Goal: Task Accomplishment & Management: Use online tool/utility

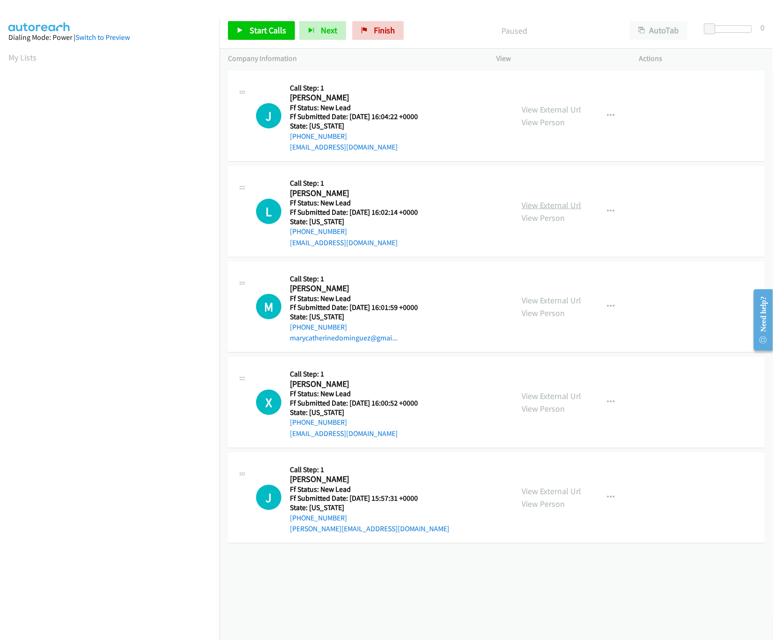
click at [541, 206] on link "View External Url" at bounding box center [552, 205] width 60 height 11
click at [566, 116] on div "View External Url View Person" at bounding box center [552, 115] width 60 height 25
click at [571, 107] on link "View External Url" at bounding box center [552, 109] width 60 height 11
click at [255, 27] on span "Start Calls" at bounding box center [268, 30] width 37 height 11
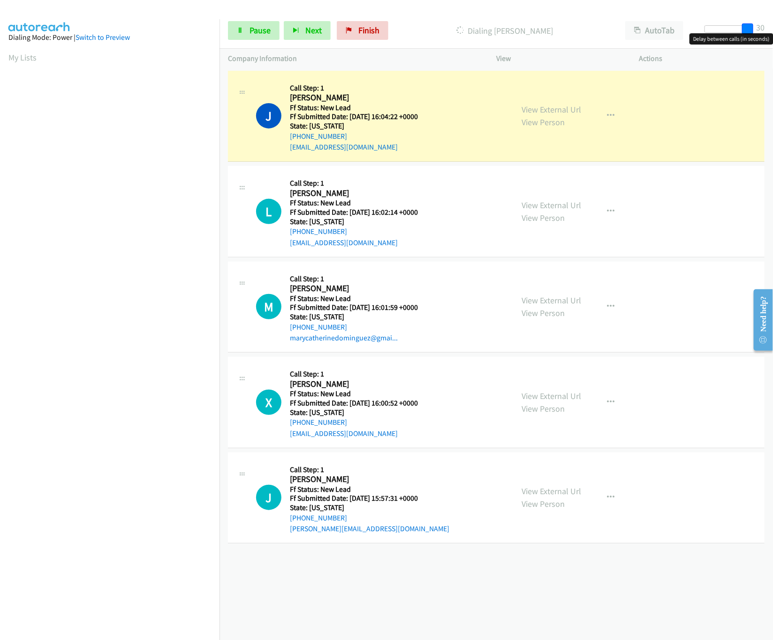
drag, startPoint x: 714, startPoint y: 27, endPoint x: 795, endPoint y: 27, distance: 81.6
click at [773, 27] on html "Start Calls Pause Next Finish Dialing Joann Cotton AutoTab AutoTab 30 Company I…" at bounding box center [386, 22] width 773 height 45
drag, startPoint x: 601, startPoint y: 209, endPoint x: 597, endPoint y: 221, distance: 12.9
click at [602, 209] on button "button" at bounding box center [610, 211] width 25 height 19
click at [544, 276] on link "Skip Call" at bounding box center [560, 272] width 125 height 19
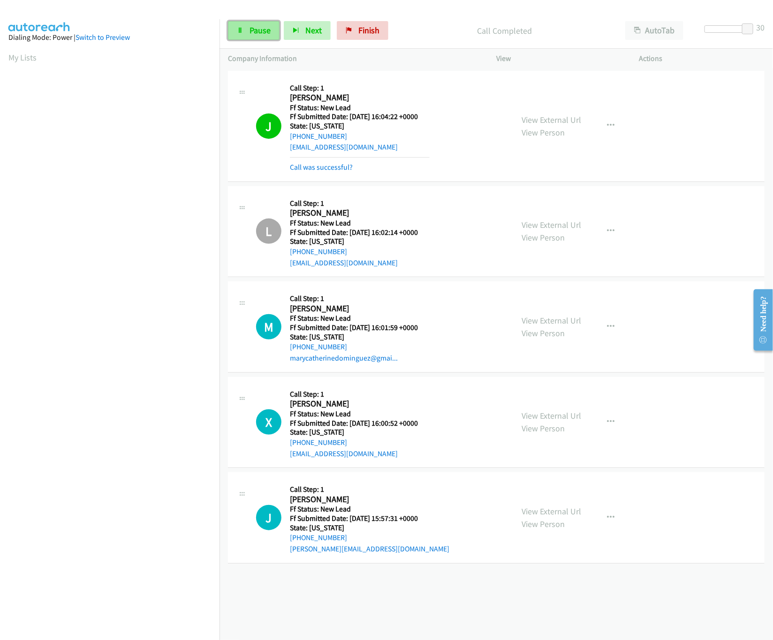
click at [228, 26] on link "Pause" at bounding box center [254, 30] width 52 height 19
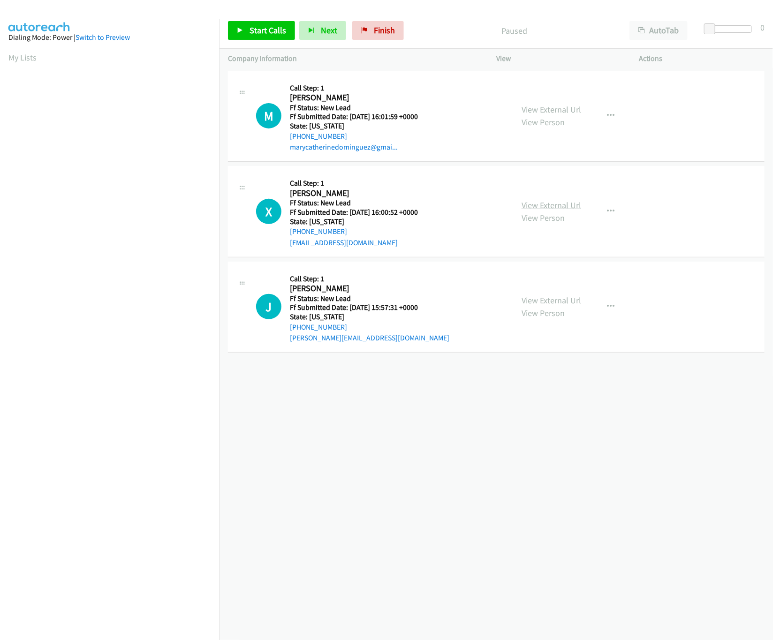
click at [531, 200] on link "View External Url" at bounding box center [552, 205] width 60 height 11
click at [557, 110] on link "View External Url" at bounding box center [552, 109] width 60 height 11
click at [252, 38] on link "Start Calls" at bounding box center [261, 30] width 67 height 19
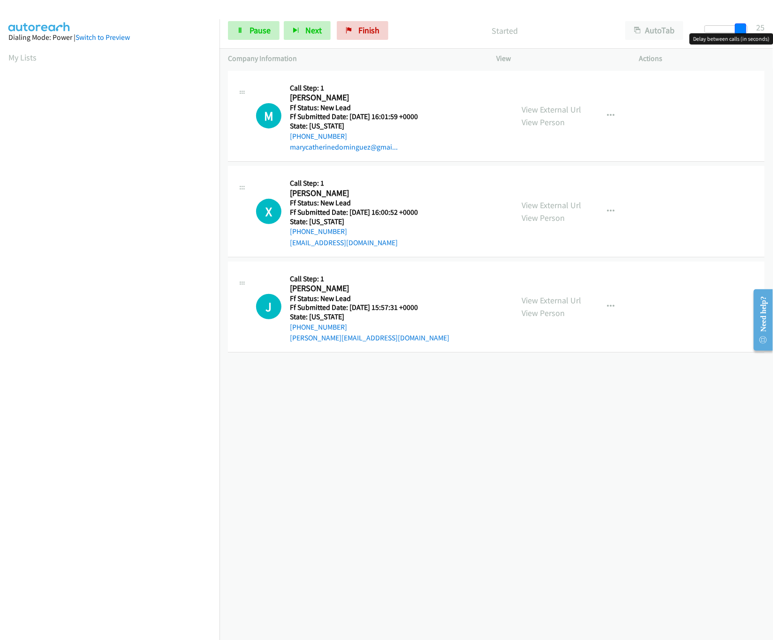
click at [747, 40] on body "Start Calls Pause Next Finish Started AutoTab AutoTab 25 Company Information In…" at bounding box center [386, 22] width 773 height 45
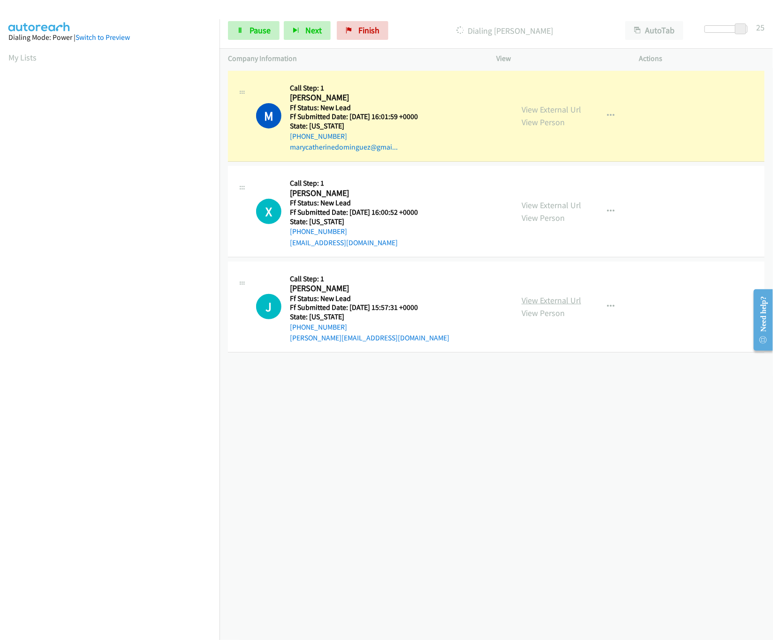
click at [539, 296] on link "View External Url" at bounding box center [552, 300] width 60 height 11
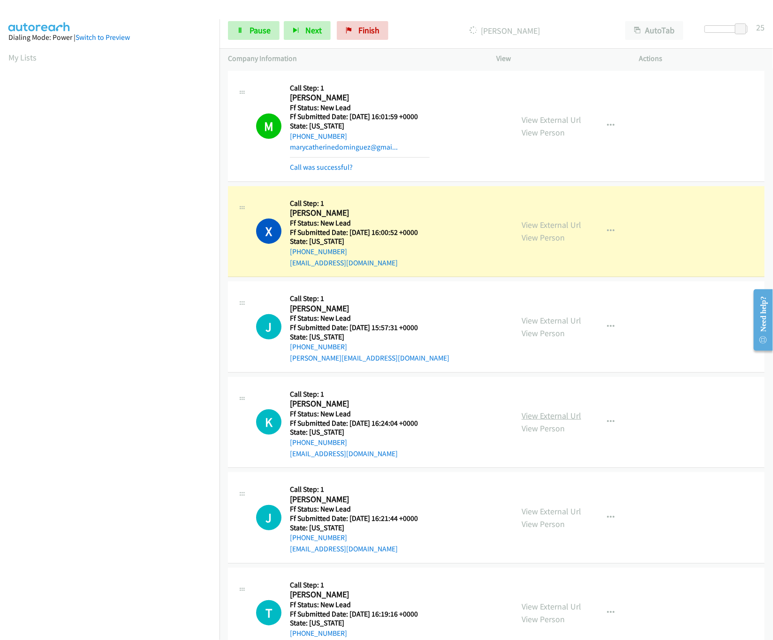
click at [538, 410] on div "View External Url View Person" at bounding box center [552, 422] width 60 height 25
click at [538, 414] on link "View External Url" at bounding box center [552, 416] width 60 height 11
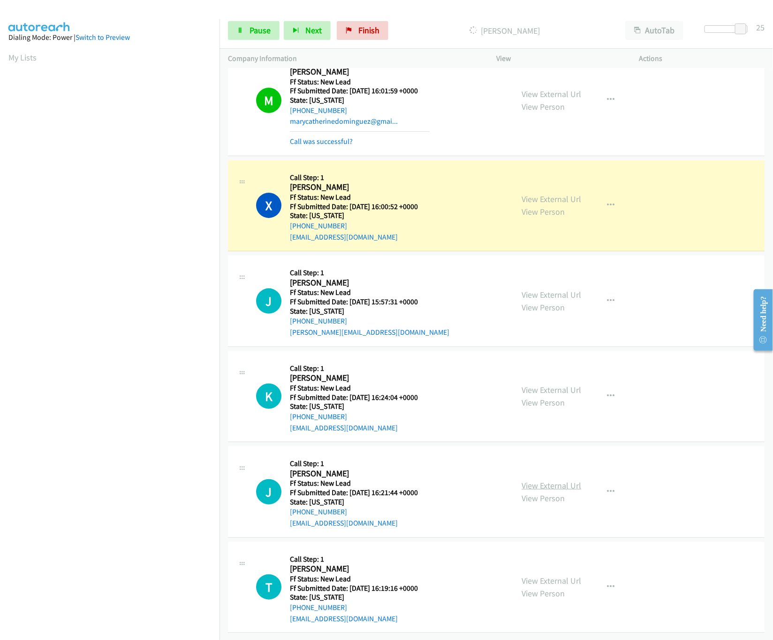
click at [522, 480] on link "View External Url" at bounding box center [552, 485] width 60 height 11
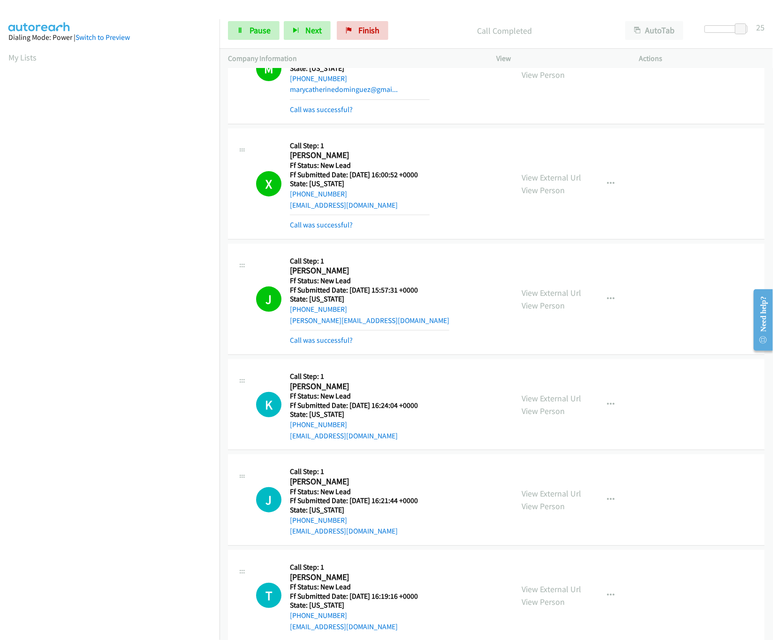
scroll to position [78, 0]
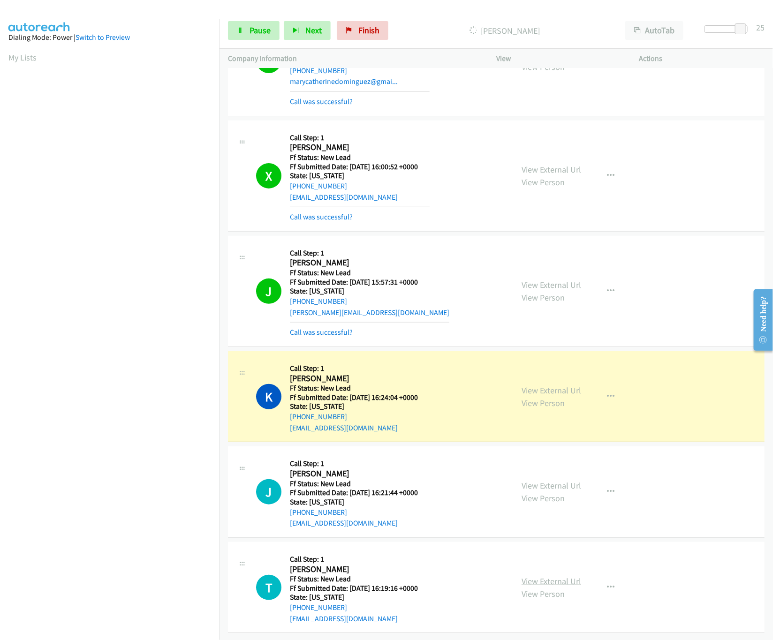
click at [545, 576] on link "View External Url" at bounding box center [552, 581] width 60 height 11
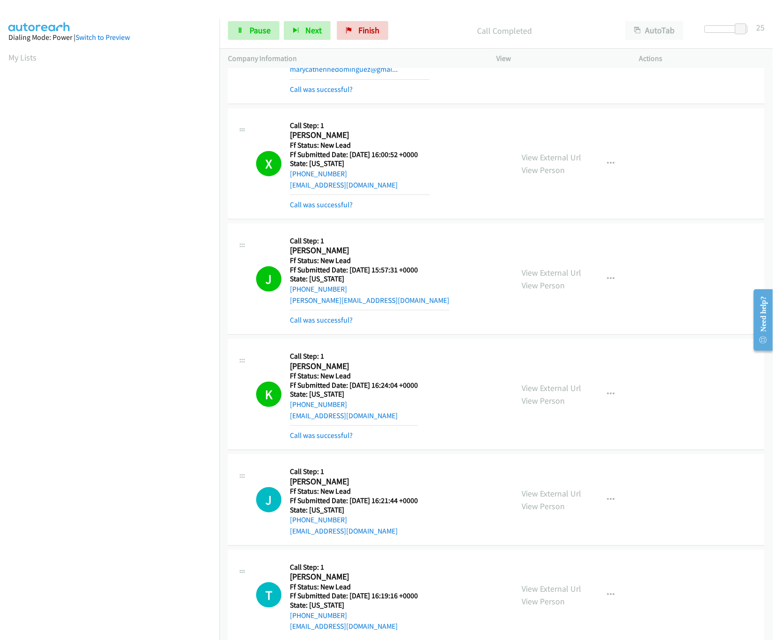
scroll to position [386, 0]
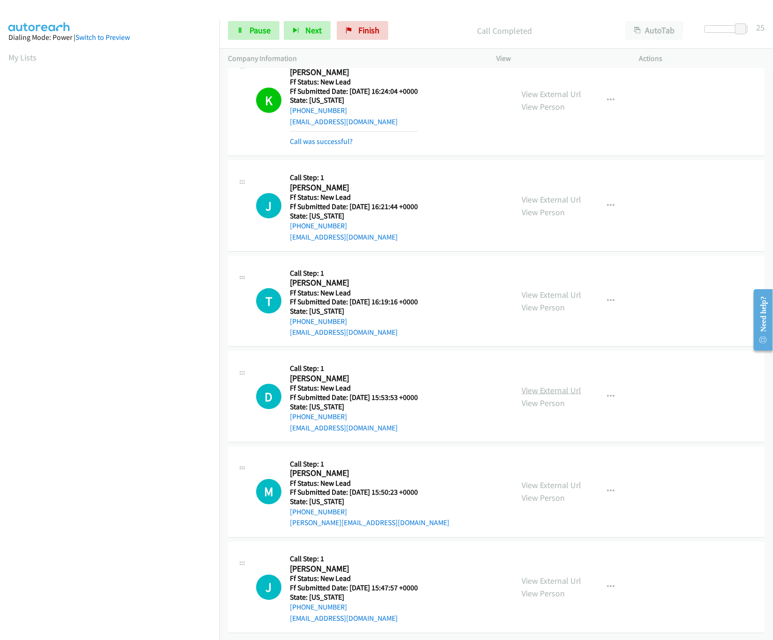
click at [535, 385] on link "View External Url" at bounding box center [552, 390] width 60 height 11
click at [547, 480] on link "View External Url" at bounding box center [552, 485] width 60 height 11
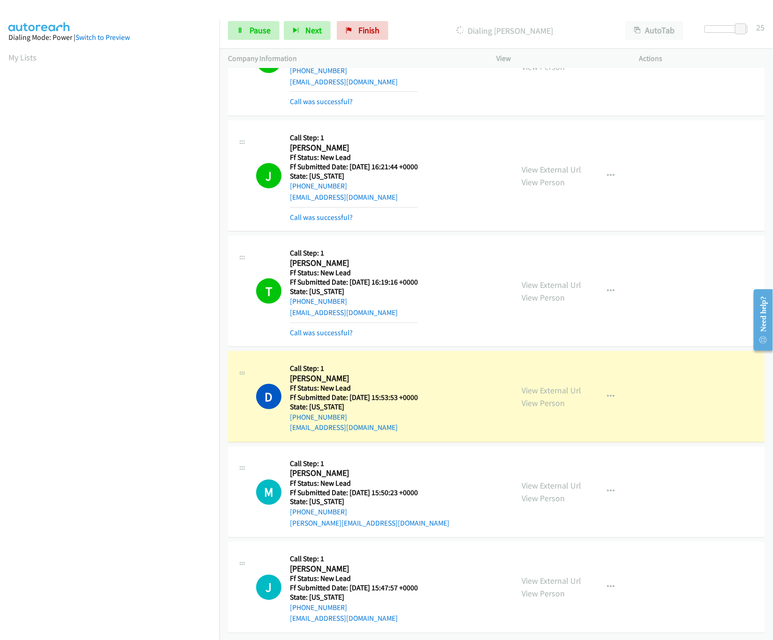
scroll to position [426, 0]
click at [533, 576] on link "View External Url" at bounding box center [552, 581] width 60 height 11
click at [725, 30] on div at bounding box center [726, 29] width 43 height 8
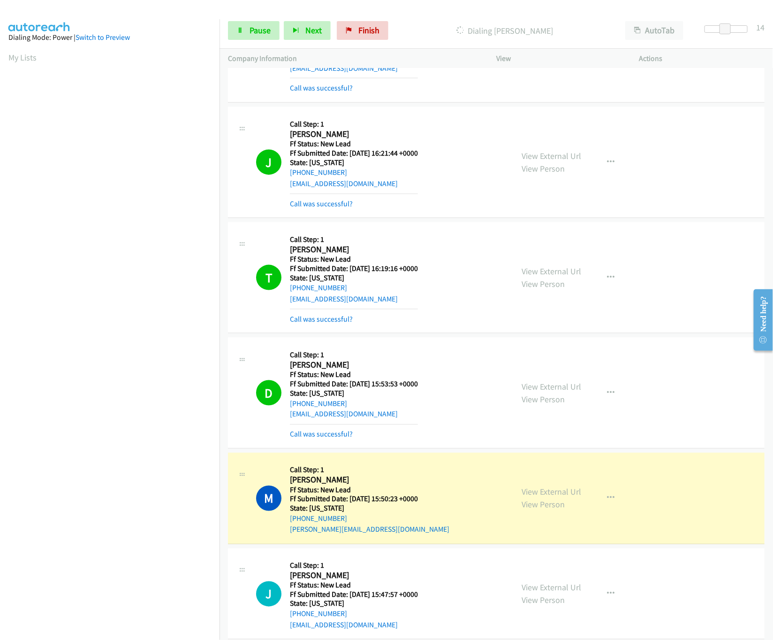
scroll to position [733, 0]
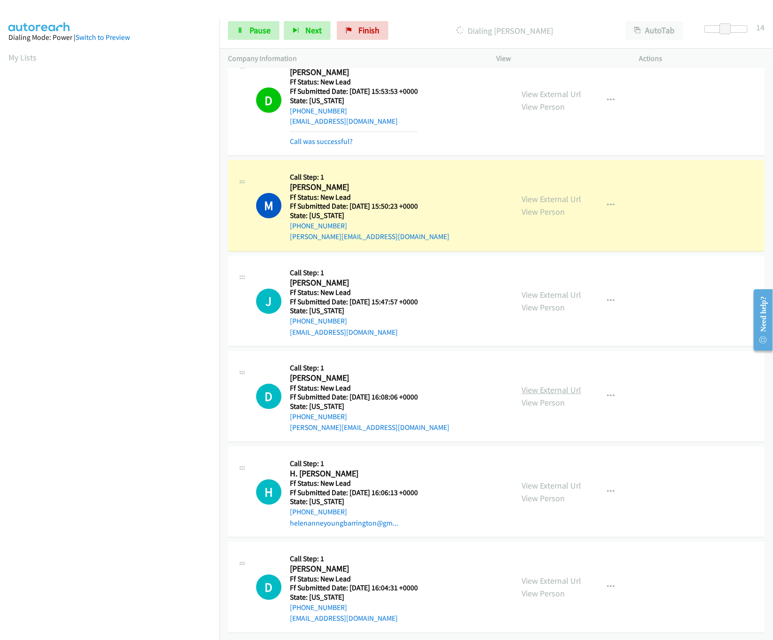
click at [545, 385] on link "View External Url" at bounding box center [552, 390] width 60 height 11
click at [541, 481] on link "View External Url" at bounding box center [552, 486] width 60 height 11
click at [272, 24] on link "Pause" at bounding box center [254, 30] width 52 height 19
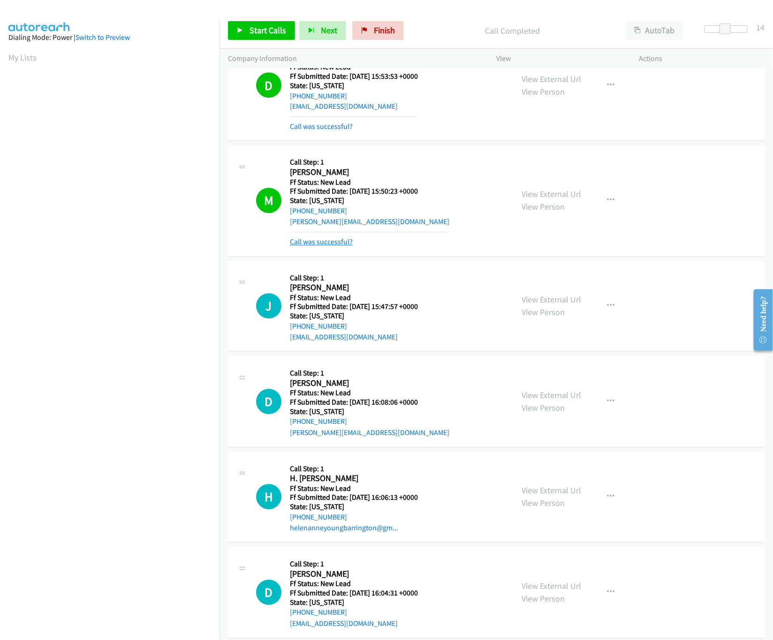
click at [297, 247] on link "Call was successful?" at bounding box center [321, 242] width 63 height 9
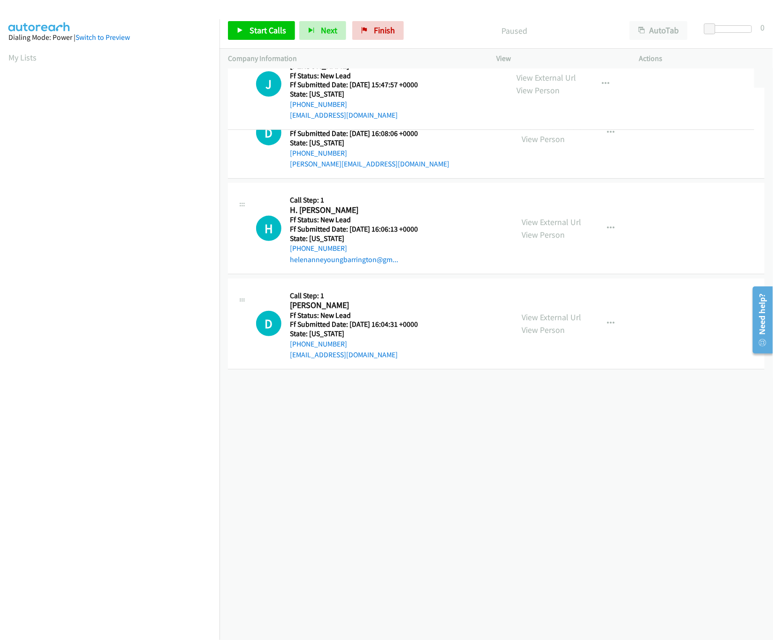
drag, startPoint x: 343, startPoint y: 398, endPoint x: 342, endPoint y: 79, distance: 319.1
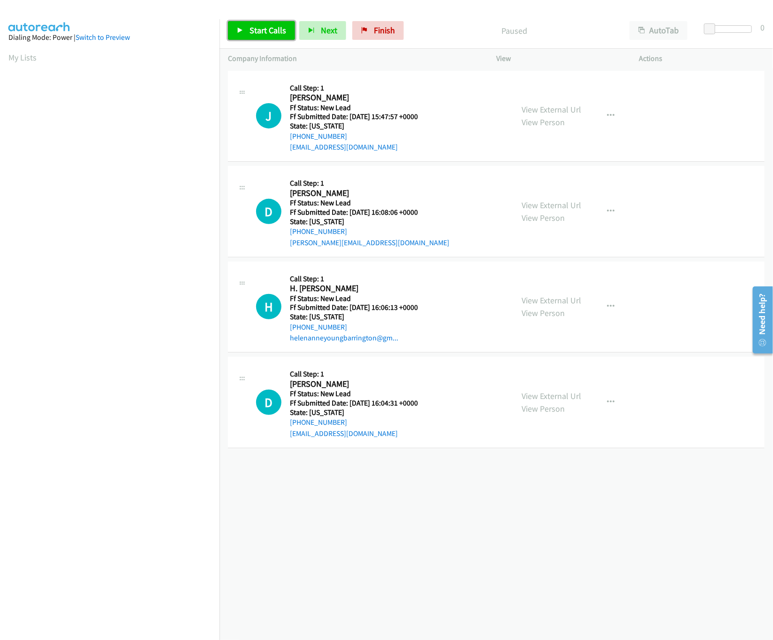
click at [257, 30] on span "Start Calls" at bounding box center [268, 30] width 37 height 11
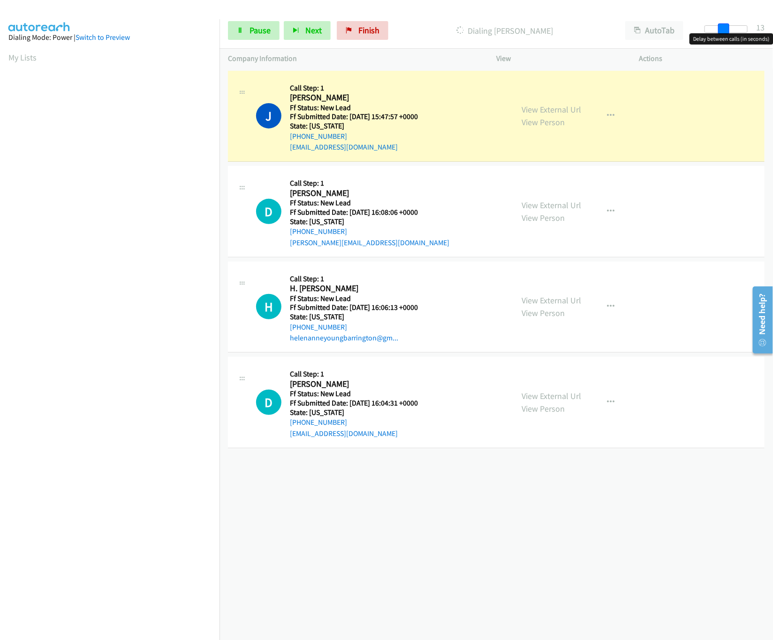
drag, startPoint x: 706, startPoint y: 30, endPoint x: 718, endPoint y: 34, distance: 13.1
click at [725, 32] on span at bounding box center [723, 28] width 11 height 11
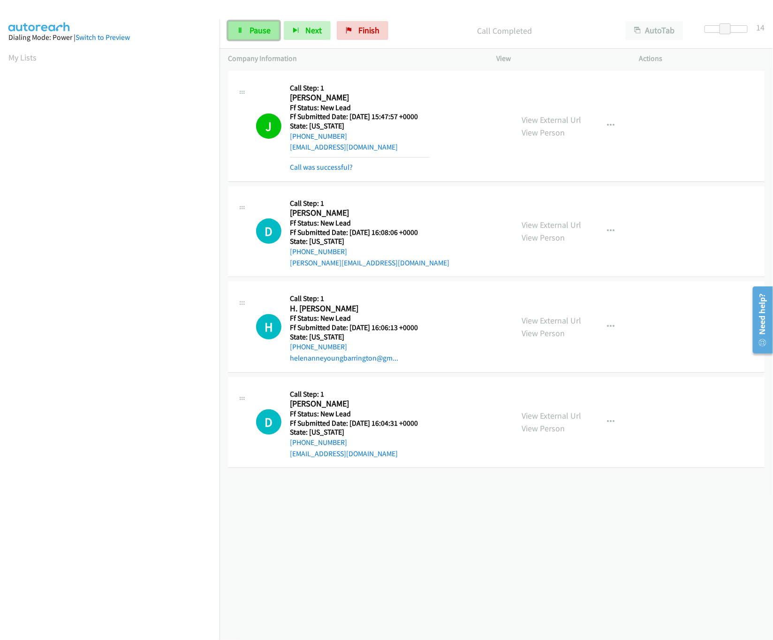
click at [265, 37] on link "Pause" at bounding box center [254, 30] width 52 height 19
click at [321, 166] on link "Call was successful?" at bounding box center [321, 167] width 63 height 9
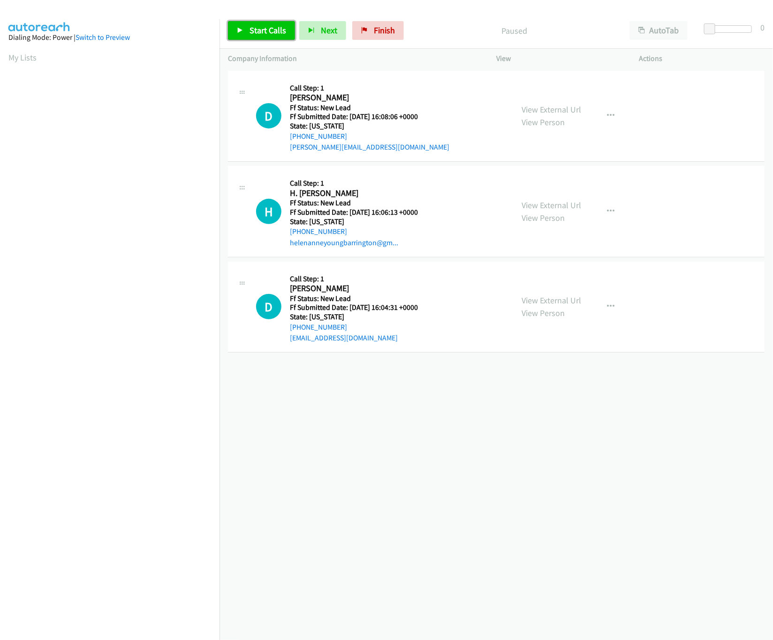
click at [268, 34] on span "Start Calls" at bounding box center [268, 30] width 37 height 11
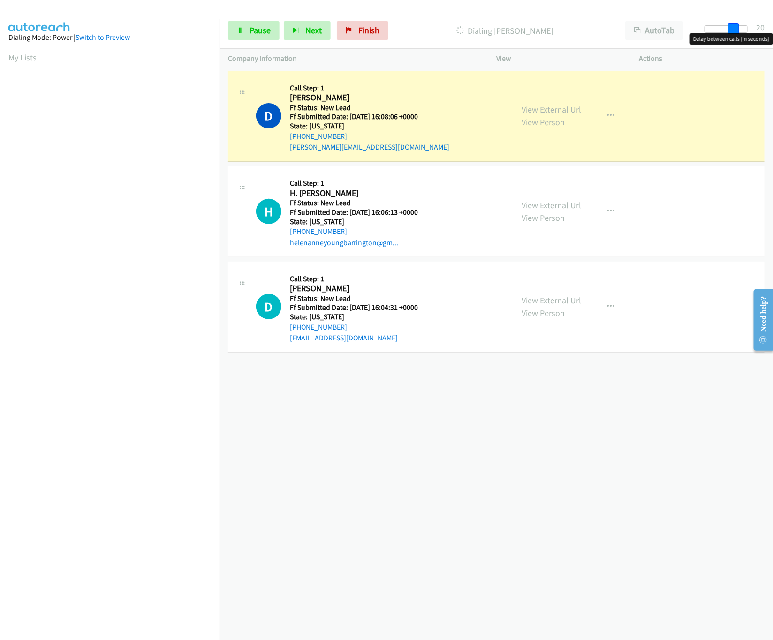
drag, startPoint x: 708, startPoint y: 28, endPoint x: 737, endPoint y: 30, distance: 28.2
click at [737, 30] on span at bounding box center [733, 28] width 11 height 11
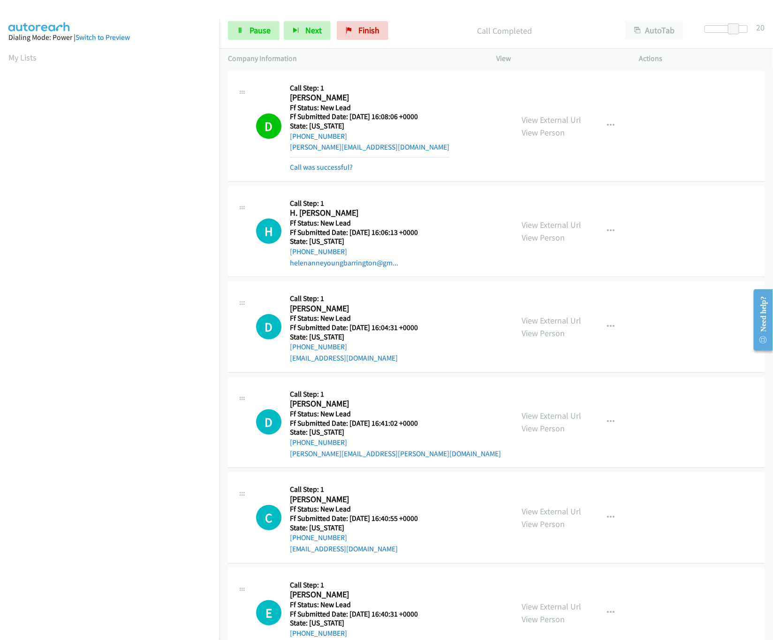
scroll to position [37, 0]
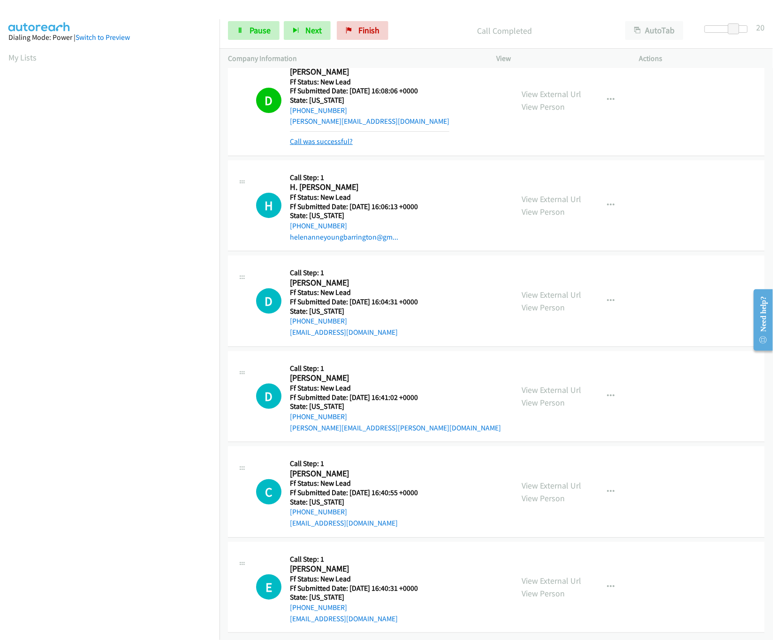
click at [339, 137] on link "Call was successful?" at bounding box center [321, 141] width 63 height 9
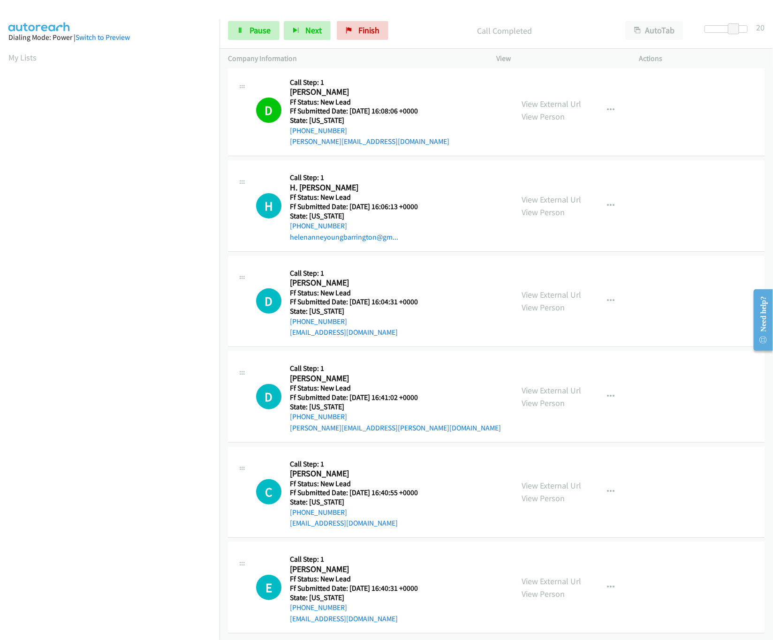
click at [513, 280] on div "View External Url View Person View External Url Email Schedule/Manage Callback …" at bounding box center [588, 302] width 151 height 74
click at [532, 289] on link "View External Url" at bounding box center [552, 294] width 60 height 11
click at [549, 385] on link "View External Url" at bounding box center [552, 390] width 60 height 11
drag, startPoint x: 735, startPoint y: 25, endPoint x: 744, endPoint y: 25, distance: 8.4
click at [742, 25] on span at bounding box center [736, 28] width 11 height 11
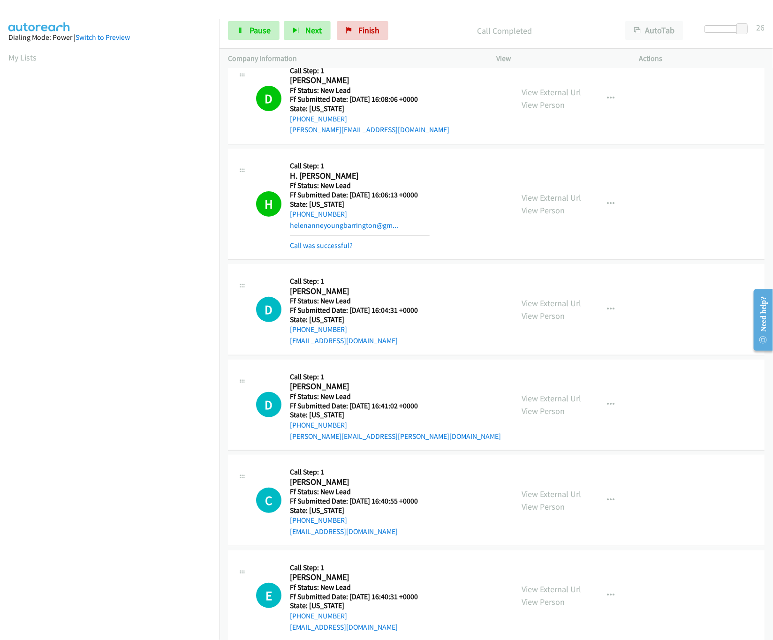
scroll to position [27, 0]
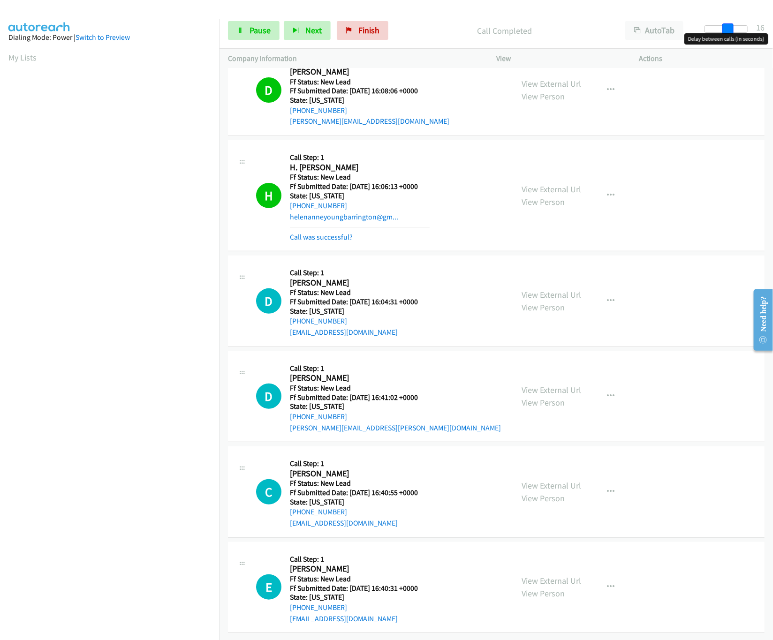
drag, startPoint x: 746, startPoint y: 24, endPoint x: 732, endPoint y: 24, distance: 14.1
click at [732, 24] on span at bounding box center [728, 28] width 11 height 11
click at [556, 480] on link "View External Url" at bounding box center [552, 485] width 60 height 11
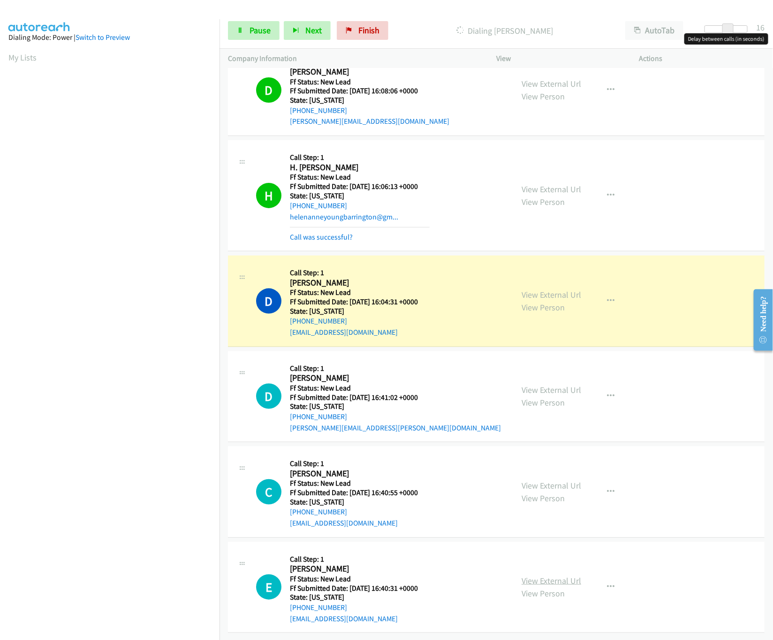
click at [538, 576] on link "View External Url" at bounding box center [552, 581] width 60 height 11
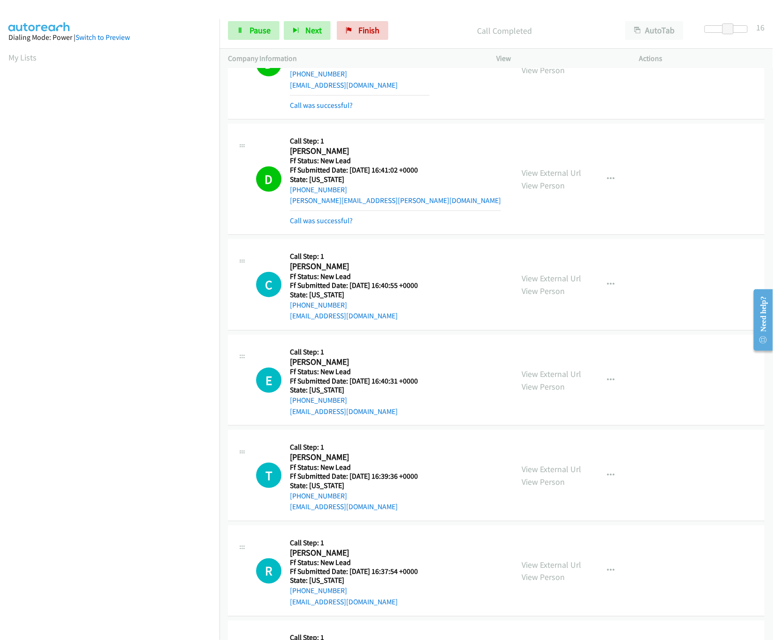
scroll to position [365, 0]
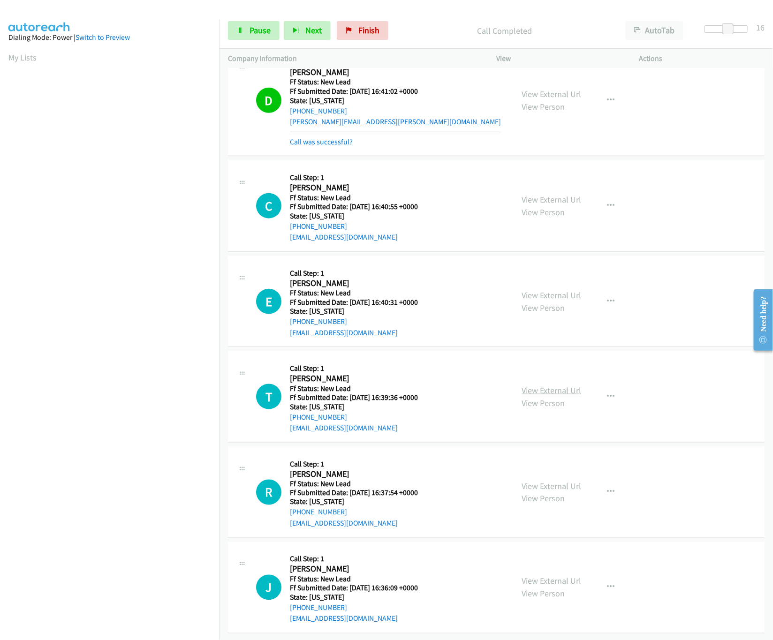
click at [555, 385] on link "View External Url" at bounding box center [552, 390] width 60 height 11
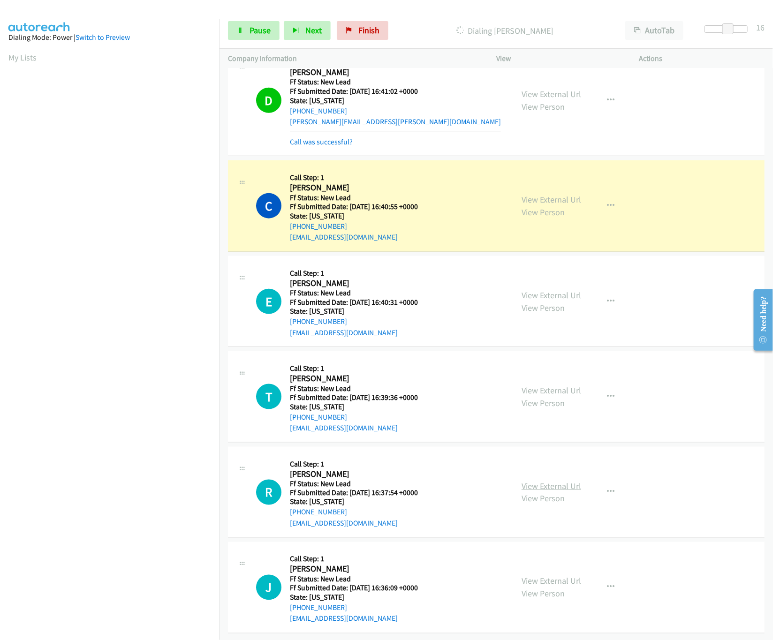
click at [553, 481] on link "View External Url" at bounding box center [552, 486] width 60 height 11
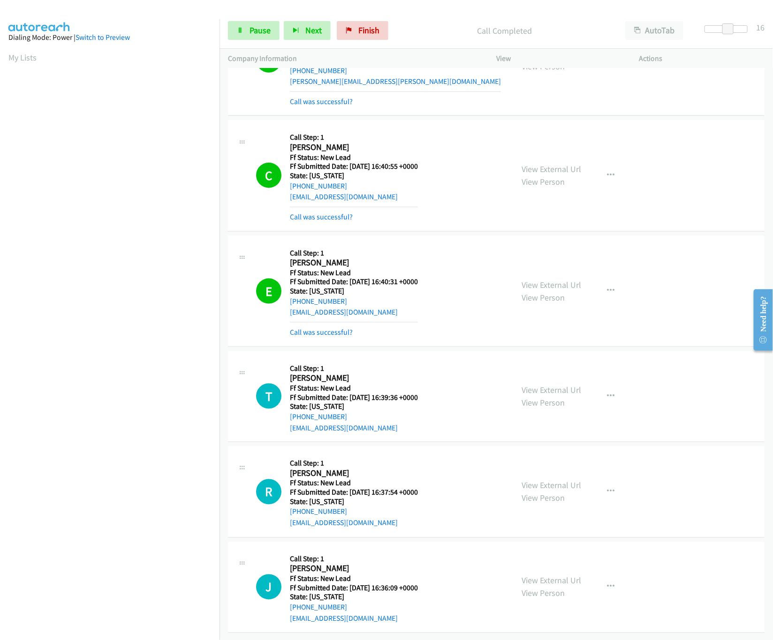
scroll to position [405, 0]
click at [541, 576] on link "View External Url" at bounding box center [552, 581] width 60 height 11
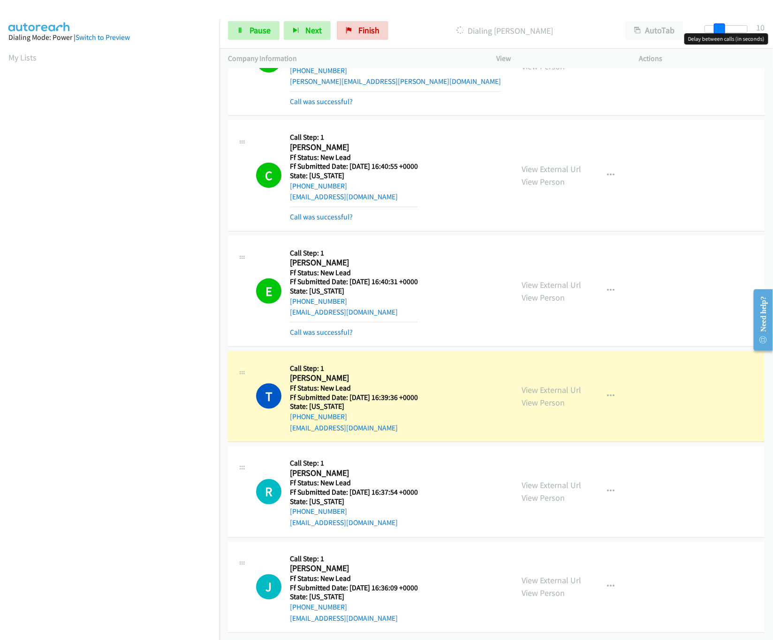
drag, startPoint x: 732, startPoint y: 28, endPoint x: 723, endPoint y: 32, distance: 9.4
click at [723, 32] on span at bounding box center [719, 28] width 11 height 11
drag, startPoint x: 719, startPoint y: 25, endPoint x: 714, endPoint y: 28, distance: 5.9
click at [714, 28] on span at bounding box center [719, 28] width 11 height 11
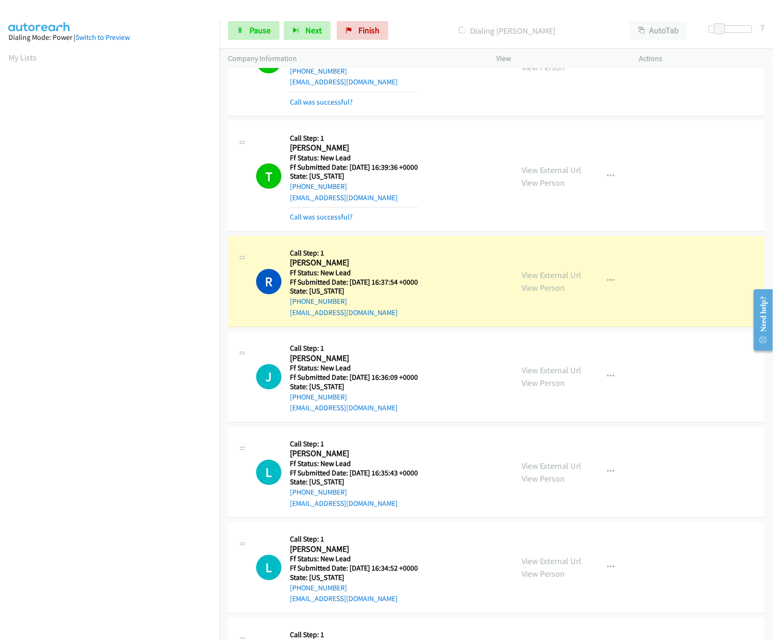
scroll to position [713, 0]
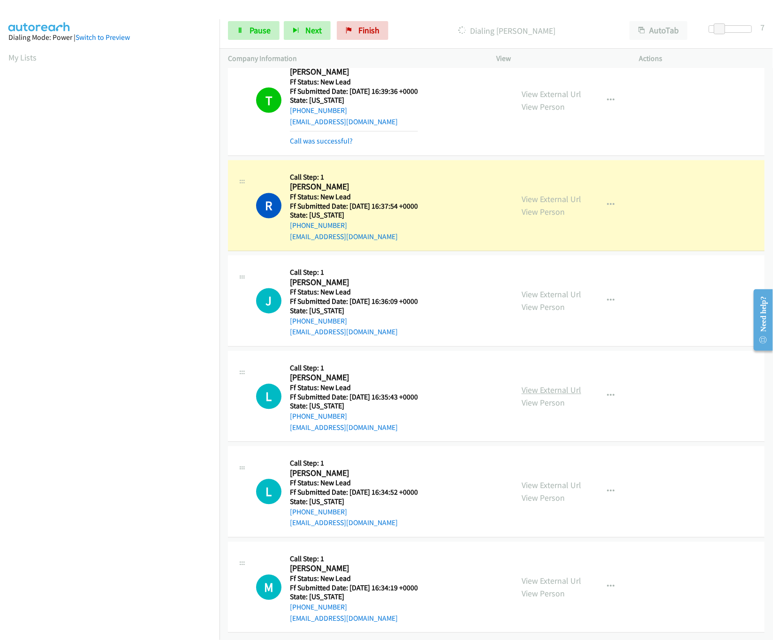
click at [562, 385] on link "View External Url" at bounding box center [552, 390] width 60 height 11
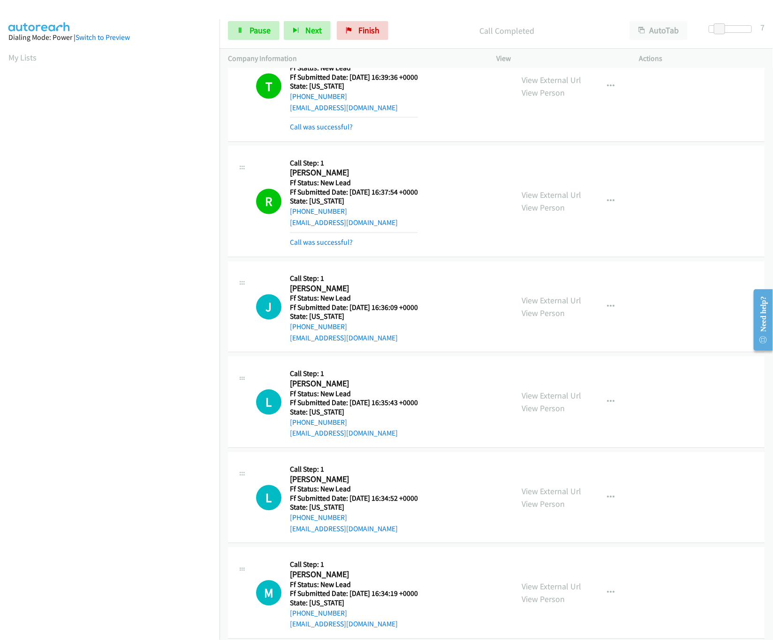
scroll to position [733, 0]
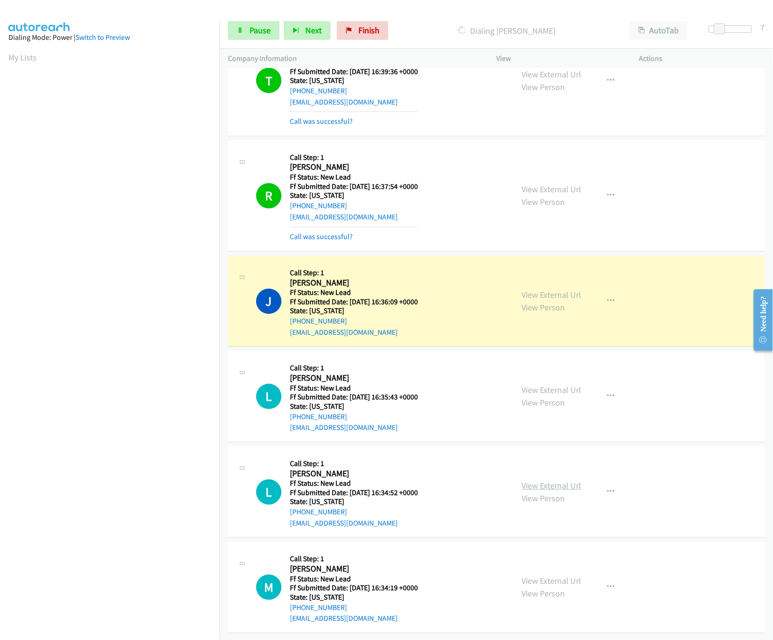
click at [553, 481] on link "View External Url" at bounding box center [552, 486] width 60 height 11
click at [548, 576] on link "View External Url" at bounding box center [552, 581] width 60 height 11
click at [551, 184] on link "View External Url" at bounding box center [552, 189] width 60 height 11
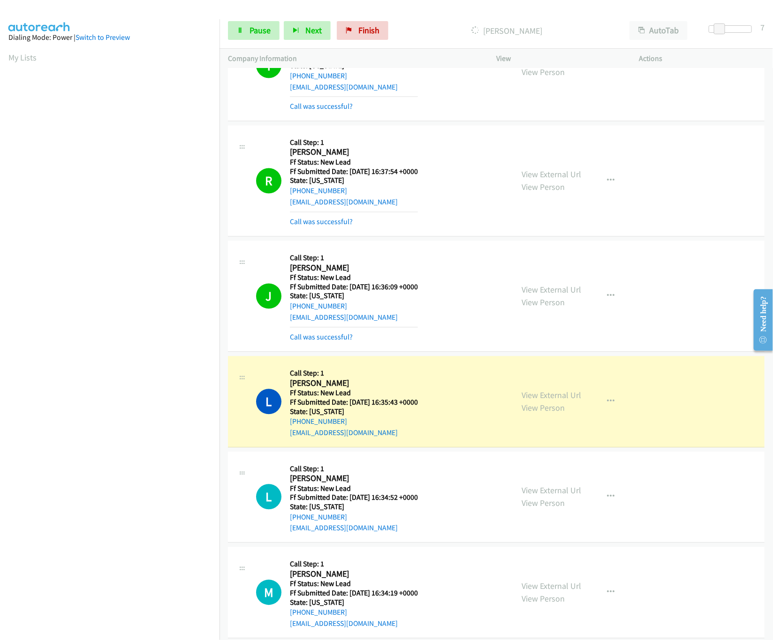
scroll to position [754, 0]
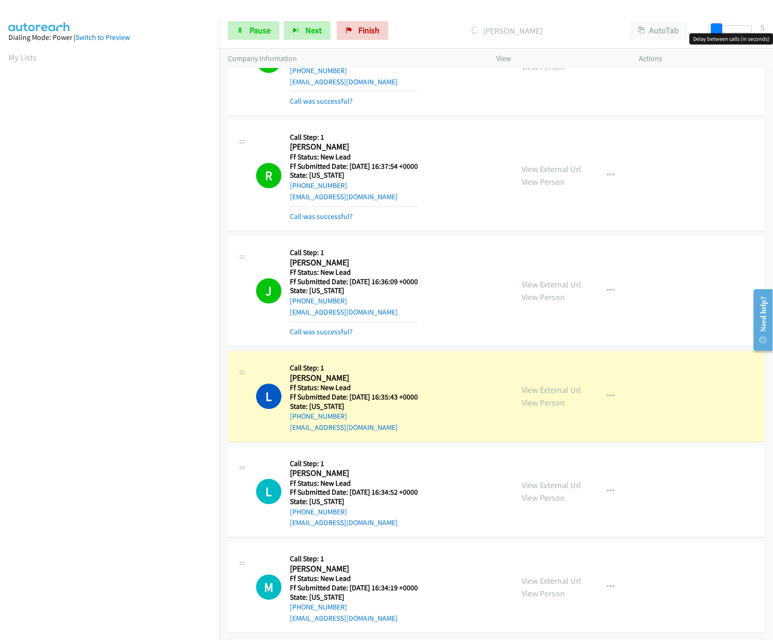
click at [720, 31] on span at bounding box center [716, 28] width 11 height 11
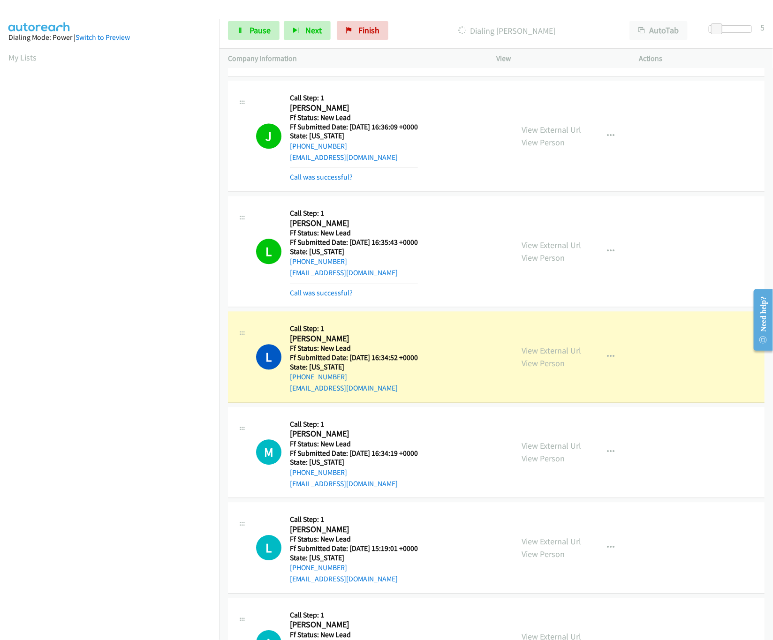
scroll to position [965, 0]
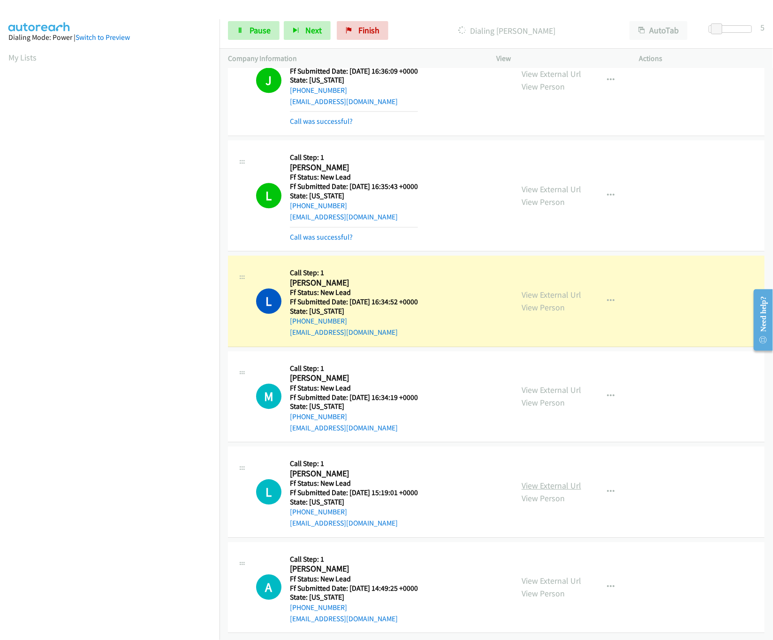
click at [535, 480] on link "View External Url" at bounding box center [552, 485] width 60 height 11
drag, startPoint x: 716, startPoint y: 29, endPoint x: 776, endPoint y: 24, distance: 60.2
click at [773, 24] on html "Start Calls Pause Next Finish Dialing Lois Volta AutoTab AutoTab 9 Company Info…" at bounding box center [386, 22] width 773 height 45
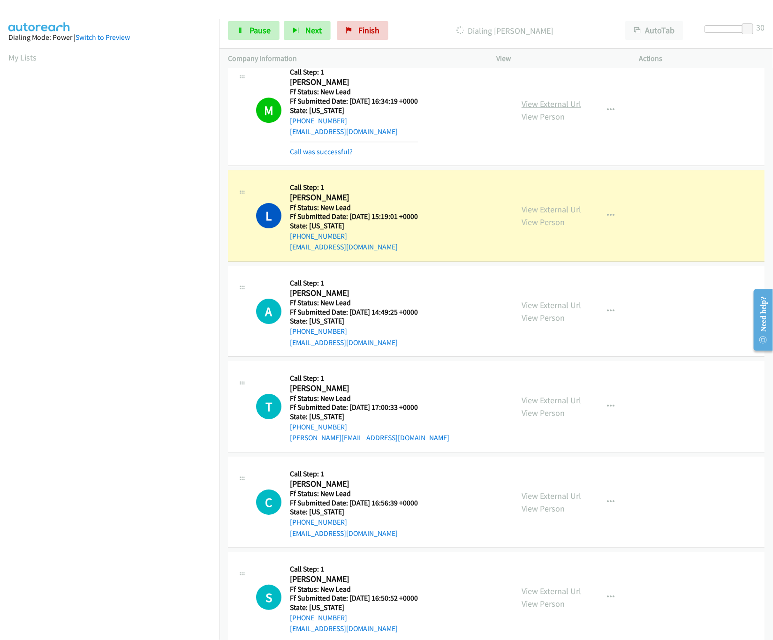
scroll to position [1388, 0]
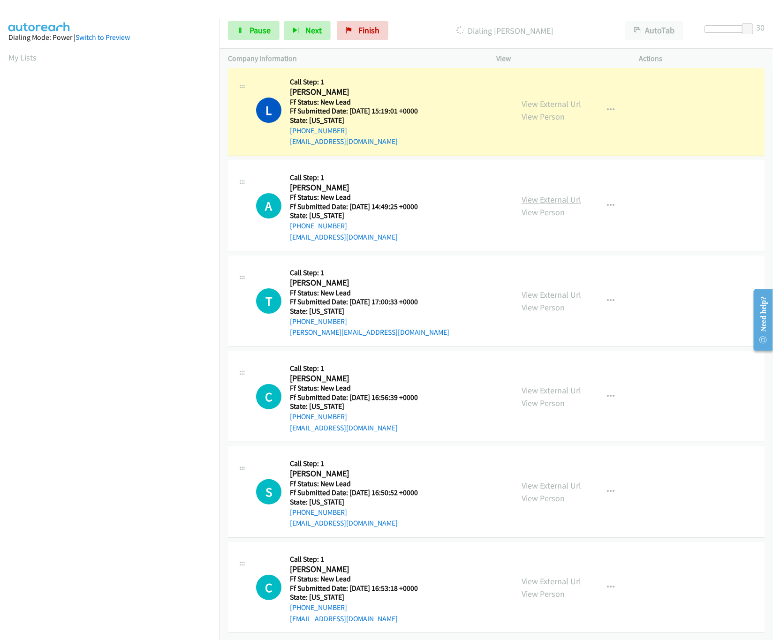
click at [554, 194] on link "View External Url" at bounding box center [552, 199] width 60 height 11
click at [561, 194] on link "View External Url" at bounding box center [552, 199] width 60 height 11
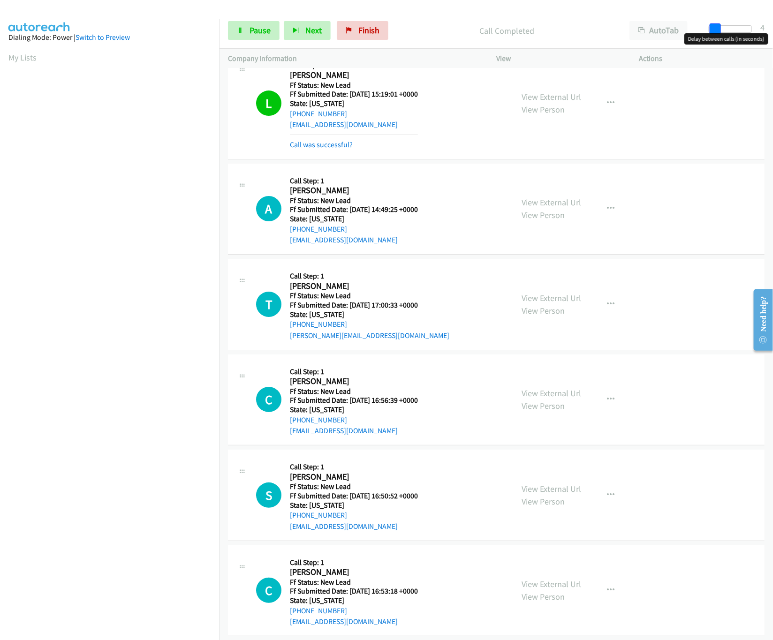
click at [709, 27] on div at bounding box center [730, 29] width 43 height 8
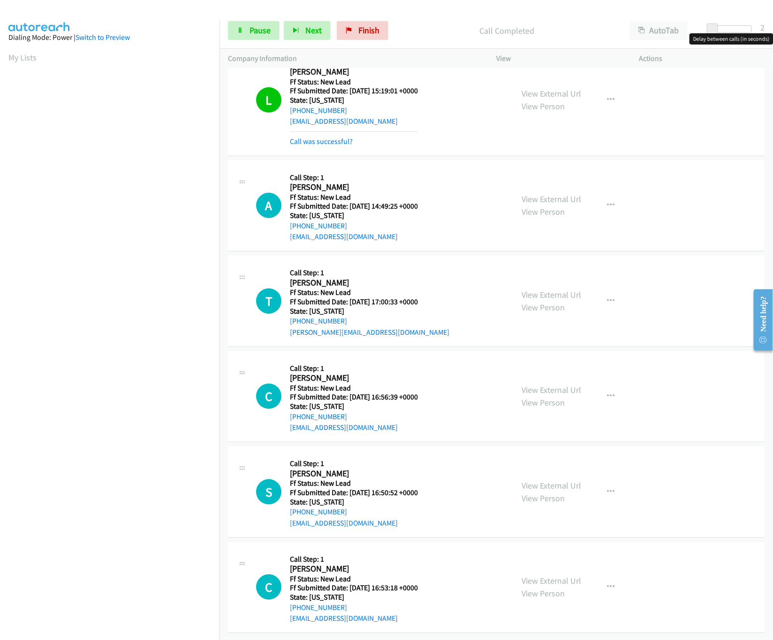
scroll to position [1409, 0]
click at [566, 289] on link "View External Url" at bounding box center [552, 294] width 60 height 11
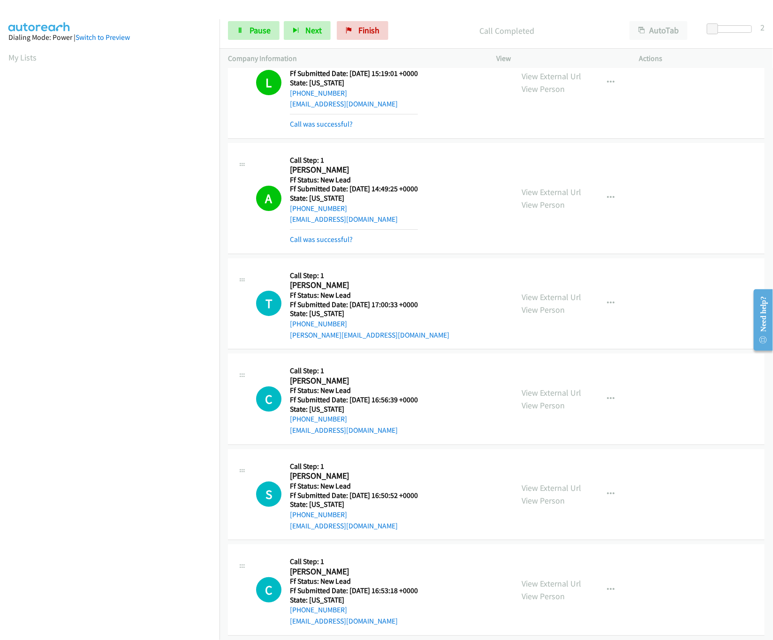
scroll to position [1429, 0]
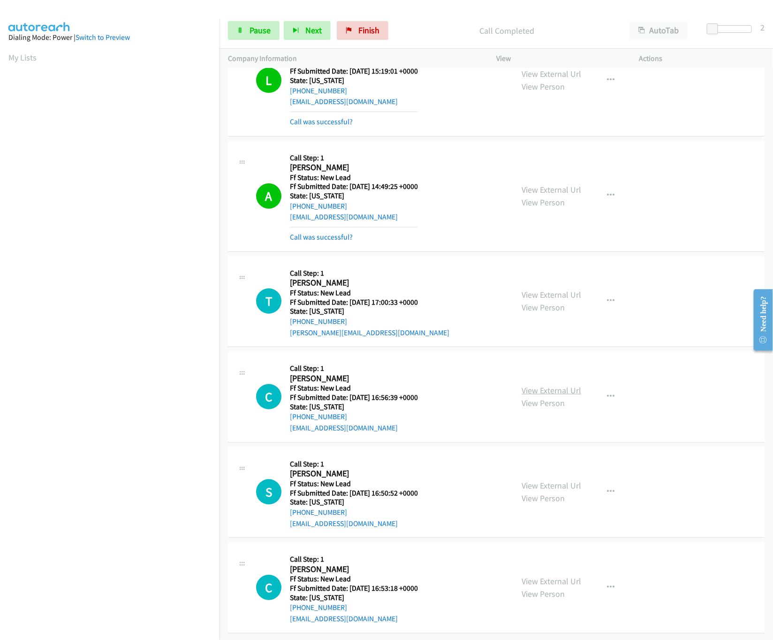
click at [554, 385] on link "View External Url" at bounding box center [552, 390] width 60 height 11
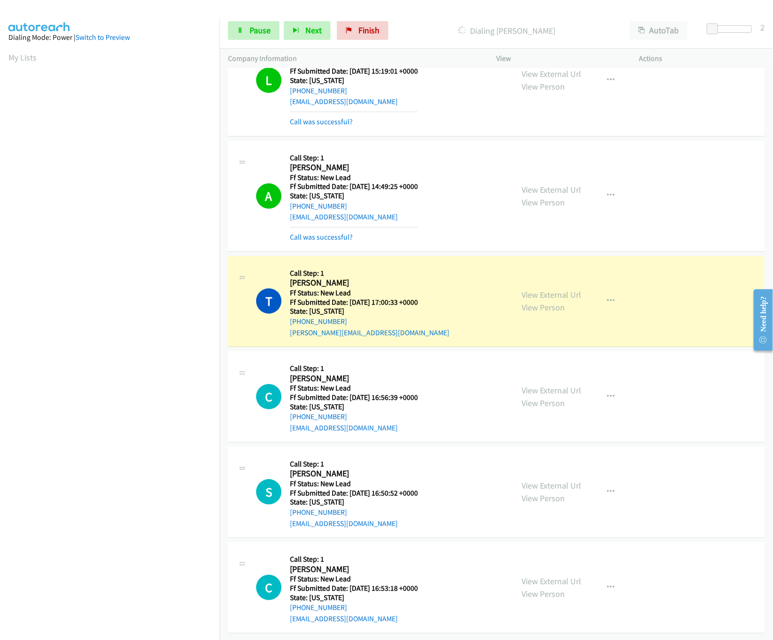
drag, startPoint x: 721, startPoint y: 24, endPoint x: 736, endPoint y: 24, distance: 15.0
click at [736, 24] on div "Start Calls Pause Next Finish Dialing Tonya Pettit AutoTab AutoTab 2" at bounding box center [497, 31] width 554 height 36
click at [736, 31] on div at bounding box center [726, 29] width 43 height 8
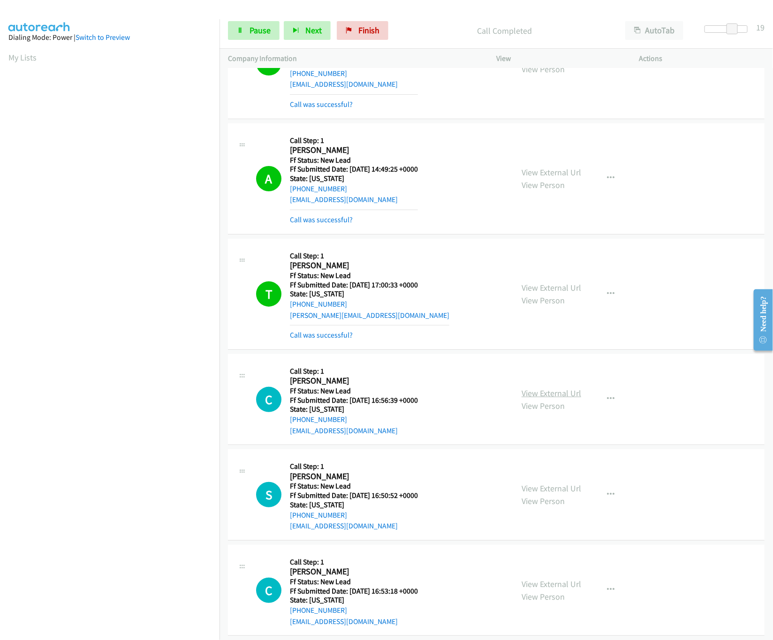
scroll to position [1449, 0]
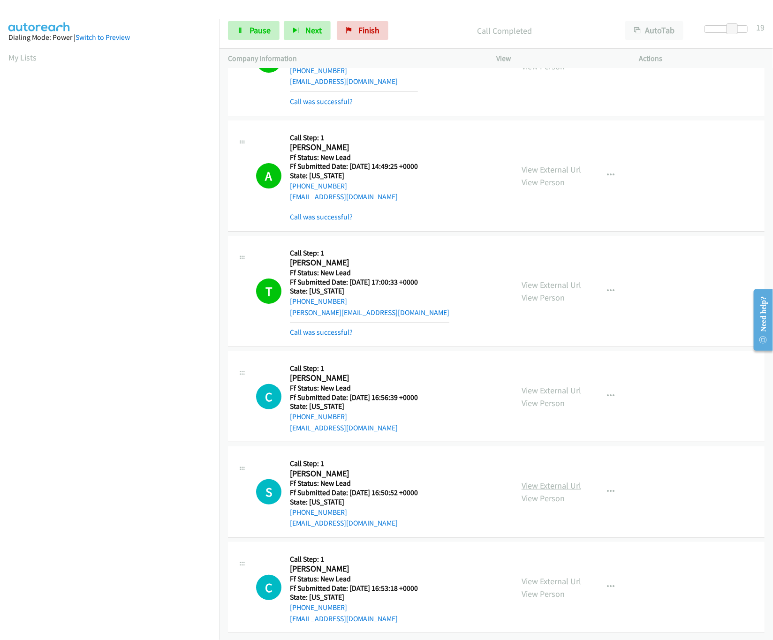
click at [540, 480] on link "View External Url" at bounding box center [552, 485] width 60 height 11
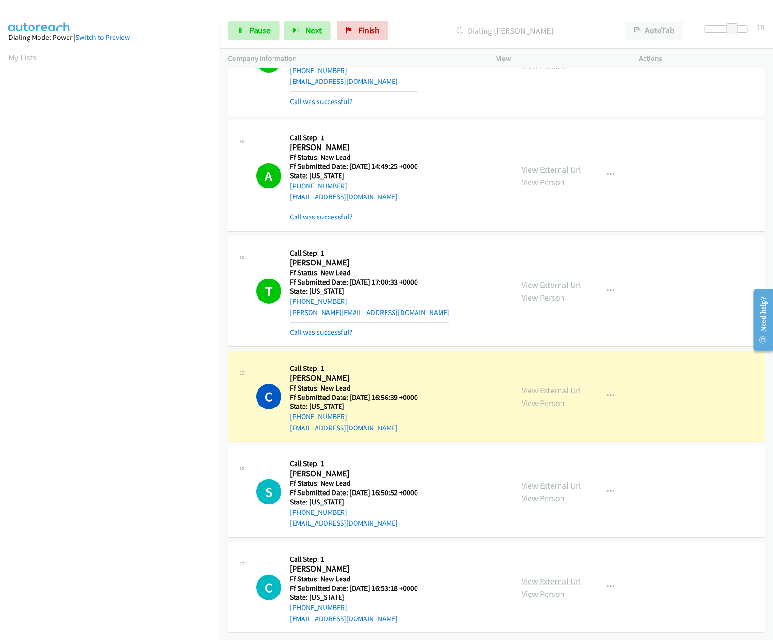
click at [541, 576] on link "View External Url" at bounding box center [552, 581] width 60 height 11
click at [263, 32] on span "Pause" at bounding box center [260, 30] width 21 height 11
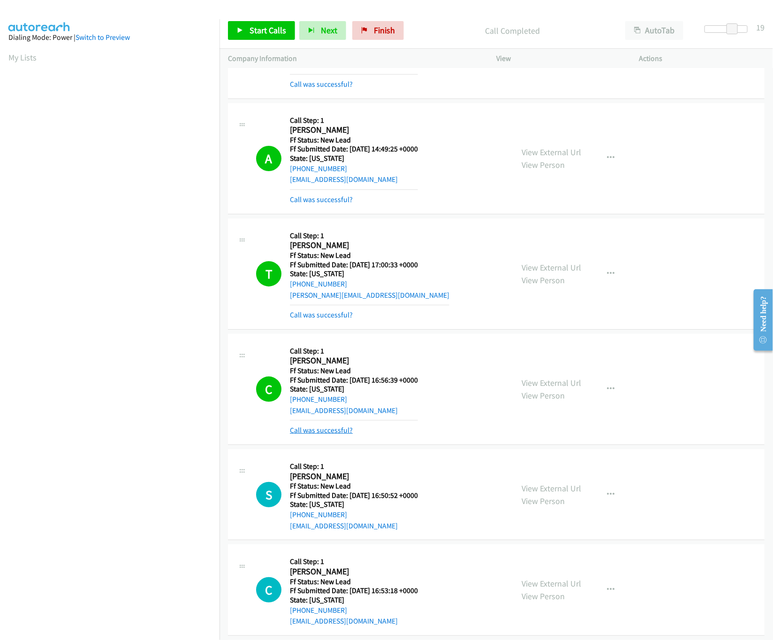
click at [348, 435] on link "Call was successful?" at bounding box center [321, 430] width 63 height 9
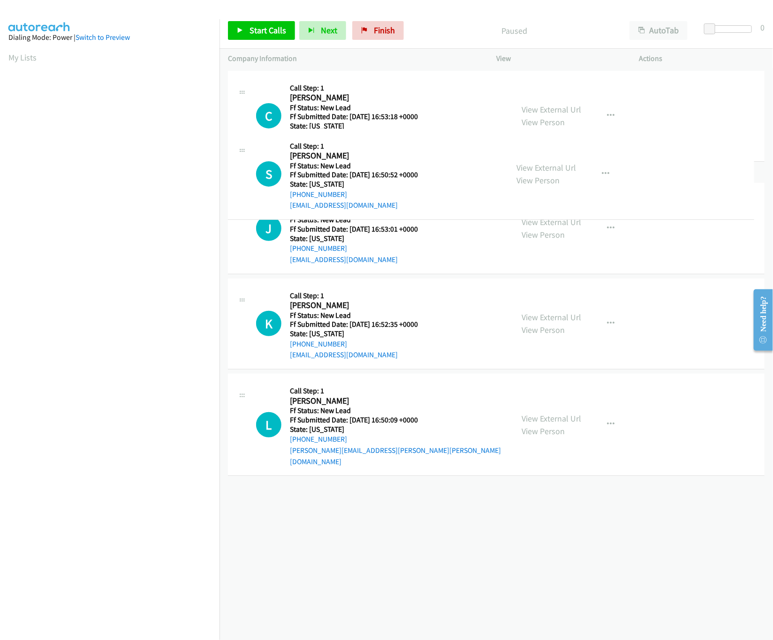
drag, startPoint x: 370, startPoint y: 412, endPoint x: 376, endPoint y: 100, distance: 312.1
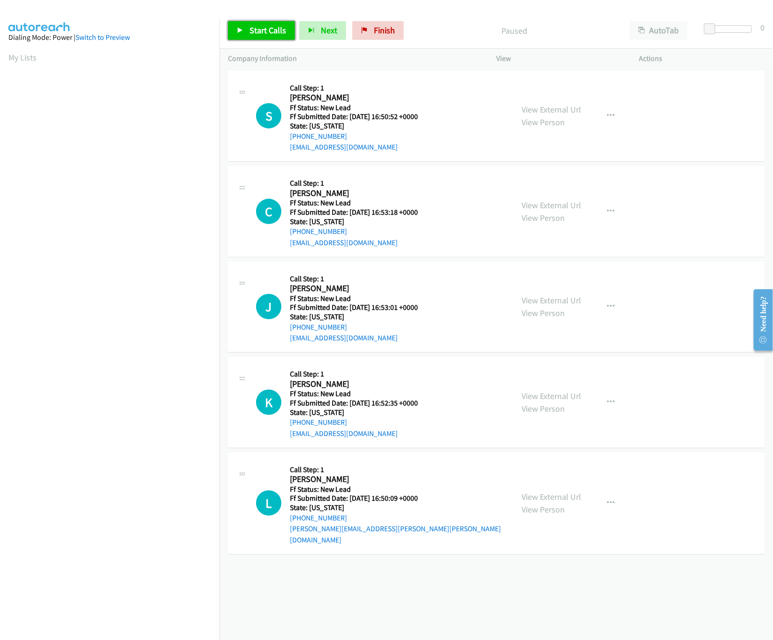
click at [278, 31] on span "Start Calls" at bounding box center [268, 30] width 37 height 11
click at [538, 299] on link "View External Url" at bounding box center [552, 300] width 60 height 11
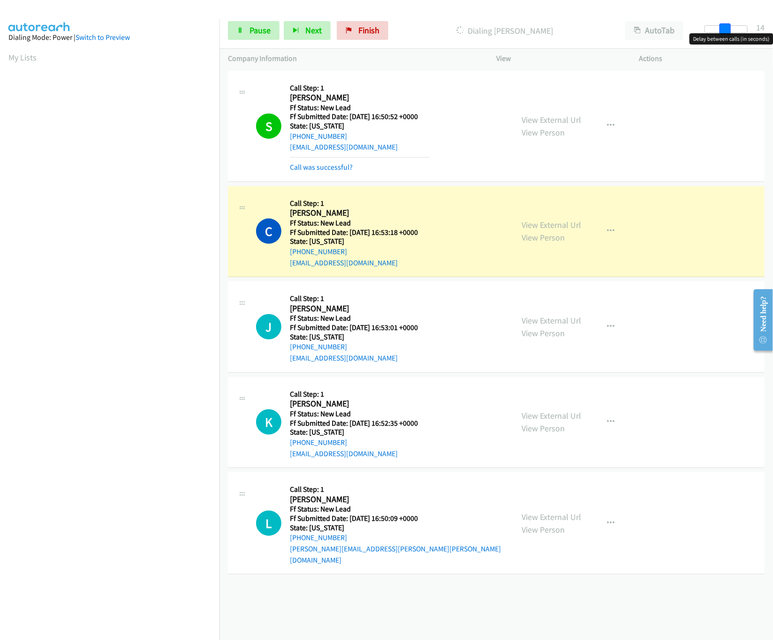
drag, startPoint x: 710, startPoint y: 27, endPoint x: 730, endPoint y: 27, distance: 19.7
click at [730, 27] on span at bounding box center [725, 28] width 11 height 11
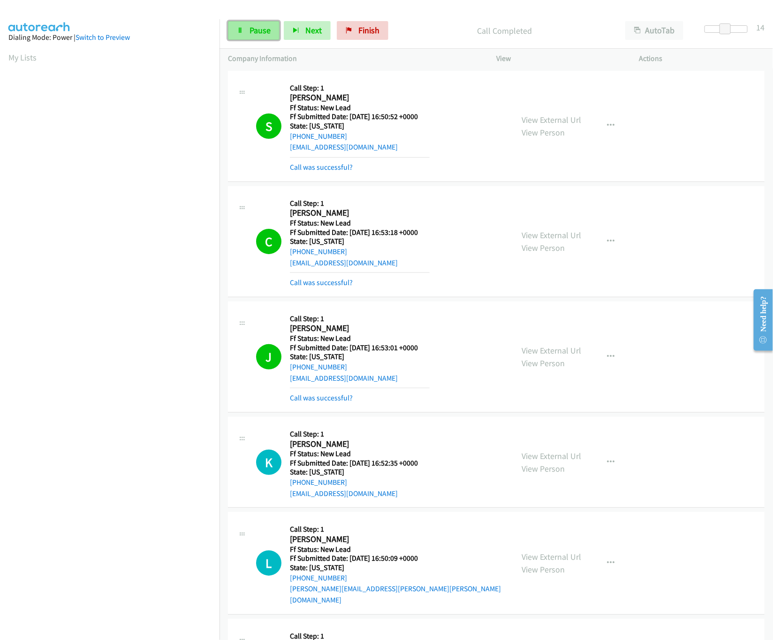
click at [237, 26] on link "Pause" at bounding box center [254, 30] width 52 height 19
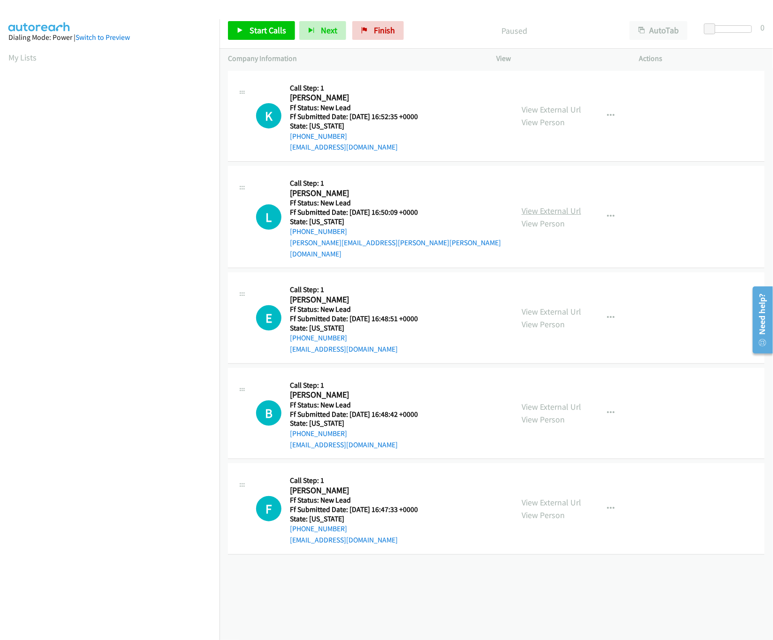
click at [547, 206] on link "View External Url" at bounding box center [552, 211] width 60 height 11
click at [548, 107] on link "View External Url" at bounding box center [552, 109] width 60 height 11
click at [712, 21] on div "Start Calls Pause Next Finish Paused AutoTab AutoTab 0" at bounding box center [497, 31] width 554 height 36
drag, startPoint x: 712, startPoint y: 21, endPoint x: 717, endPoint y: 27, distance: 7.7
click at [717, 27] on div "Start Calls Pause Next Finish Paused AutoTab AutoTab 0" at bounding box center [497, 31] width 554 height 36
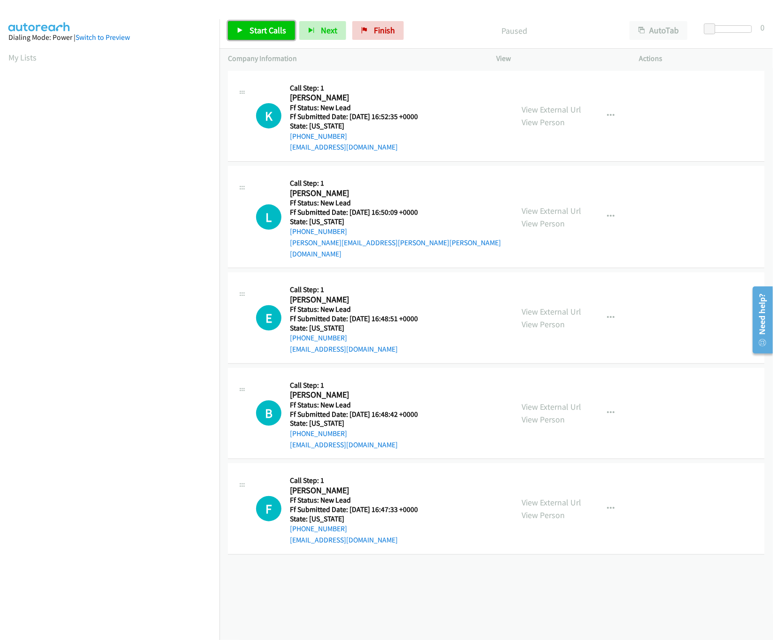
click at [273, 35] on span "Start Calls" at bounding box center [268, 30] width 37 height 11
drag, startPoint x: 709, startPoint y: 28, endPoint x: 742, endPoint y: 34, distance: 33.4
click at [742, 34] on body "Start Calls Pause Next Finish Started AutoTab AutoTab 24 Company Information In…" at bounding box center [386, 22] width 773 height 45
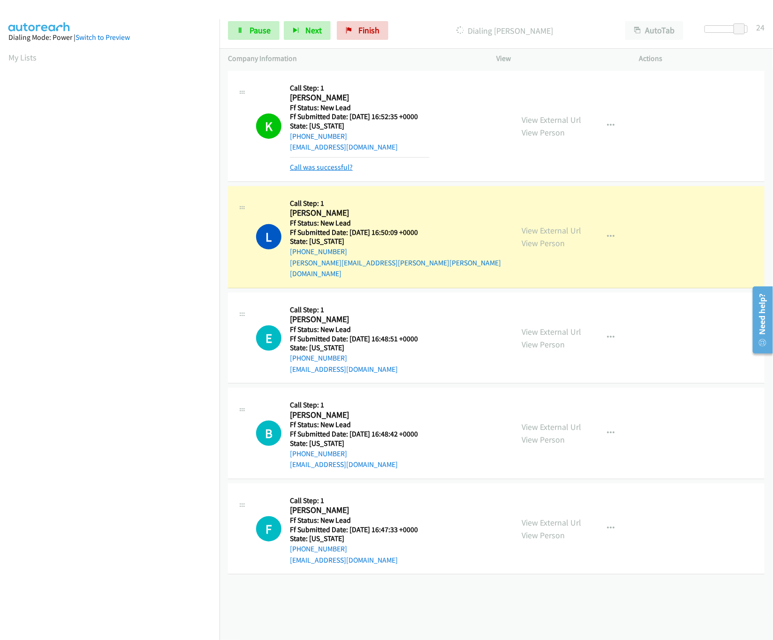
click at [323, 163] on link "Call was successful?" at bounding box center [321, 167] width 63 height 9
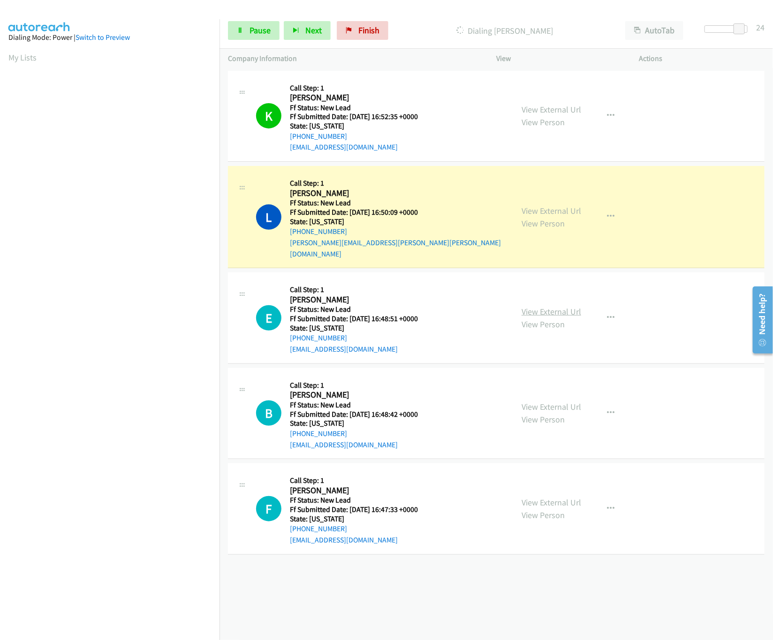
click at [527, 306] on link "View External Url" at bounding box center [552, 311] width 60 height 11
drag, startPoint x: 742, startPoint y: 27, endPoint x: 761, endPoint y: 27, distance: 18.3
click at [761, 27] on div "Start Calls Pause Next Finish Dialing Lisa Carter AutoTab AutoTab 28" at bounding box center [497, 31] width 554 height 36
drag, startPoint x: 747, startPoint y: 29, endPoint x: 718, endPoint y: 27, distance: 29.6
click at [718, 27] on span at bounding box center [722, 28] width 11 height 11
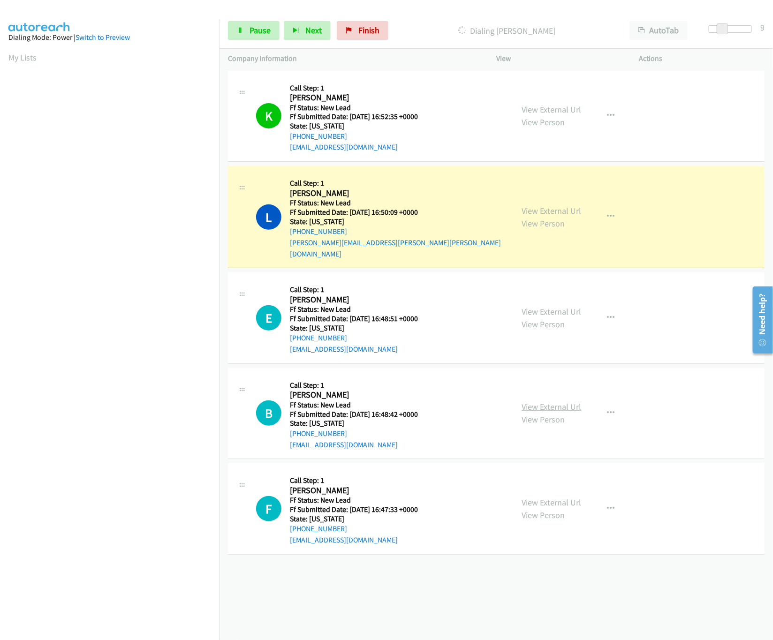
click at [554, 402] on link "View External Url" at bounding box center [552, 407] width 60 height 11
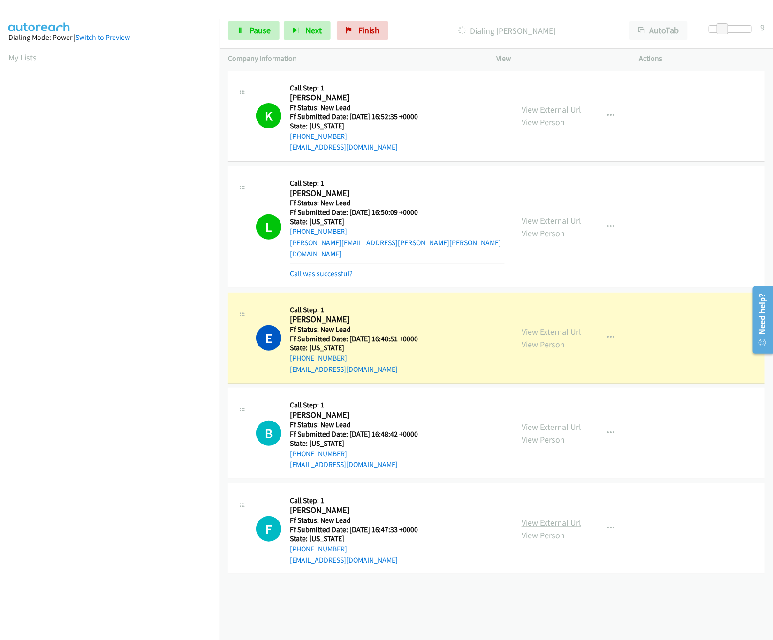
click at [529, 518] on link "View External Url" at bounding box center [552, 523] width 60 height 11
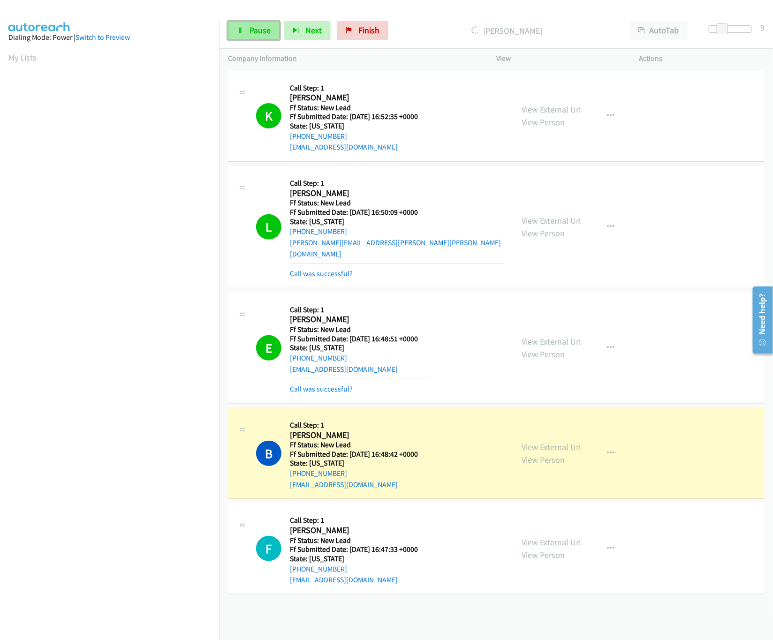
click at [244, 38] on link "Pause" at bounding box center [254, 30] width 52 height 19
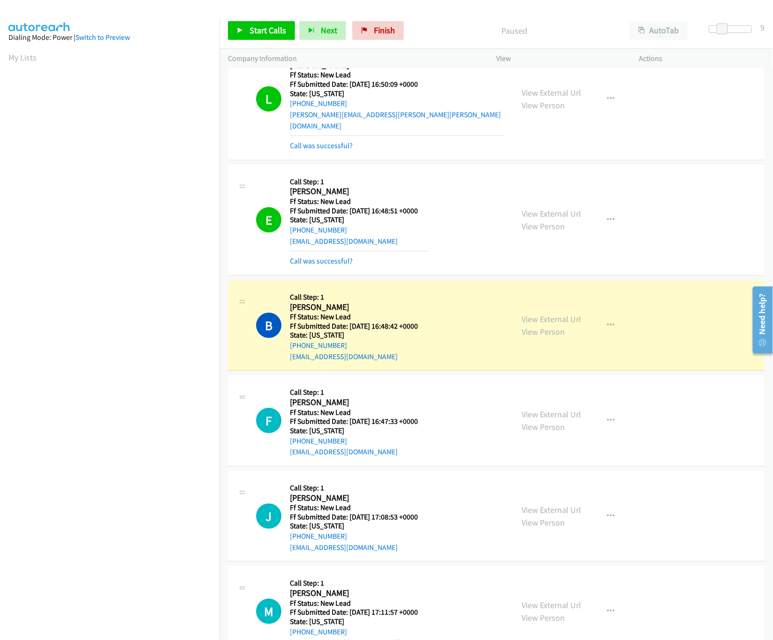
scroll to position [345, 0]
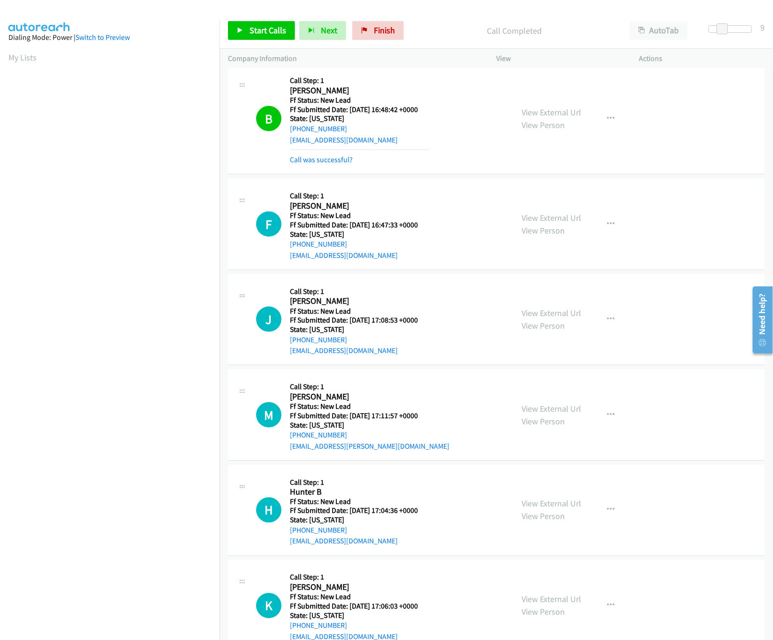
click at [345, 155] on div "Call was successful?" at bounding box center [360, 159] width 140 height 11
click at [329, 155] on link "Call was successful?" at bounding box center [321, 159] width 63 height 9
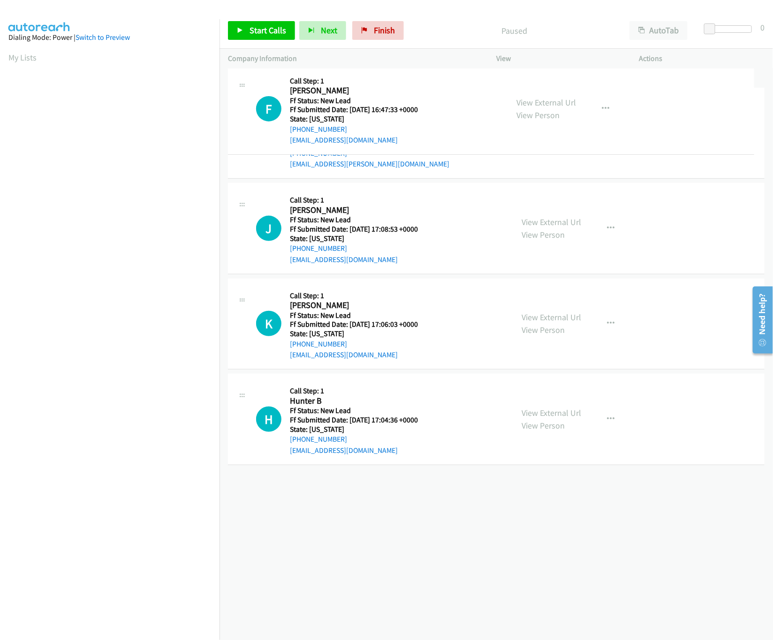
drag, startPoint x: 377, startPoint y: 488, endPoint x: 369, endPoint y: 86, distance: 402.2
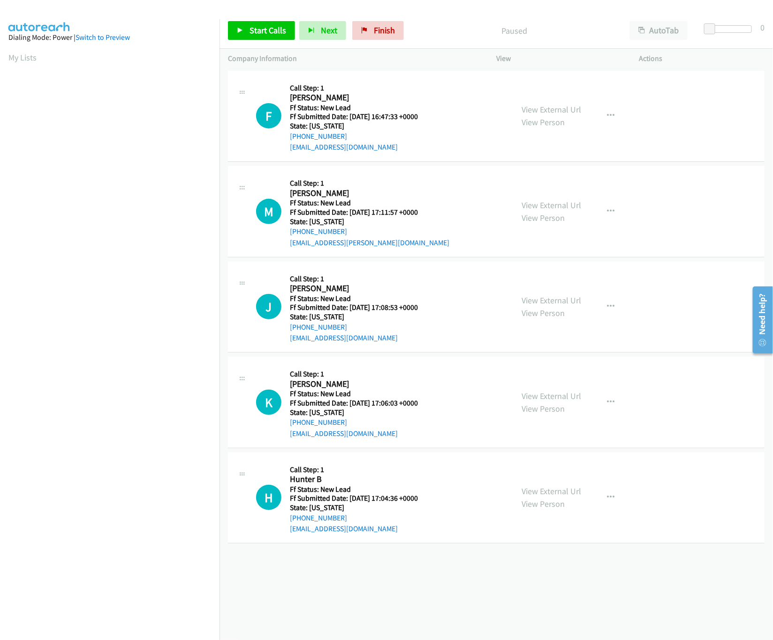
click at [419, 600] on div "[PHONE_NUMBER] Call failed - Please reload the list and try again The Callbar F…" at bounding box center [497, 355] width 554 height 572
click at [412, 556] on div "[PHONE_NUMBER] Call failed - Please reload the list and try again The Callbar F…" at bounding box center [497, 355] width 554 height 572
click at [556, 203] on link "View External Url" at bounding box center [552, 205] width 60 height 11
click at [272, 41] on div "Start Calls Pause Next Finish Paused AutoTab AutoTab 0" at bounding box center [497, 31] width 554 height 36
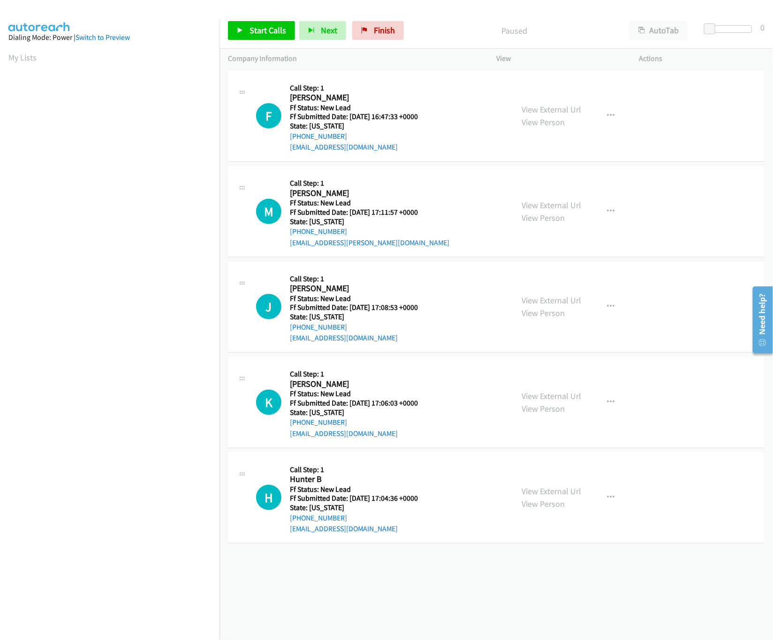
click at [272, 41] on div "Start Calls Pause Next Finish Paused AutoTab AutoTab 0" at bounding box center [497, 31] width 554 height 36
click at [278, 14] on div "Start Calls Pause Next Finish Paused AutoTab AutoTab 0" at bounding box center [497, 31] width 554 height 36
click at [277, 21] on link "Start Calls" at bounding box center [261, 30] width 67 height 19
drag, startPoint x: 712, startPoint y: 22, endPoint x: 710, endPoint y: 30, distance: 8.8
click at [711, 27] on div "Start Calls Pause Next Finish Started AutoTab AutoTab 0" at bounding box center [497, 31] width 554 height 36
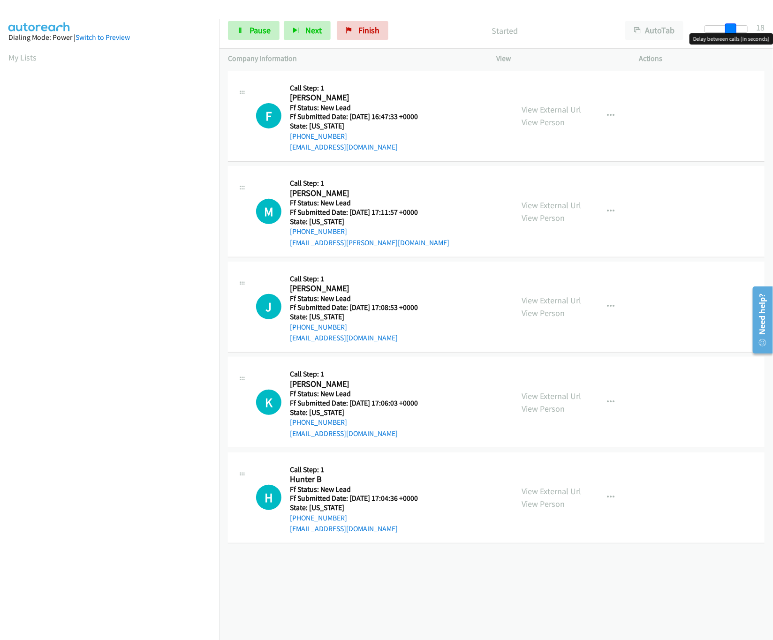
drag, startPoint x: 710, startPoint y: 30, endPoint x: 738, endPoint y: 30, distance: 28.2
click at [737, 30] on span at bounding box center [730, 28] width 11 height 11
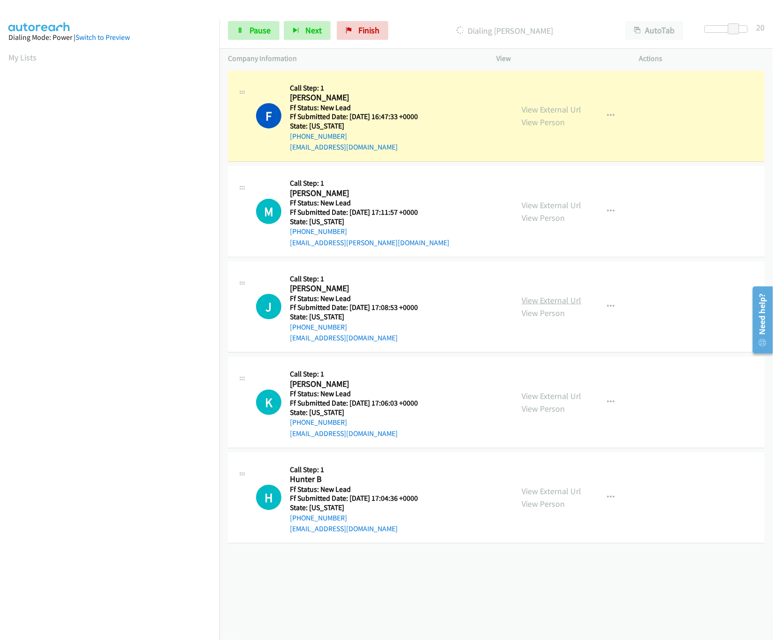
click at [530, 301] on link "View External Url" at bounding box center [552, 300] width 60 height 11
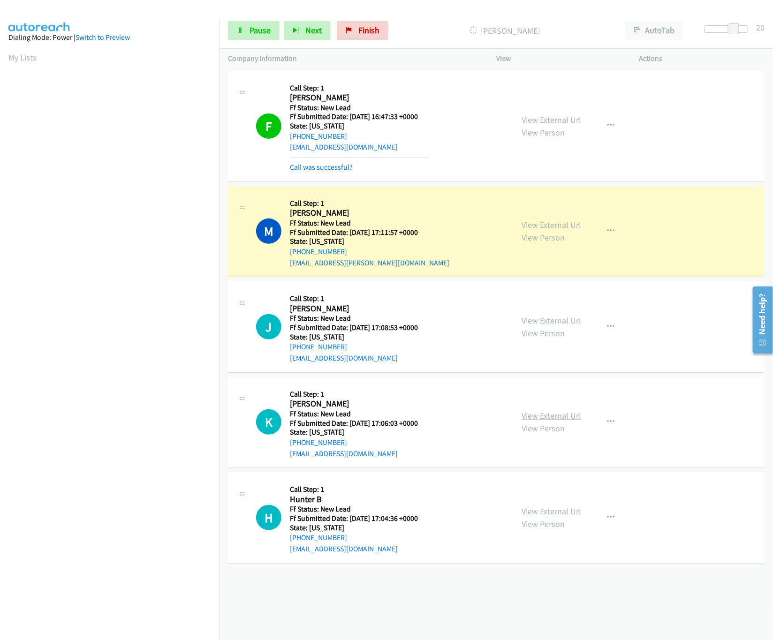
click at [538, 419] on link "View External Url" at bounding box center [552, 416] width 60 height 11
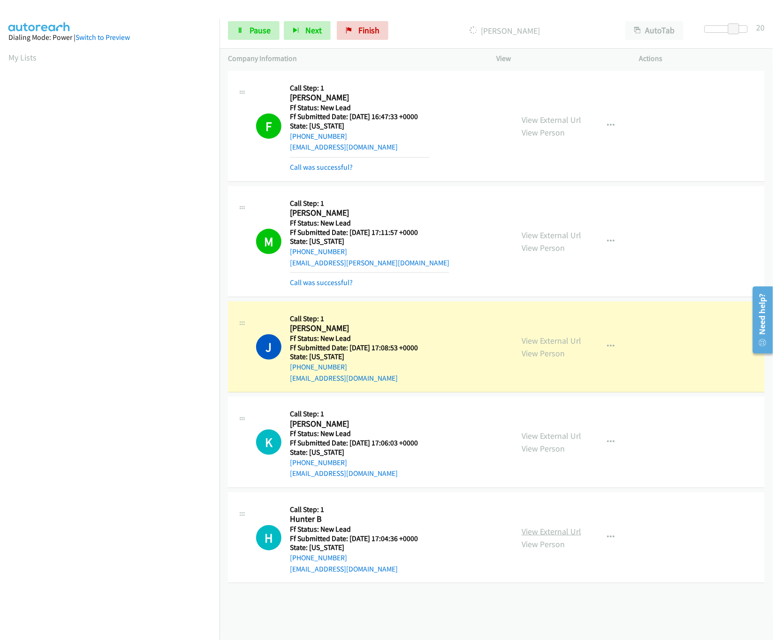
click at [540, 528] on link "View External Url" at bounding box center [552, 531] width 60 height 11
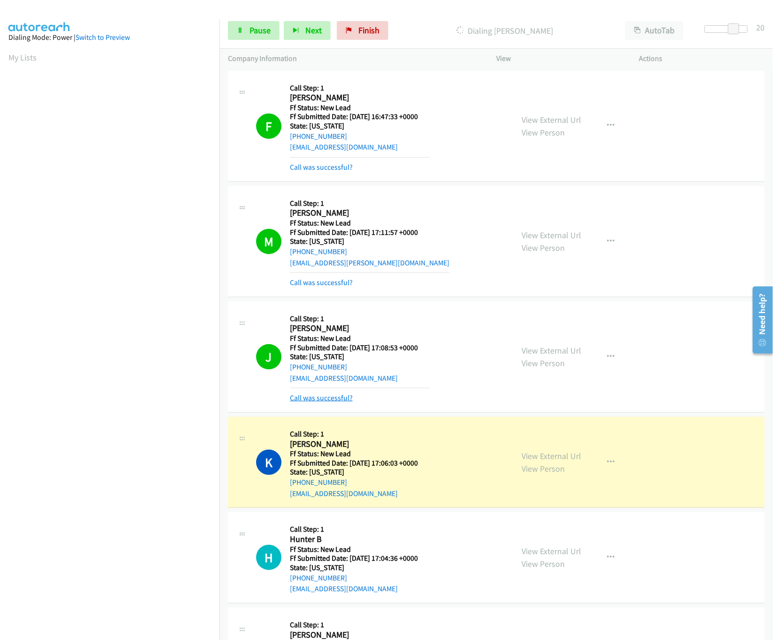
click at [307, 398] on link "Call was successful?" at bounding box center [321, 398] width 63 height 9
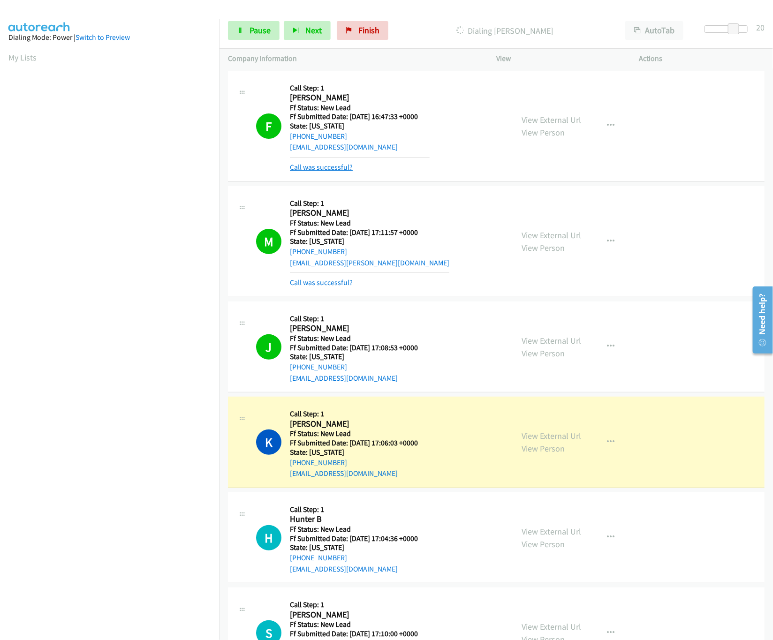
click at [338, 167] on link "Call was successful?" at bounding box center [321, 167] width 63 height 9
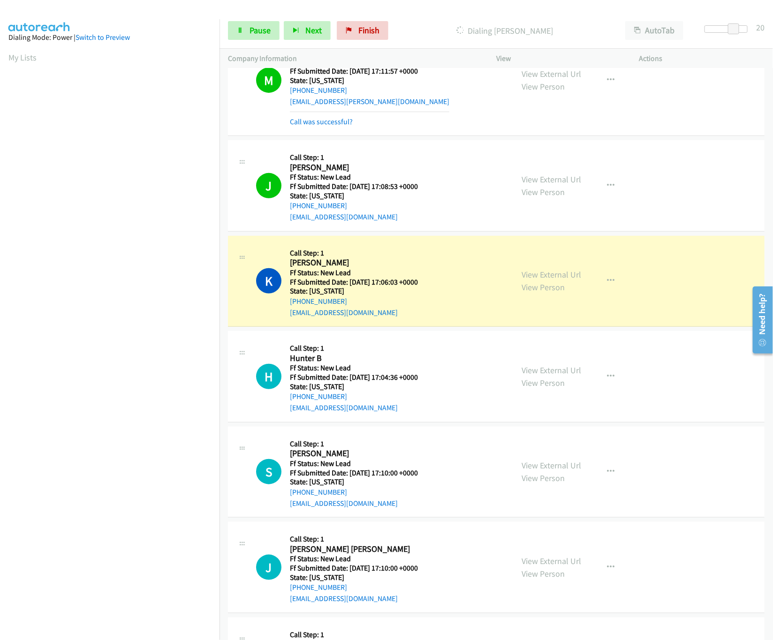
scroll to position [228, 0]
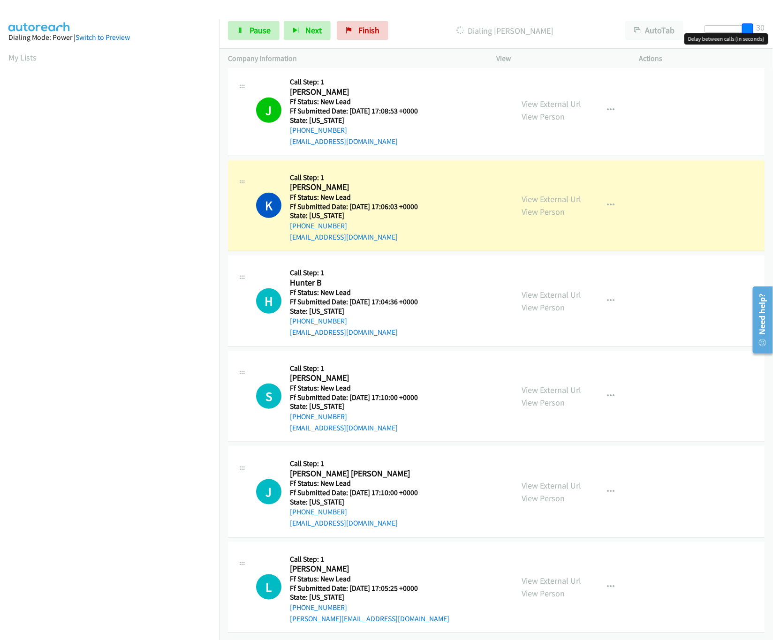
drag, startPoint x: 738, startPoint y: 24, endPoint x: 759, endPoint y: 30, distance: 21.9
click at [759, 30] on div "Start Calls Pause Next Finish Dialing Kristina Kirkenaer Hart AutoTab AutoTab 30" at bounding box center [497, 31] width 554 height 36
click at [545, 385] on link "View External Url" at bounding box center [552, 390] width 60 height 11
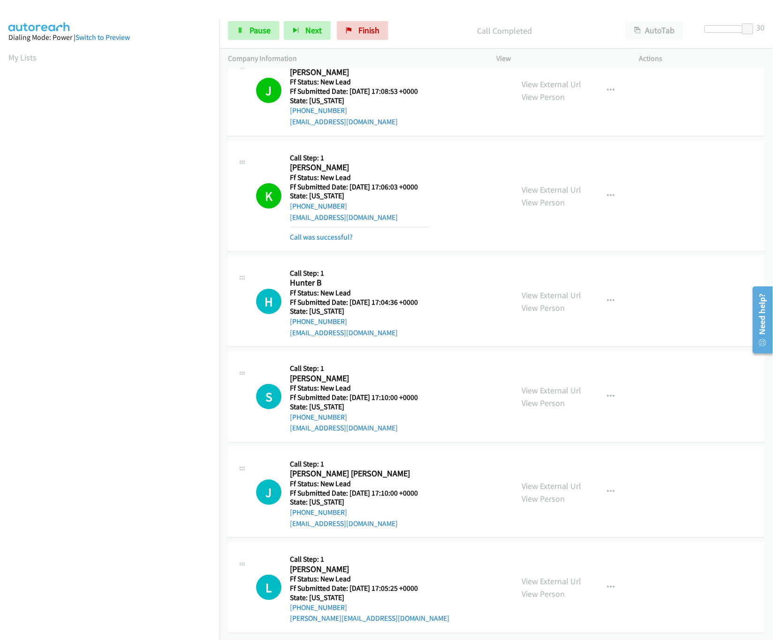
scroll to position [249, 0]
click at [534, 481] on link "View External Url" at bounding box center [552, 486] width 60 height 11
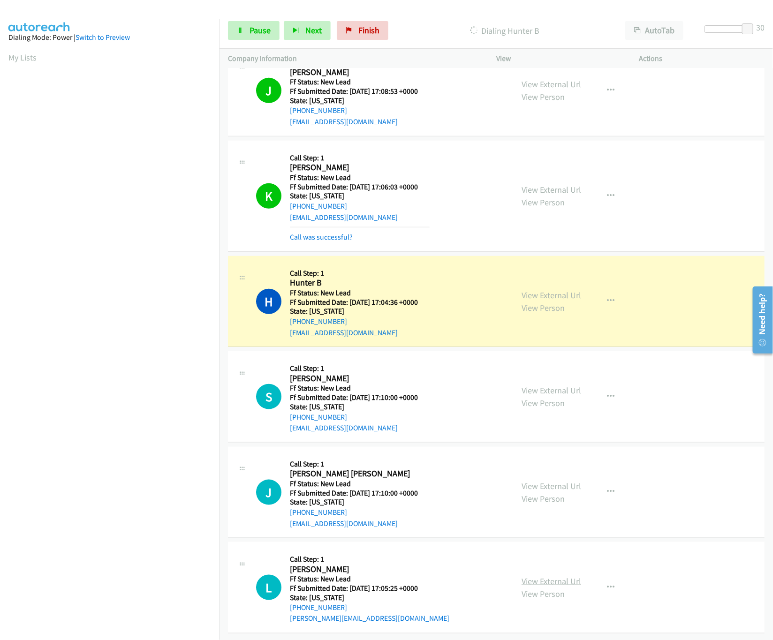
click at [529, 576] on link "View External Url" at bounding box center [552, 581] width 60 height 11
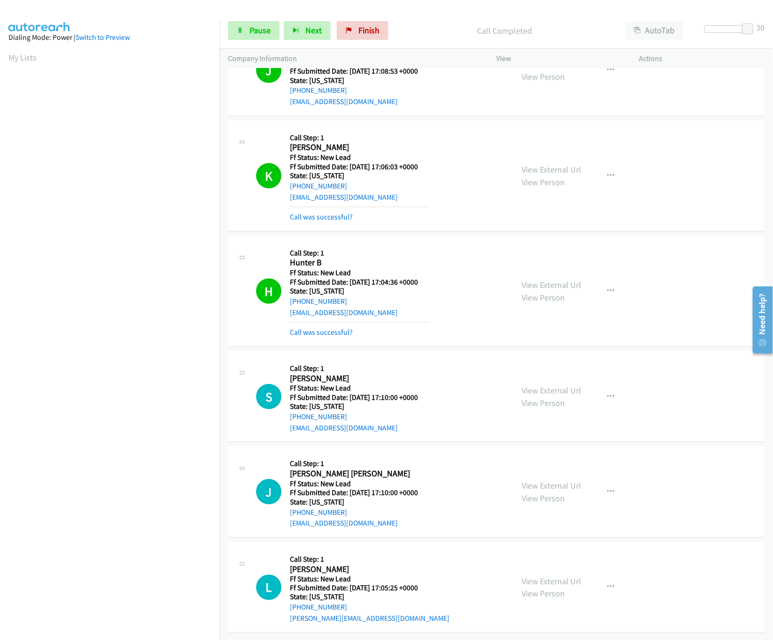
scroll to position [269, 0]
drag, startPoint x: 752, startPoint y: 28, endPoint x: 718, endPoint y: 30, distance: 33.8
click at [718, 30] on span at bounding box center [718, 28] width 11 height 11
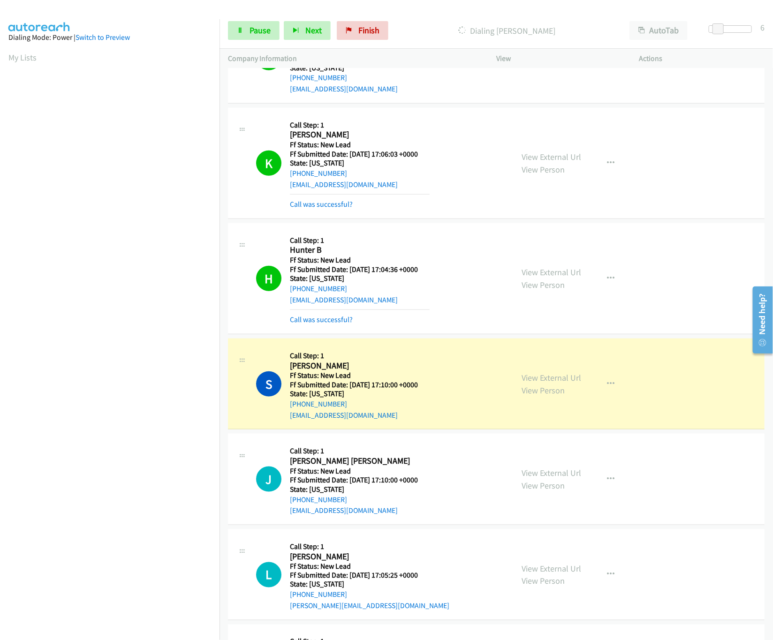
scroll to position [556, 0]
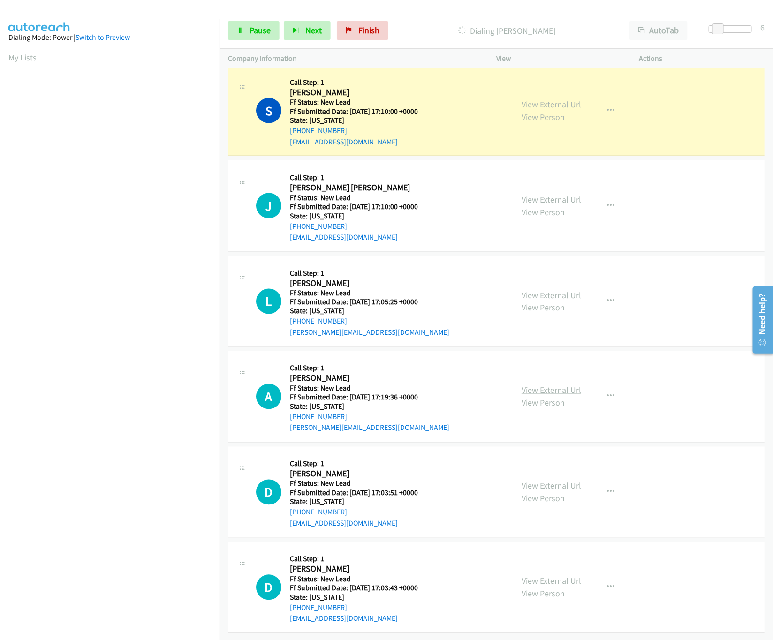
click at [552, 385] on link "View External Url" at bounding box center [552, 390] width 60 height 11
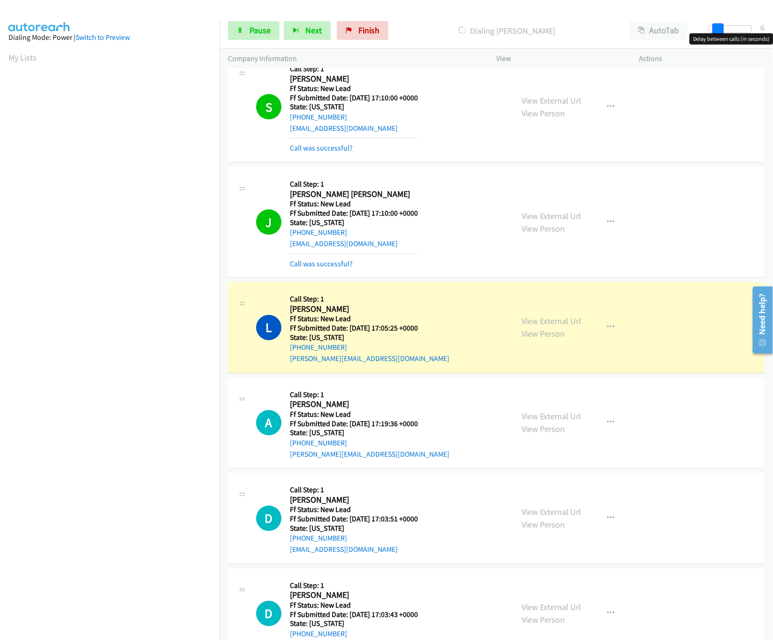
drag, startPoint x: 714, startPoint y: 27, endPoint x: 788, endPoint y: 30, distance: 74.2
click at [773, 30] on html "Start Calls Pause Next Finish Dialing Luciano Vizza AutoTab AutoTab 6 Company I…" at bounding box center [386, 22] width 773 height 45
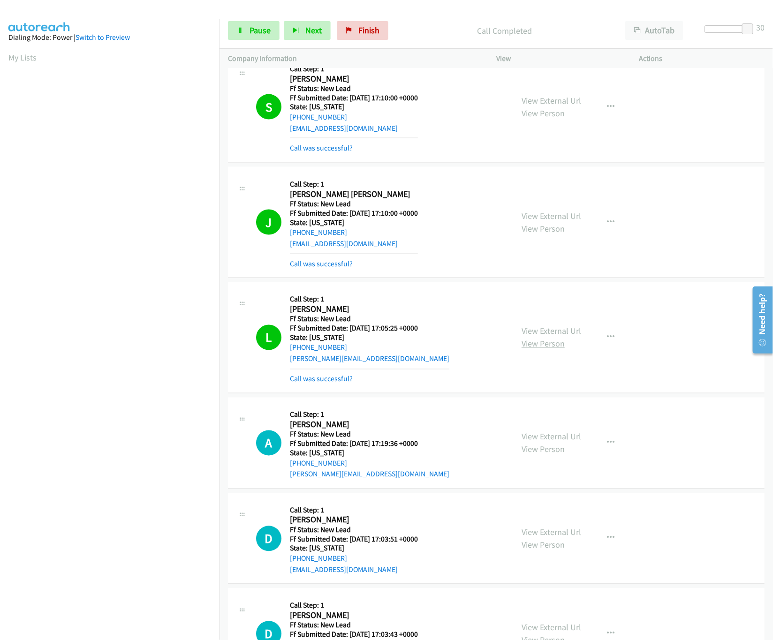
scroll to position [617, 0]
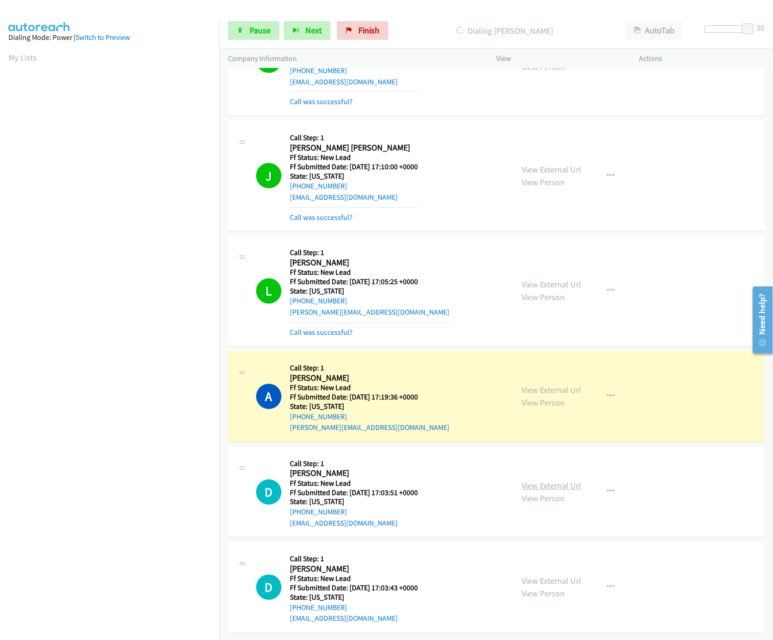
click at [554, 481] on link "View External Url" at bounding box center [552, 486] width 60 height 11
click at [727, 32] on div at bounding box center [726, 29] width 43 height 8
click at [721, 27] on span at bounding box center [722, 28] width 11 height 11
click at [540, 576] on link "View External Url" at bounding box center [552, 581] width 60 height 11
drag, startPoint x: 721, startPoint y: 28, endPoint x: 713, endPoint y: 28, distance: 8.4
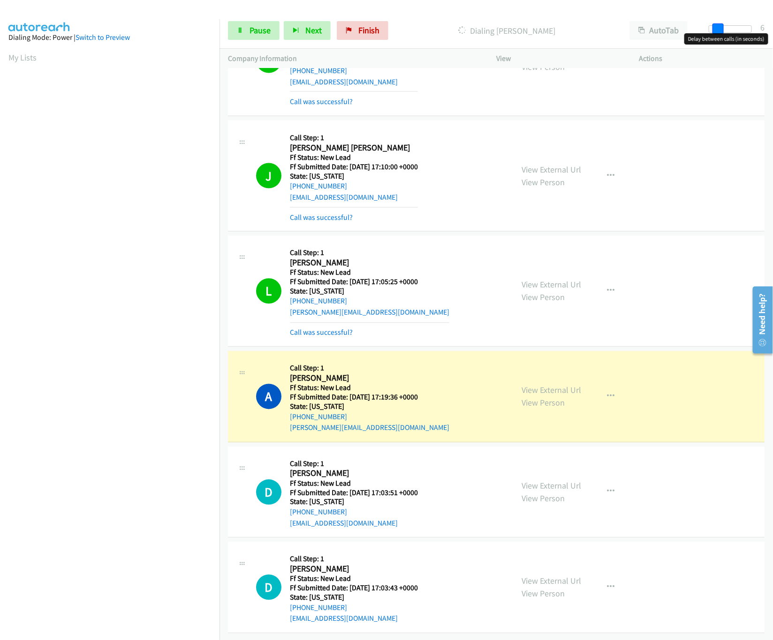
click at [713, 28] on span at bounding box center [718, 28] width 11 height 11
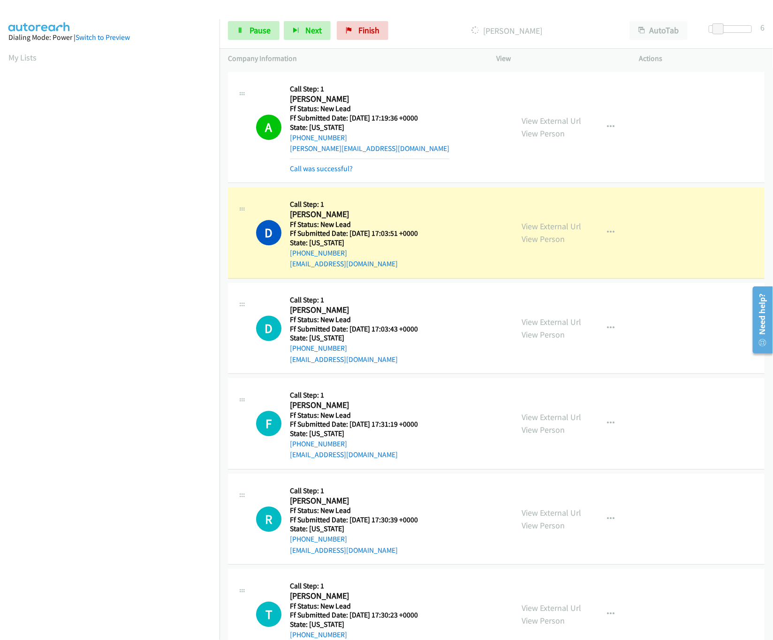
scroll to position [925, 0]
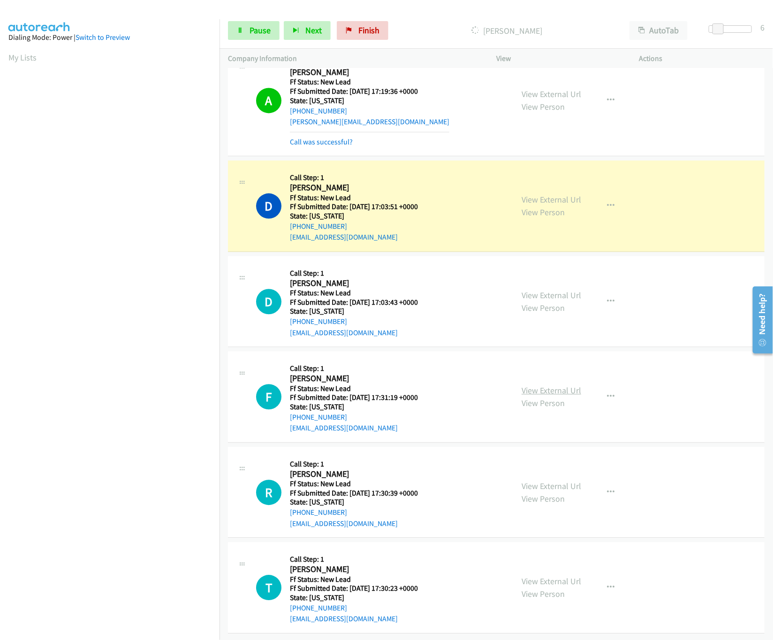
click at [538, 385] on link "View External Url" at bounding box center [552, 390] width 60 height 11
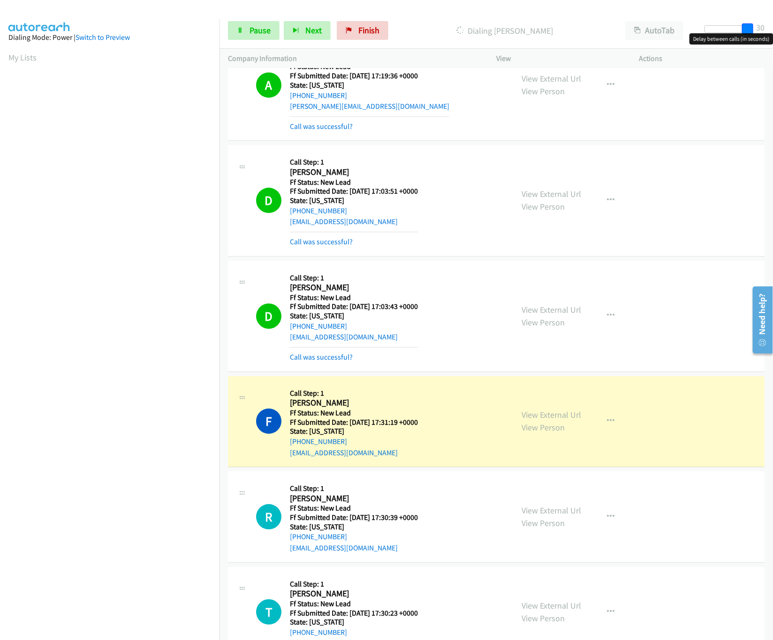
drag, startPoint x: 786, startPoint y: 37, endPoint x: 792, endPoint y: 37, distance: 6.6
click at [773, 37] on html "Start Calls Pause Next Finish Dialing Flamur Limani AutoTab AutoTab 30 Company …" at bounding box center [386, 22] width 773 height 45
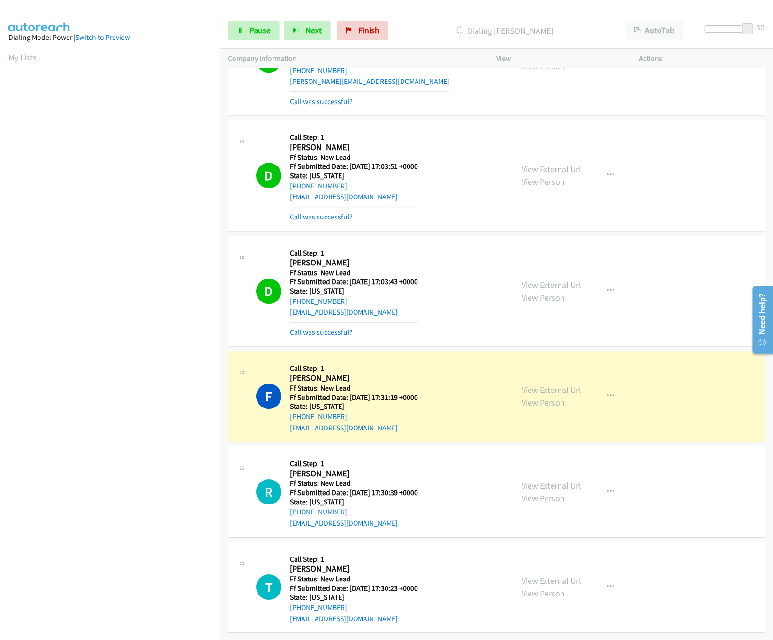
scroll to position [965, 0]
click at [557, 480] on link "View External Url" at bounding box center [552, 485] width 60 height 11
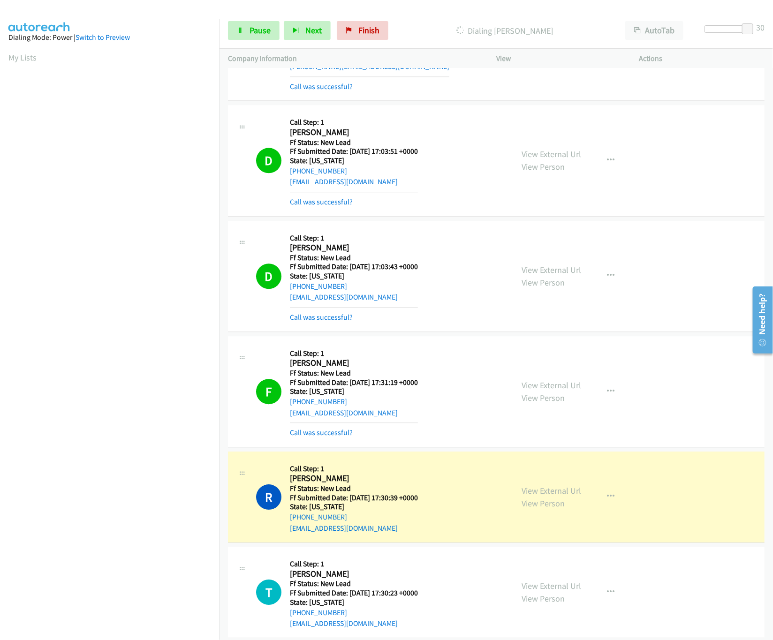
scroll to position [1272, 0]
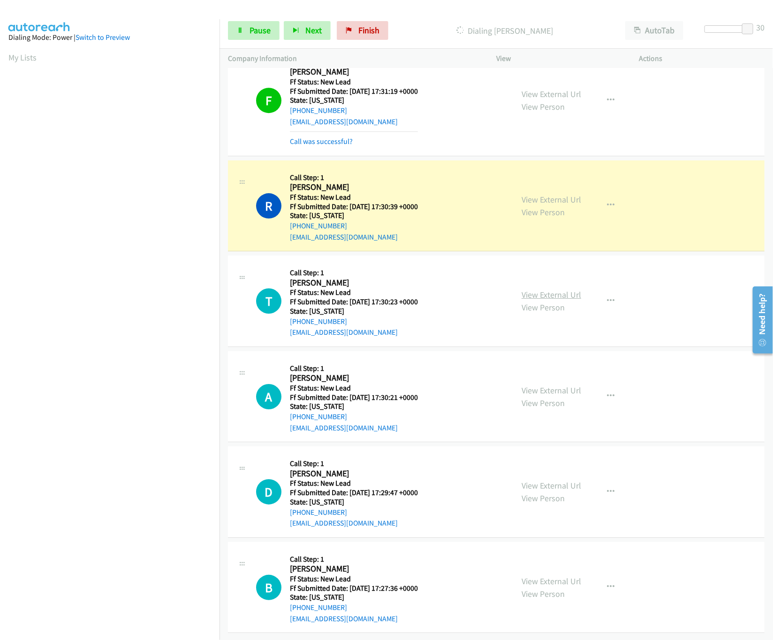
click at [563, 289] on link "View External Url" at bounding box center [552, 294] width 60 height 11
click at [550, 371] on div "View External Url View Person View External Url Email Schedule/Manage Callback …" at bounding box center [588, 397] width 151 height 74
click at [549, 398] on link "View Person" at bounding box center [543, 403] width 43 height 11
click at [548, 385] on link "View External Url" at bounding box center [552, 390] width 60 height 11
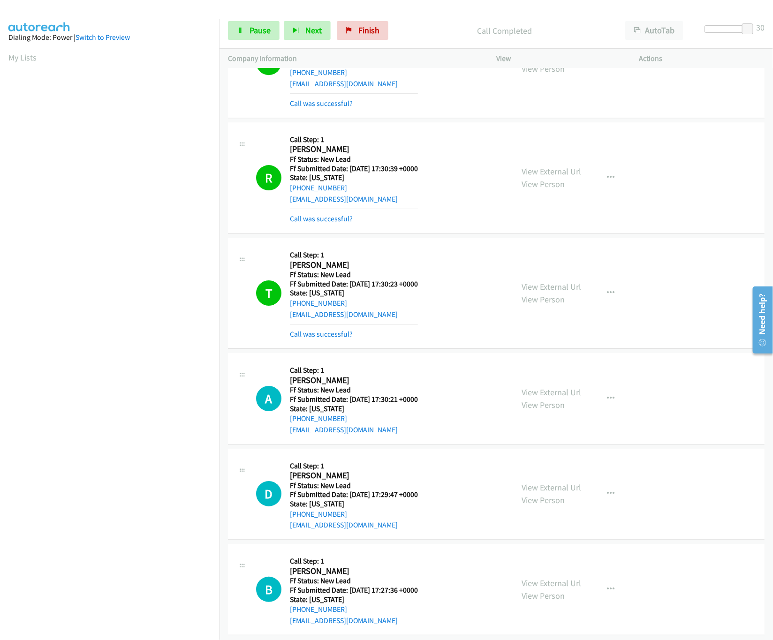
scroll to position [1313, 0]
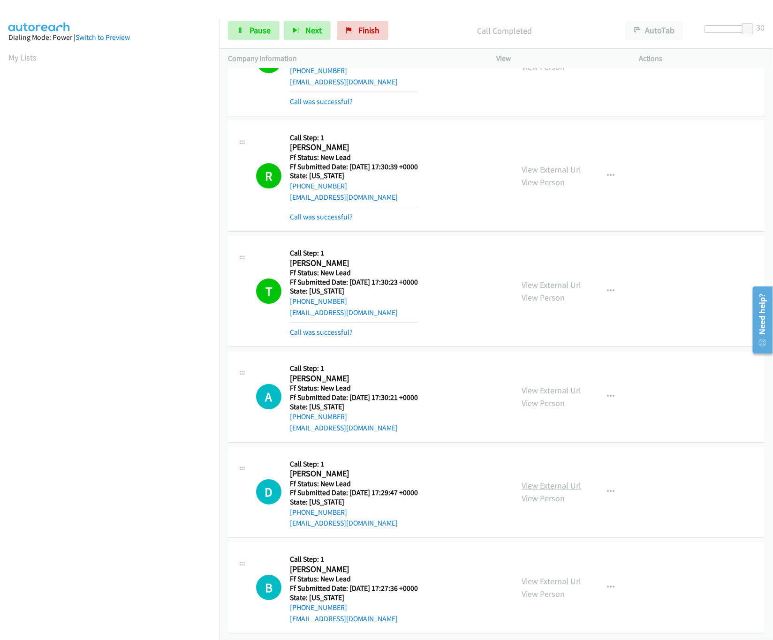
click at [528, 480] on link "View External Url" at bounding box center [552, 485] width 60 height 11
click at [542, 576] on link "View External Url" at bounding box center [552, 581] width 60 height 11
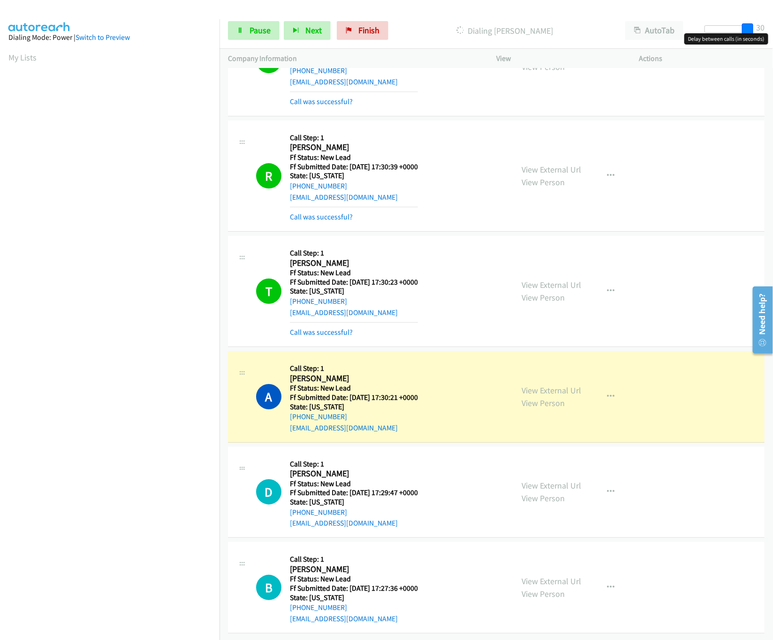
drag, startPoint x: 752, startPoint y: 30, endPoint x: 758, endPoint y: 30, distance: 5.6
click at [758, 30] on div "Start Calls Pause Next Finish Dialing Aaron Wright AutoTab AutoTab 30" at bounding box center [497, 31] width 554 height 36
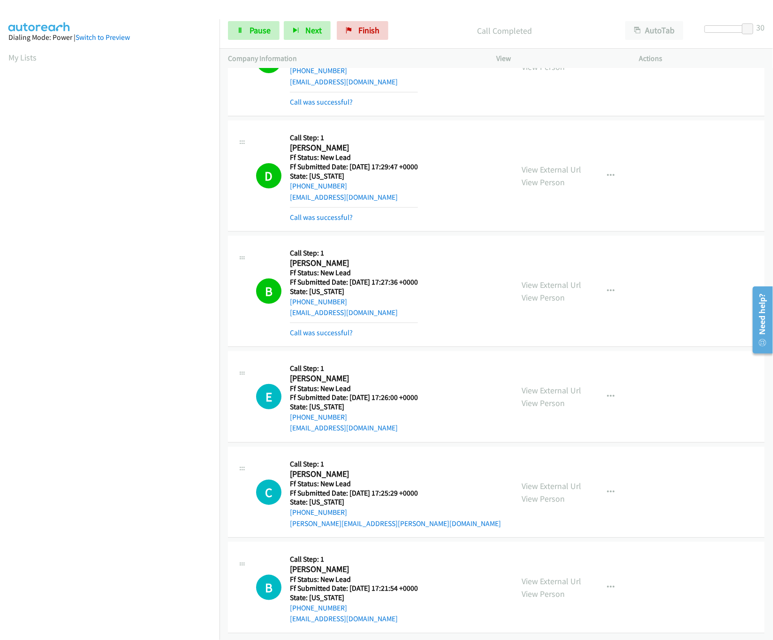
scroll to position [1661, 0]
click at [546, 368] on div "View External Url View Person View External Url Email Schedule/Manage Callback …" at bounding box center [588, 397] width 151 height 74
click at [548, 385] on link "View External Url" at bounding box center [552, 390] width 60 height 11
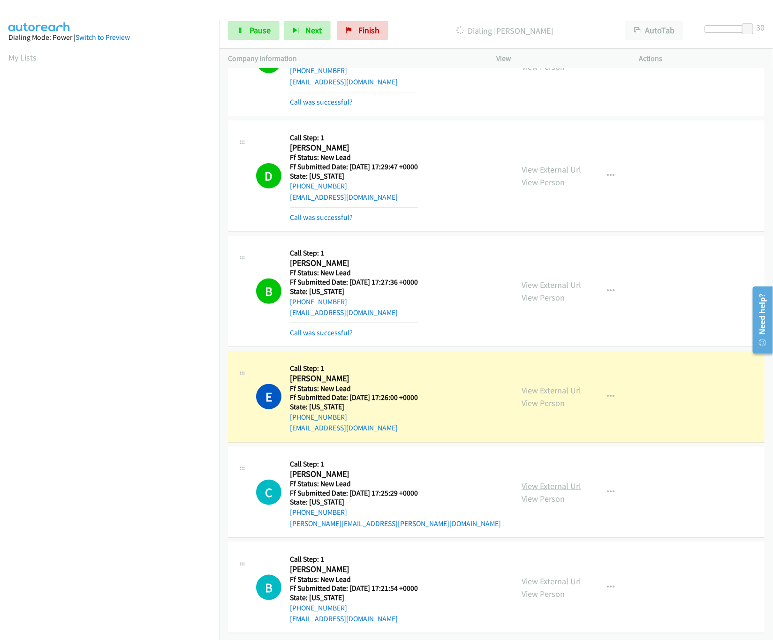
click at [542, 481] on link "View External Url" at bounding box center [552, 486] width 60 height 11
click at [563, 576] on link "View External Url" at bounding box center [552, 581] width 60 height 11
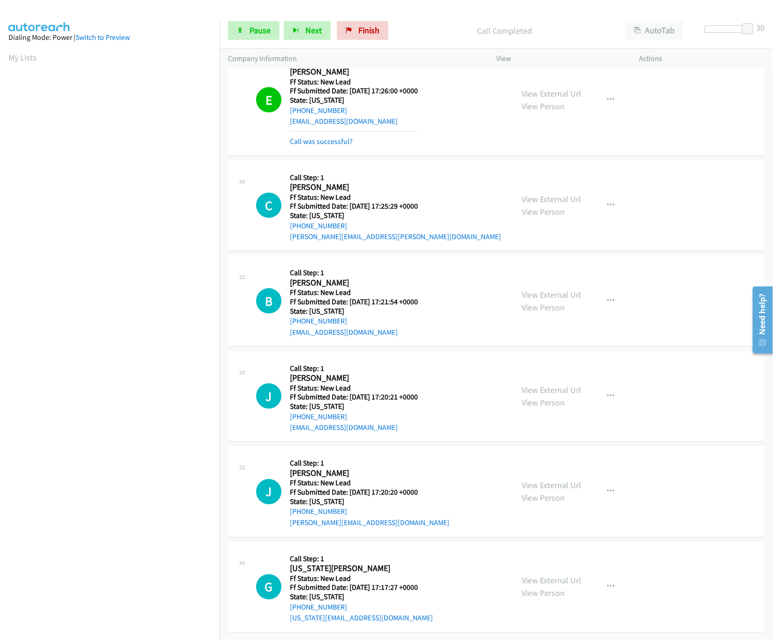
scroll to position [1968, 0]
click at [548, 385] on link "View External Url" at bounding box center [552, 390] width 60 height 11
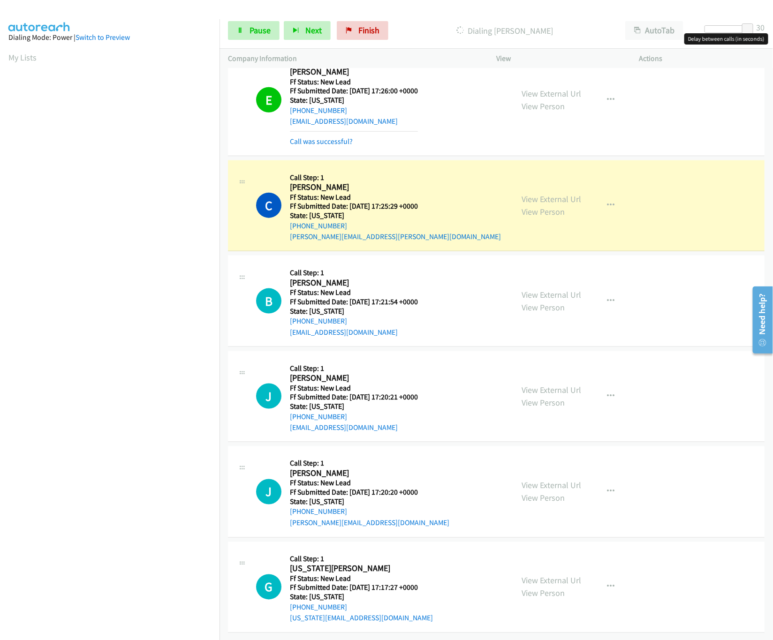
click at [718, 30] on div at bounding box center [726, 29] width 43 height 8
drag, startPoint x: 722, startPoint y: 25, endPoint x: 733, endPoint y: 25, distance: 11.3
click at [731, 25] on span at bounding box center [725, 28] width 11 height 11
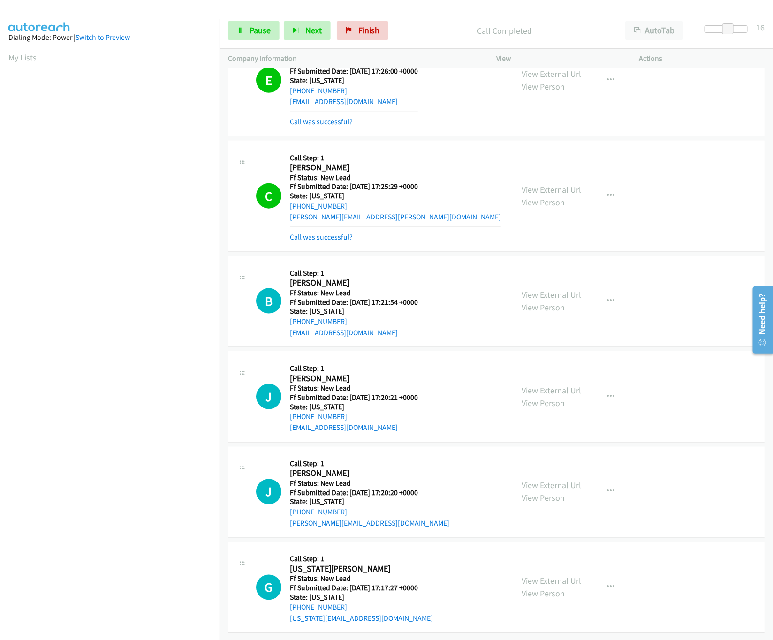
scroll to position [1988, 0]
click at [535, 480] on link "View External Url" at bounding box center [552, 485] width 60 height 11
click at [546, 576] on link "View External Url" at bounding box center [552, 581] width 60 height 11
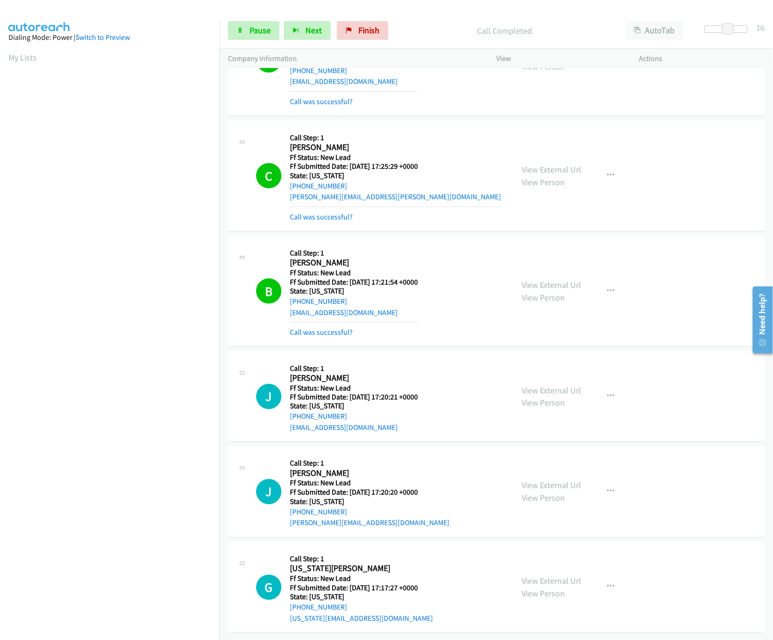
scroll to position [2009, 0]
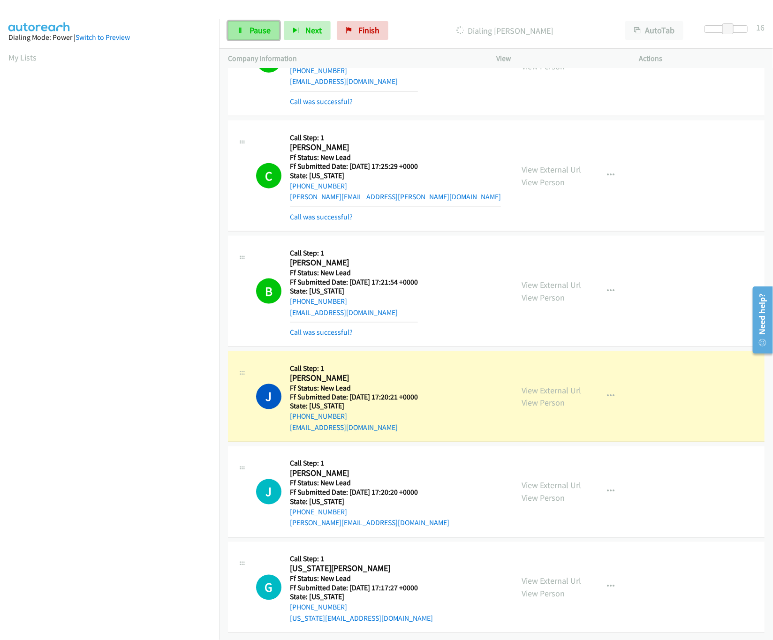
click at [262, 28] on span "Pause" at bounding box center [260, 30] width 21 height 11
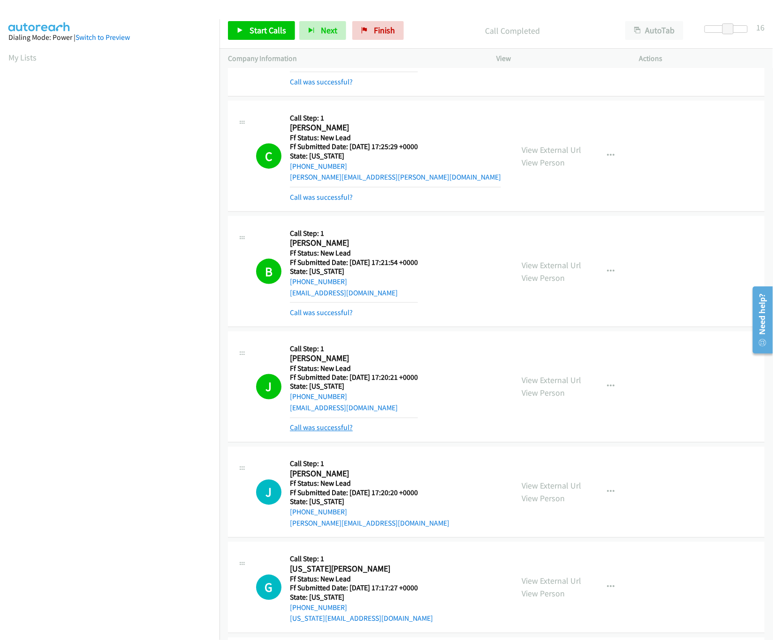
click at [320, 433] on link "Call was successful?" at bounding box center [321, 428] width 63 height 9
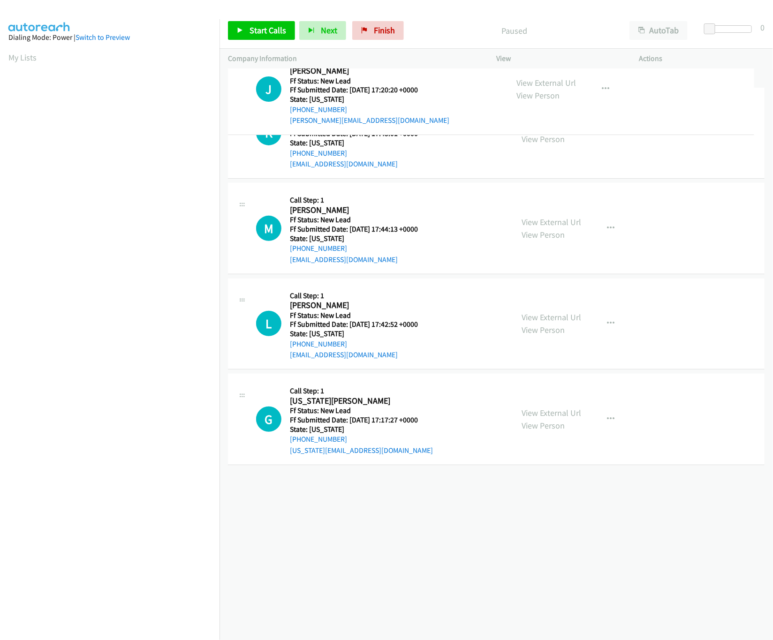
drag, startPoint x: 409, startPoint y: 406, endPoint x: 404, endPoint y: 89, distance: 317.2
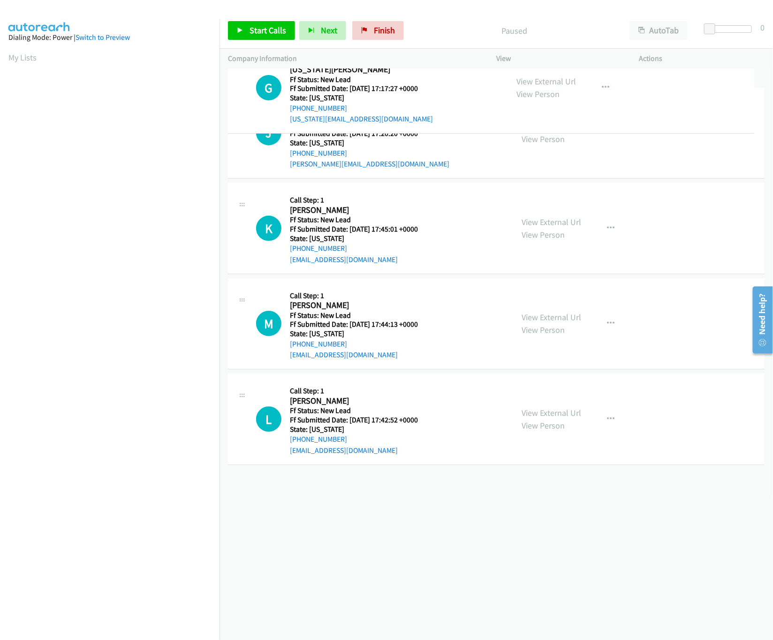
drag, startPoint x: 390, startPoint y: 495, endPoint x: 390, endPoint y: 91, distance: 404.0
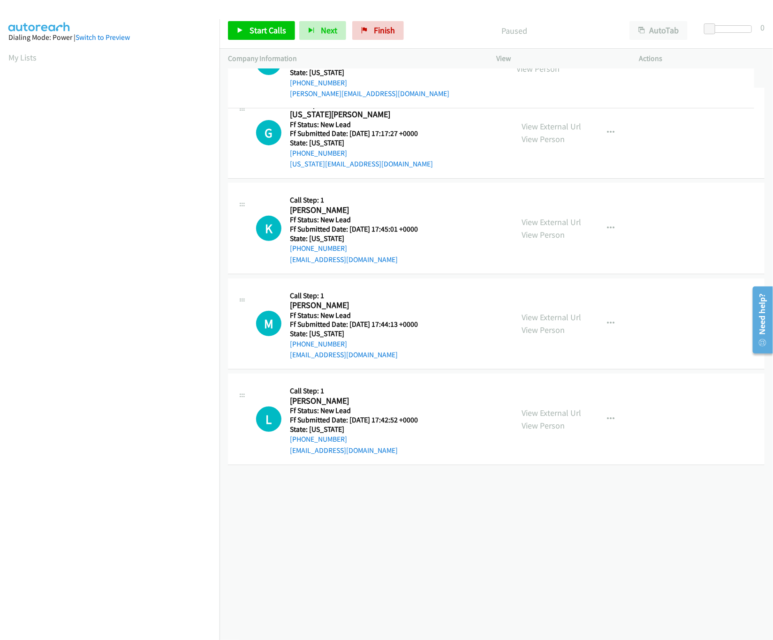
drag, startPoint x: 381, startPoint y: 193, endPoint x: 411, endPoint y: 44, distance: 152.3
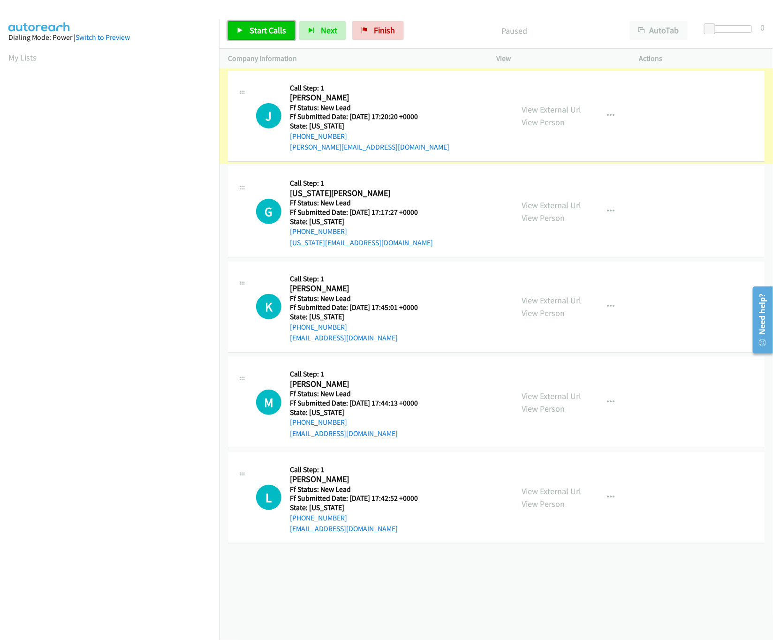
click at [239, 24] on link "Start Calls" at bounding box center [261, 30] width 67 height 19
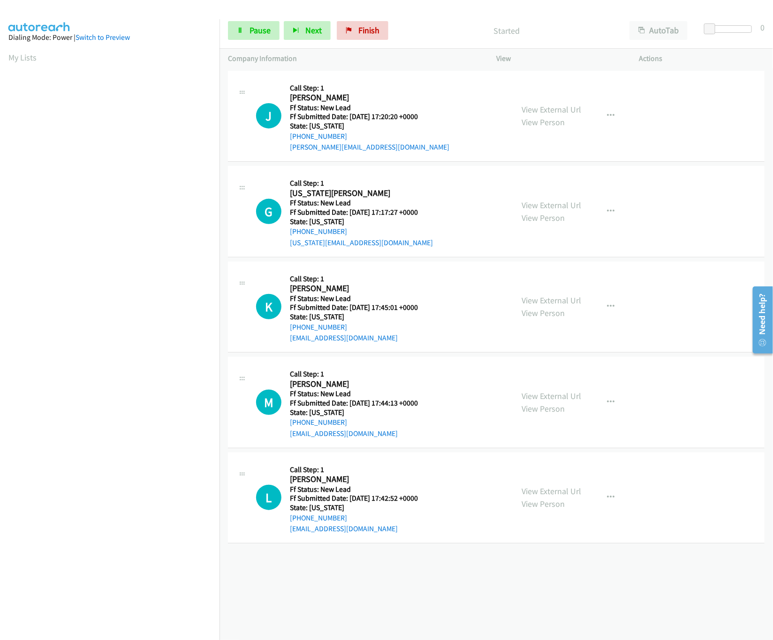
scroll to position [0, 3]
drag, startPoint x: 718, startPoint y: 27, endPoint x: 734, endPoint y: 27, distance: 15.5
click at [734, 27] on span at bounding box center [728, 28] width 11 height 11
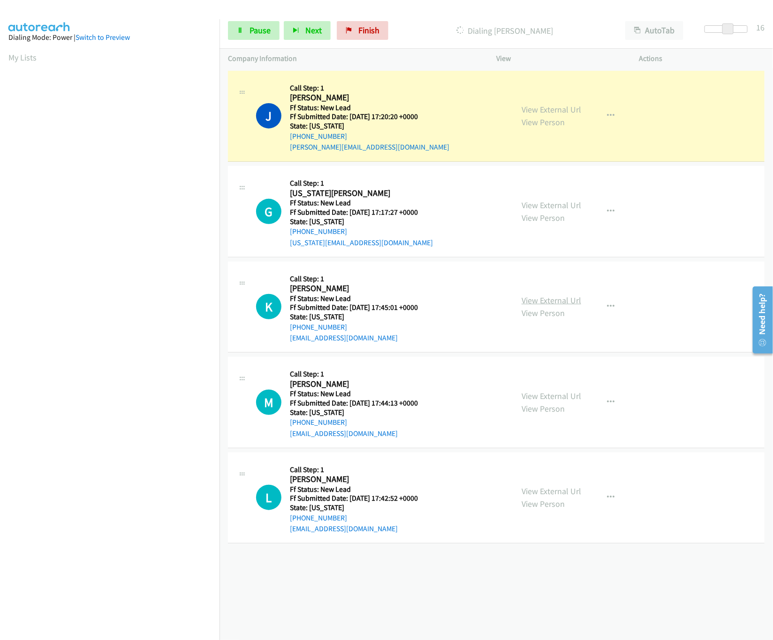
click at [522, 303] on link "View External Url" at bounding box center [552, 300] width 60 height 11
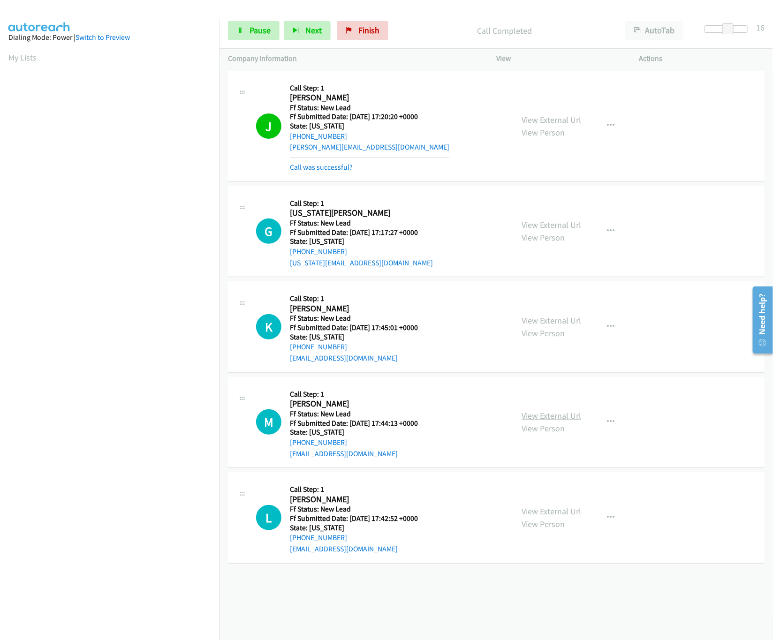
click at [553, 415] on link "View External Url" at bounding box center [552, 416] width 60 height 11
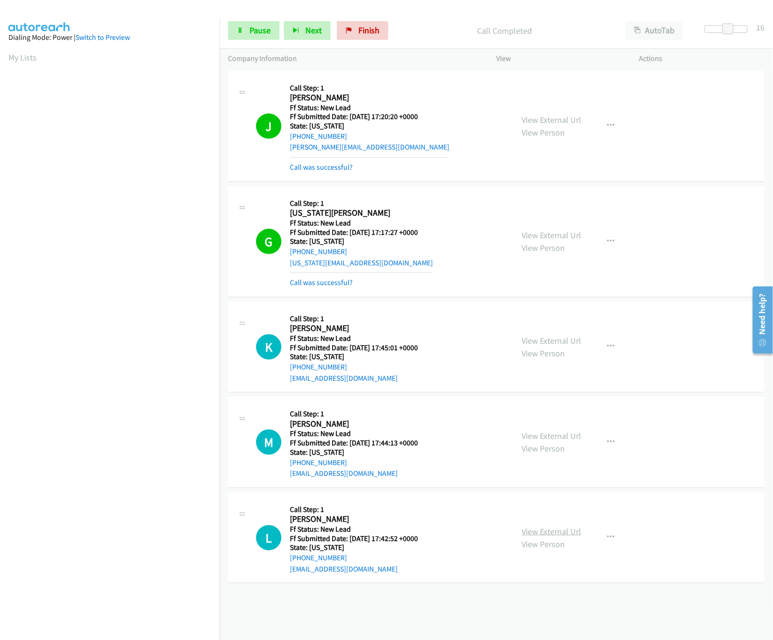
click at [545, 537] on link "View External Url" at bounding box center [552, 531] width 60 height 11
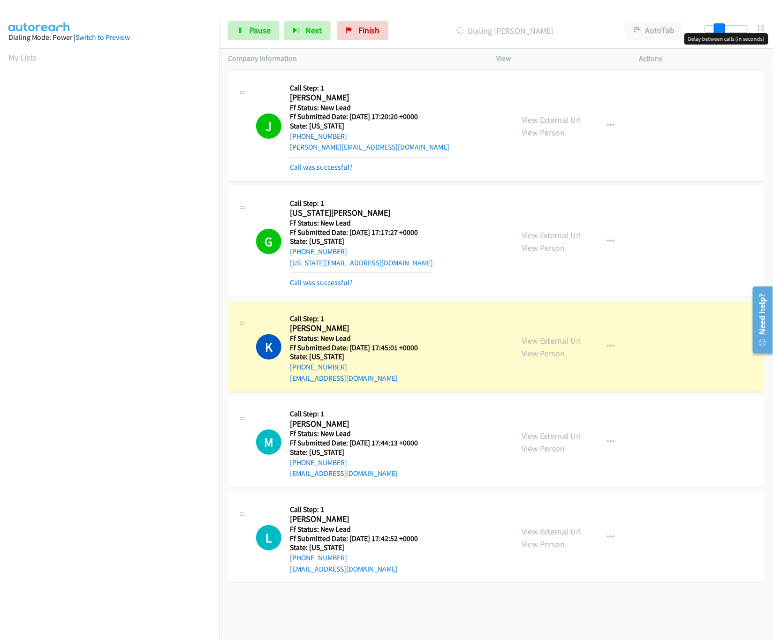
drag, startPoint x: 726, startPoint y: 27, endPoint x: 718, endPoint y: 28, distance: 8.0
click at [718, 28] on span at bounding box center [719, 28] width 11 height 11
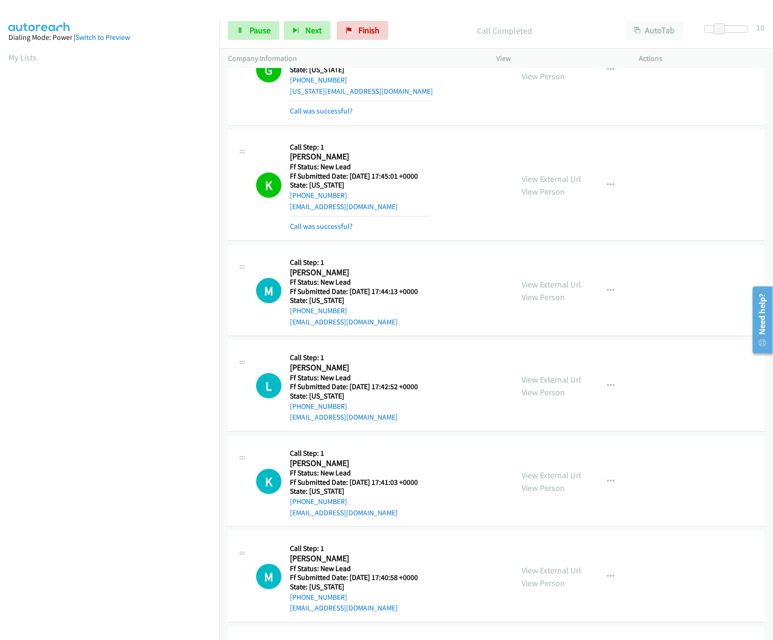
scroll to position [269, 0]
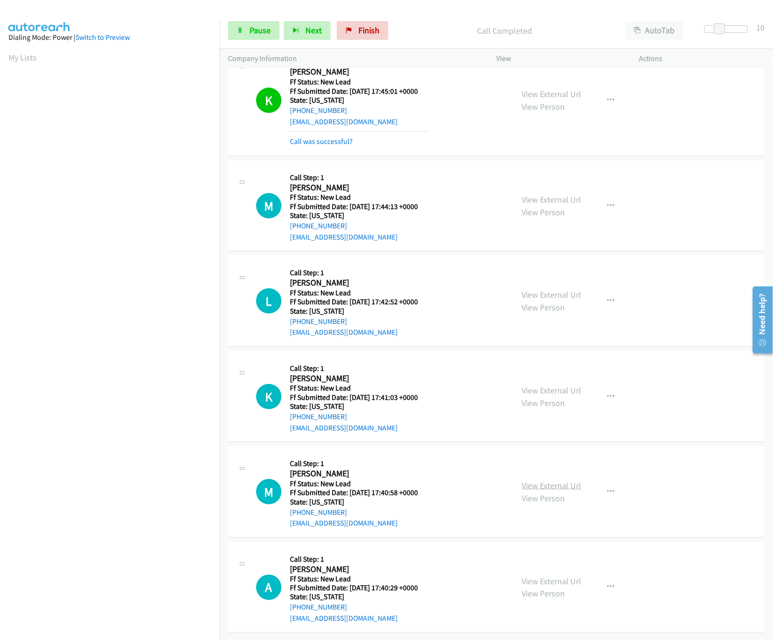
click at [531, 480] on link "View External Url" at bounding box center [552, 485] width 60 height 11
click at [560, 385] on link "View External Url" at bounding box center [552, 390] width 60 height 11
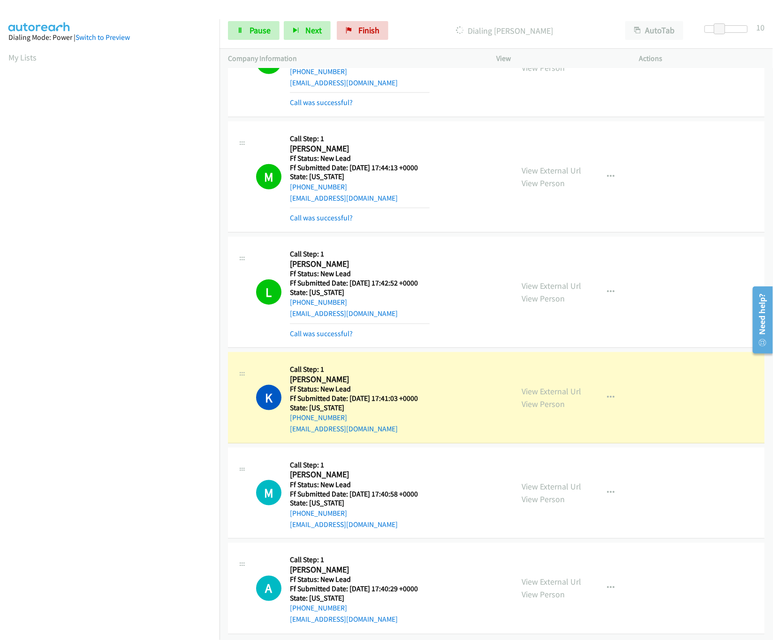
scroll to position [310, 0]
click at [603, 483] on button "button" at bounding box center [610, 492] width 25 height 19
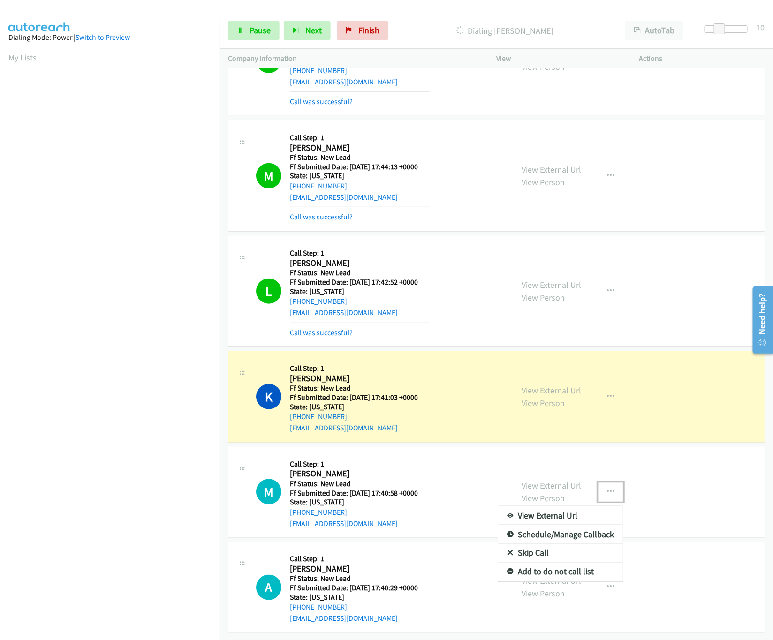
click at [526, 546] on link "Skip Call" at bounding box center [560, 553] width 125 height 19
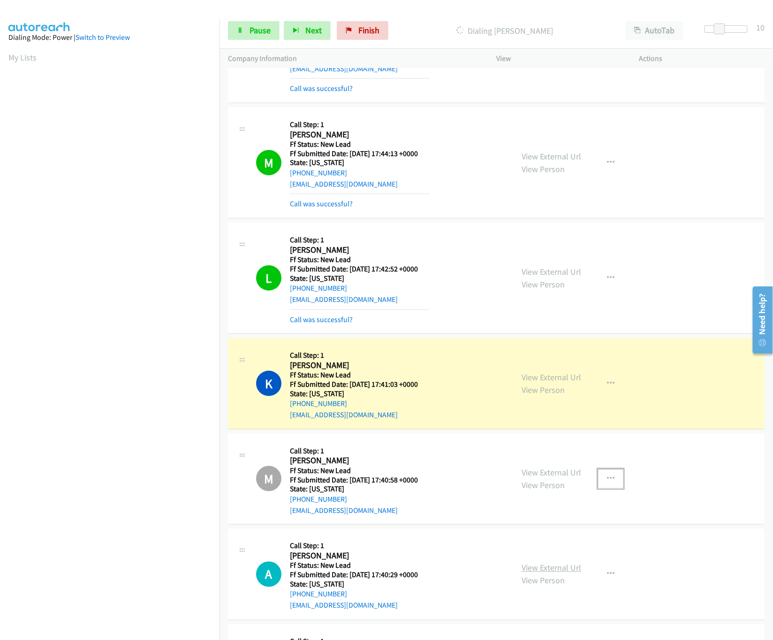
click at [535, 571] on link "View External Url" at bounding box center [552, 568] width 60 height 11
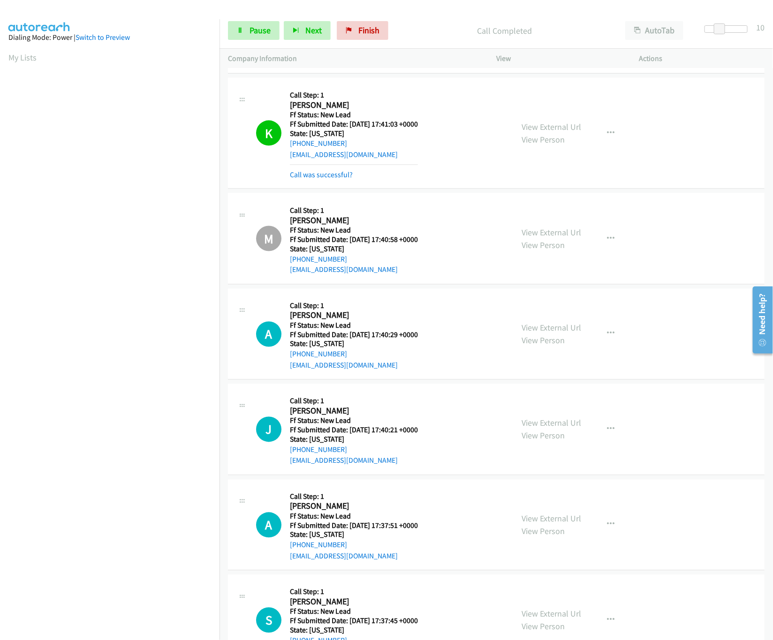
scroll to position [713, 0]
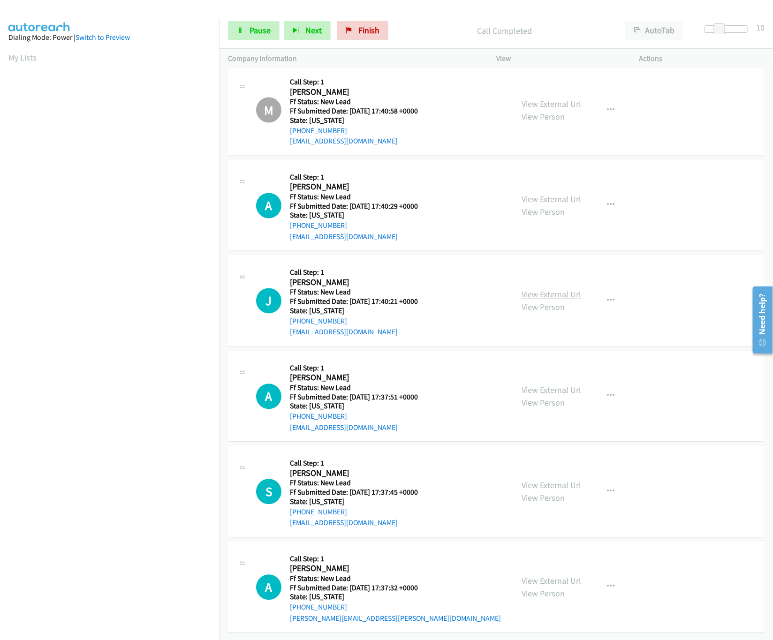
click at [536, 289] on link "View External Url" at bounding box center [552, 294] width 60 height 11
click at [262, 31] on span "Pause" at bounding box center [260, 30] width 21 height 11
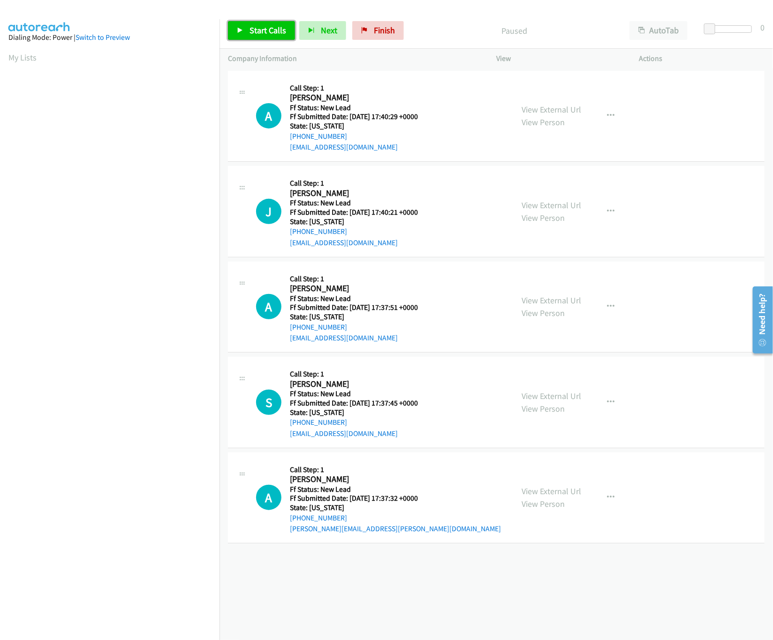
click at [281, 34] on span "Start Calls" at bounding box center [268, 30] width 37 height 11
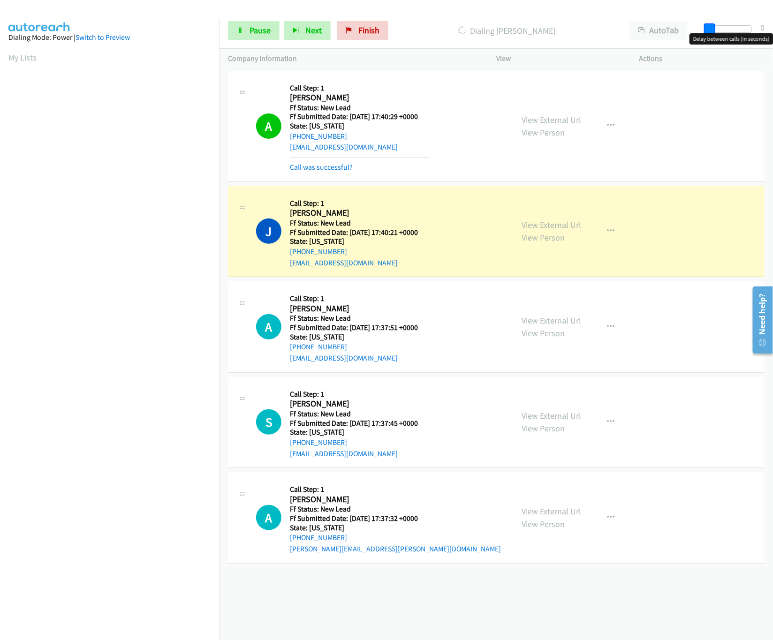
drag, startPoint x: 713, startPoint y: 30, endPoint x: 787, endPoint y: 30, distance: 74.1
click at [773, 30] on html "Start Calls Pause Next Finish Dialing [PERSON_NAME] AutoTab AutoTab 0 Company I…" at bounding box center [386, 22] width 773 height 45
click at [538, 321] on link "View External Url" at bounding box center [552, 320] width 60 height 11
click at [716, 24] on div "Start Calls Pause Next Finish Dialing [PERSON_NAME] AutoTab AutoTab 30" at bounding box center [497, 31] width 554 height 36
click at [713, 27] on div at bounding box center [726, 29] width 43 height 8
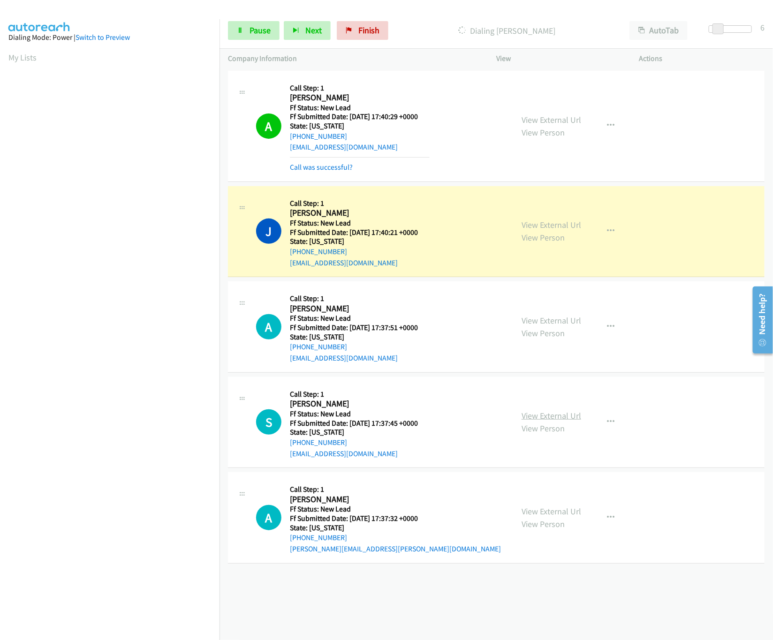
click at [541, 414] on link "View External Url" at bounding box center [552, 416] width 60 height 11
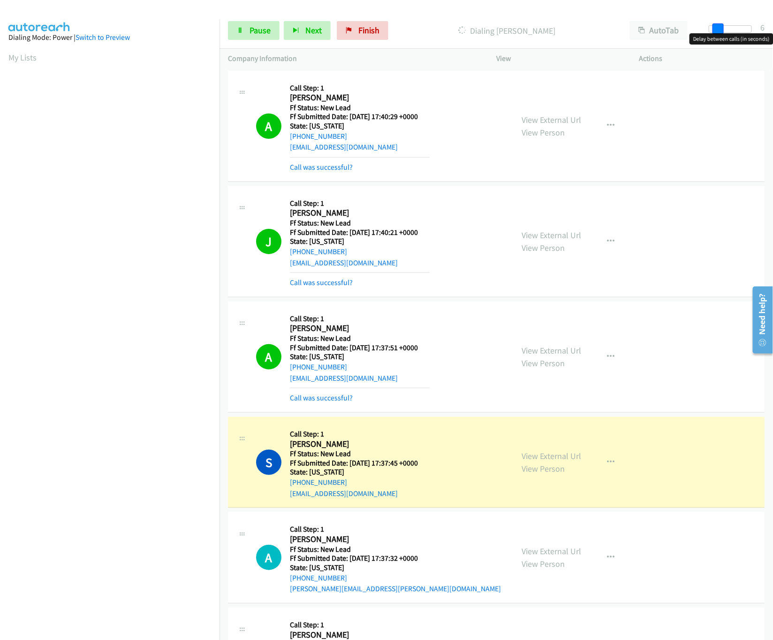
drag, startPoint x: 720, startPoint y: 28, endPoint x: 760, endPoint y: 27, distance: 40.4
click at [760, 27] on div "Start Calls Pause Next Finish Dialing Steve Susoyev AutoTab AutoTab 6" at bounding box center [497, 31] width 554 height 36
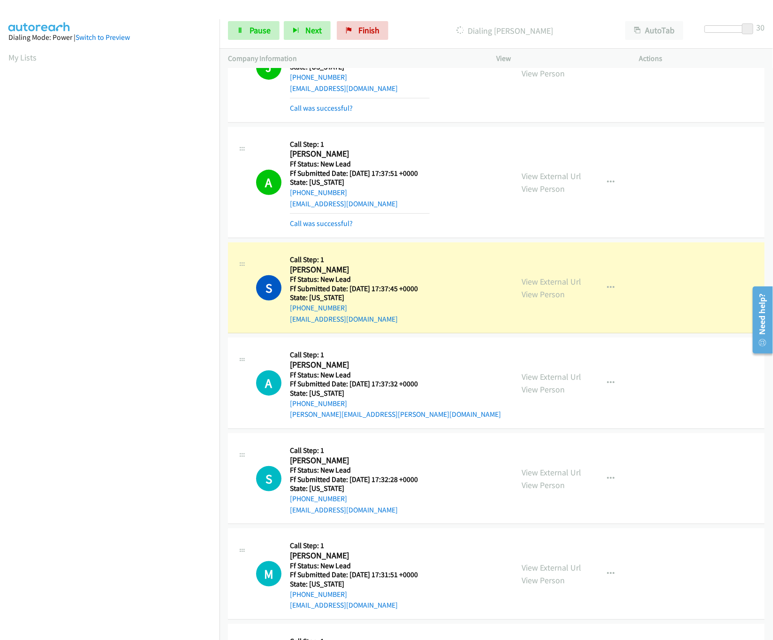
scroll to position [269, 0]
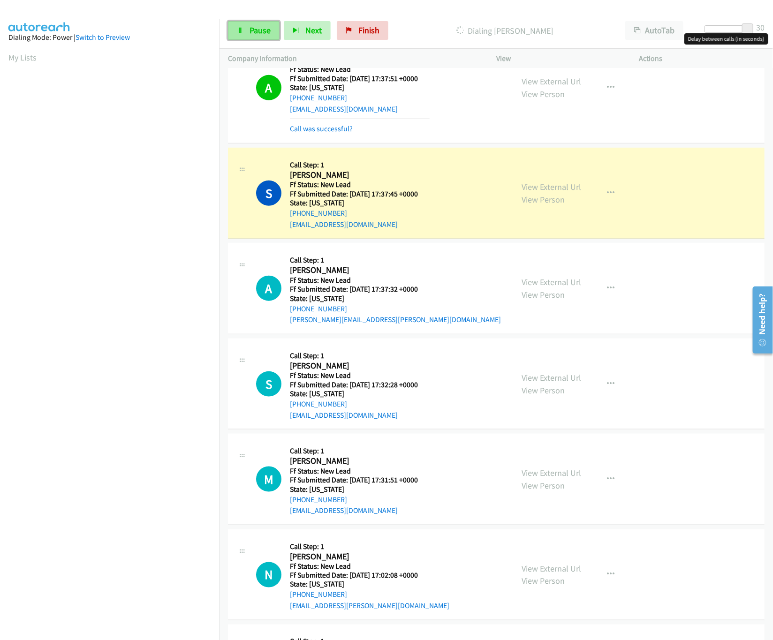
click at [248, 35] on link "Pause" at bounding box center [254, 30] width 52 height 19
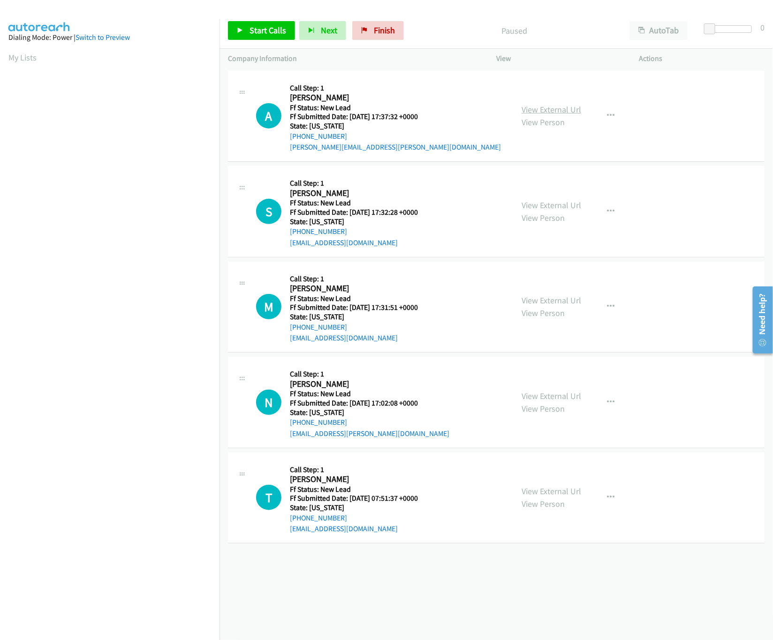
click at [541, 110] on link "View External Url" at bounding box center [552, 109] width 60 height 11
click at [262, 33] on span "Start Calls" at bounding box center [268, 30] width 37 height 11
click at [538, 206] on link "View External Url" at bounding box center [552, 205] width 60 height 11
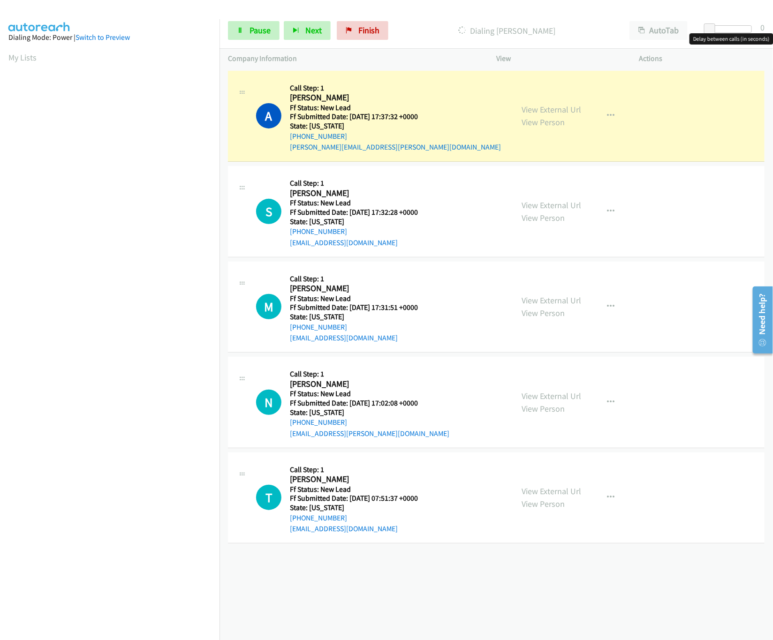
click at [737, 29] on div at bounding box center [730, 29] width 43 height 8
click at [243, 20] on div "Start Calls Pause Next Finish Dialing Anna Schwartz AutoTab AutoTab 19" at bounding box center [497, 31] width 554 height 36
click at [245, 24] on link "Pause" at bounding box center [254, 30] width 52 height 19
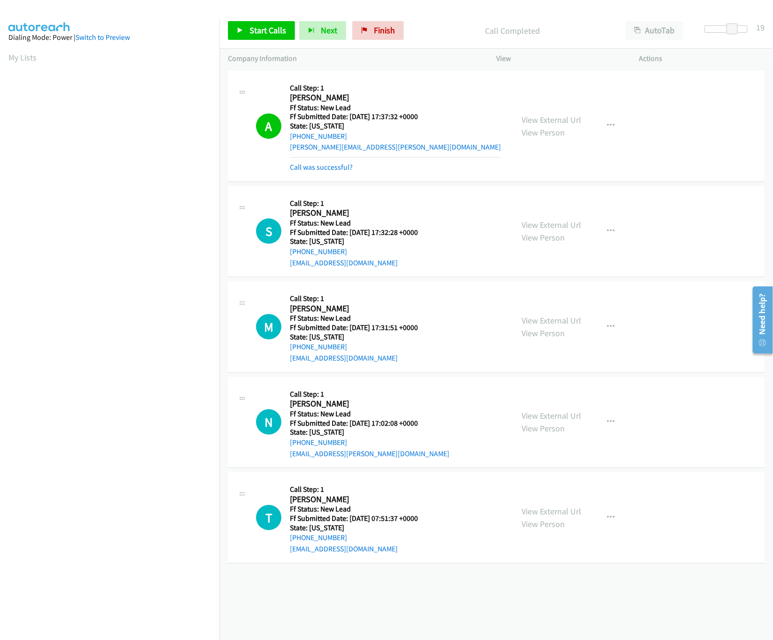
click at [517, 593] on div "+1 415-964-1034 Call failed - Please reload the list and try again The Callbar …" at bounding box center [497, 355] width 554 height 572
drag, startPoint x: 334, startPoint y: 166, endPoint x: 324, endPoint y: 166, distance: 9.4
click at [334, 166] on link "Call was successful?" at bounding box center [321, 167] width 63 height 9
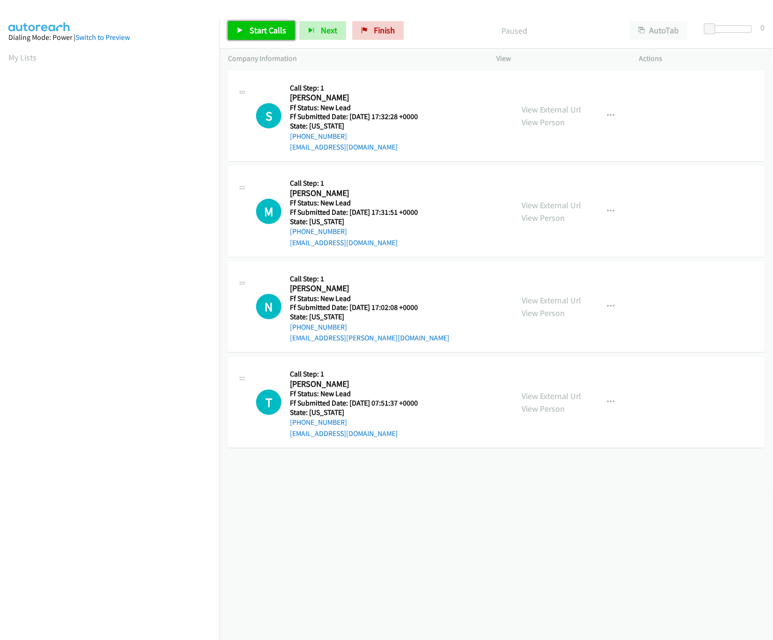
click at [280, 29] on span "Start Calls" at bounding box center [268, 30] width 37 height 11
click at [557, 200] on link "View External Url" at bounding box center [552, 205] width 60 height 11
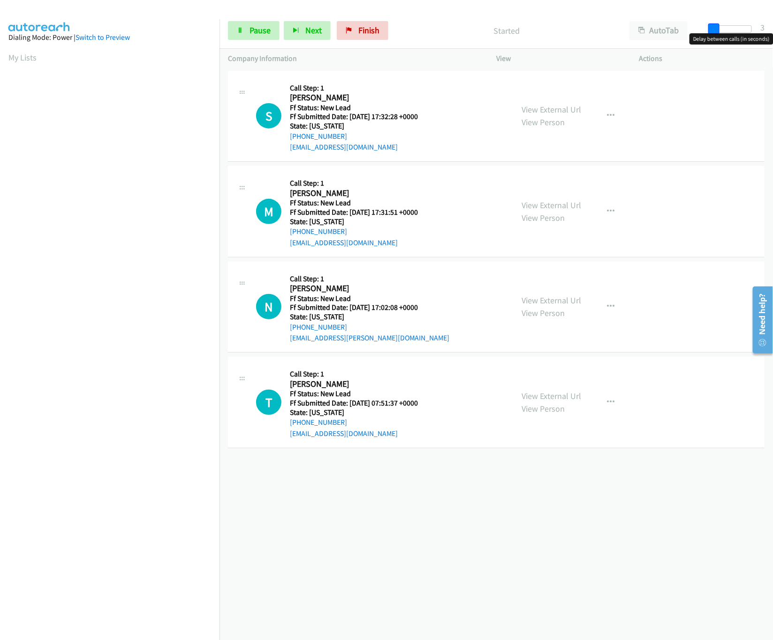
drag, startPoint x: 710, startPoint y: 27, endPoint x: 728, endPoint y: 27, distance: 18.3
click at [720, 27] on span at bounding box center [713, 28] width 11 height 11
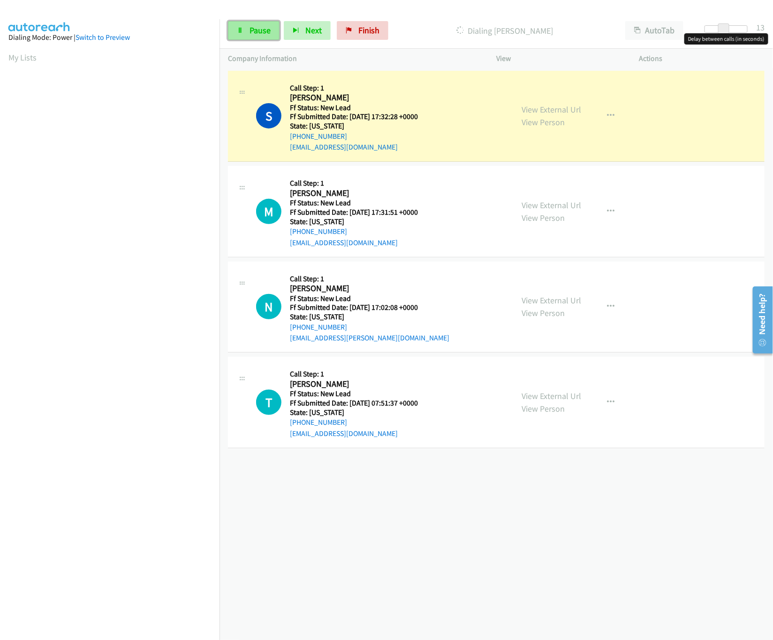
click at [258, 27] on span "Pause" at bounding box center [260, 30] width 21 height 11
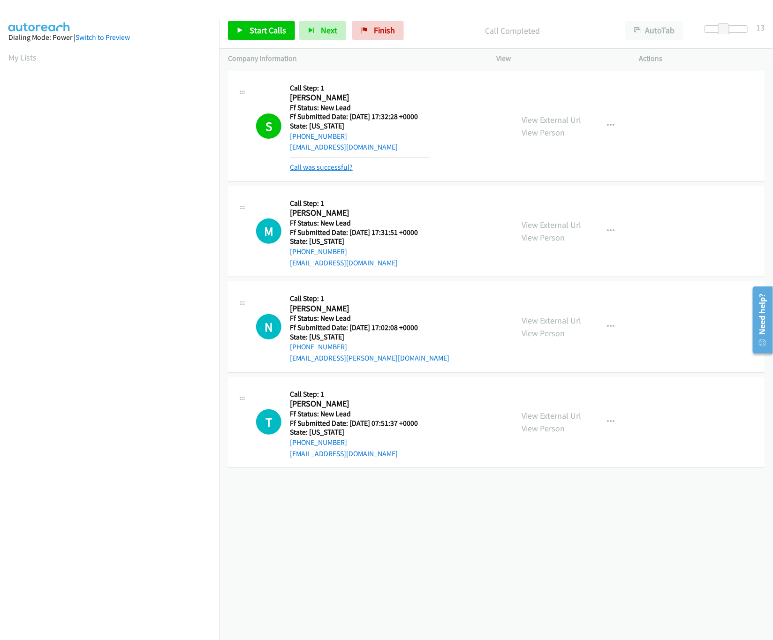
click at [327, 169] on link "Call was successful?" at bounding box center [321, 167] width 63 height 9
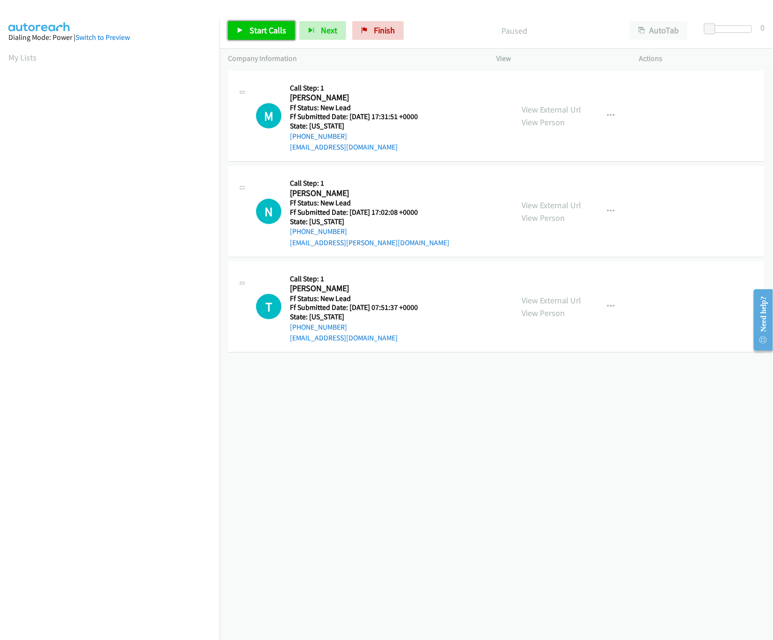
click at [269, 23] on link "Start Calls" at bounding box center [261, 30] width 67 height 19
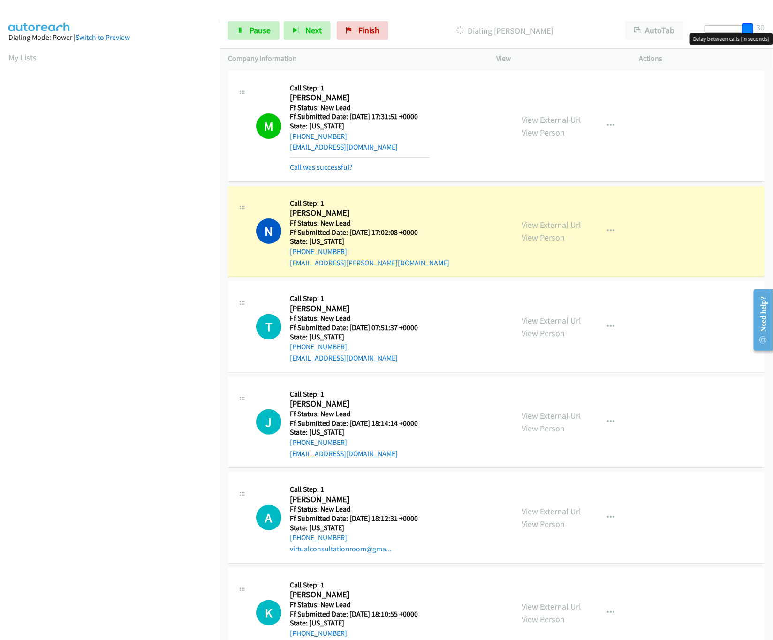
drag, startPoint x: 728, startPoint y: 29, endPoint x: 806, endPoint y: 36, distance: 77.7
click at [773, 36] on html "Start Calls Pause Next Finish Dialing Nierica Aikins AutoTab AutoTab 30 Company…" at bounding box center [386, 22] width 773 height 45
click at [525, 225] on link "View External Url" at bounding box center [552, 225] width 60 height 11
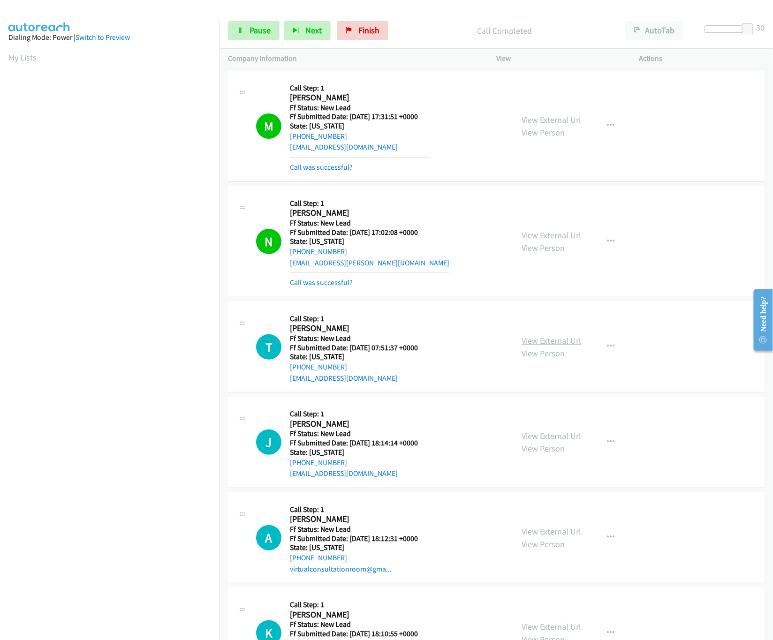
click at [546, 343] on link "View External Url" at bounding box center [552, 340] width 60 height 11
click at [348, 168] on link "Call was successful?" at bounding box center [321, 167] width 63 height 9
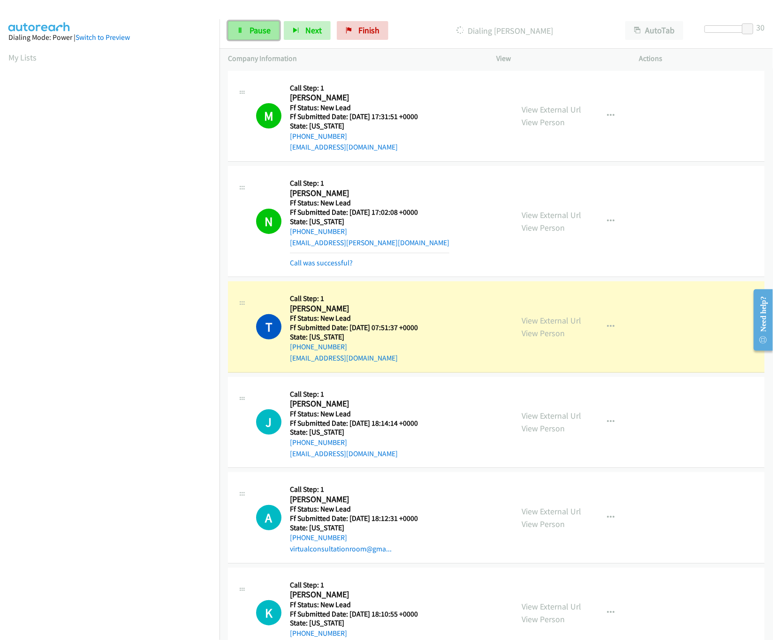
click at [243, 30] on icon at bounding box center [240, 31] width 7 height 7
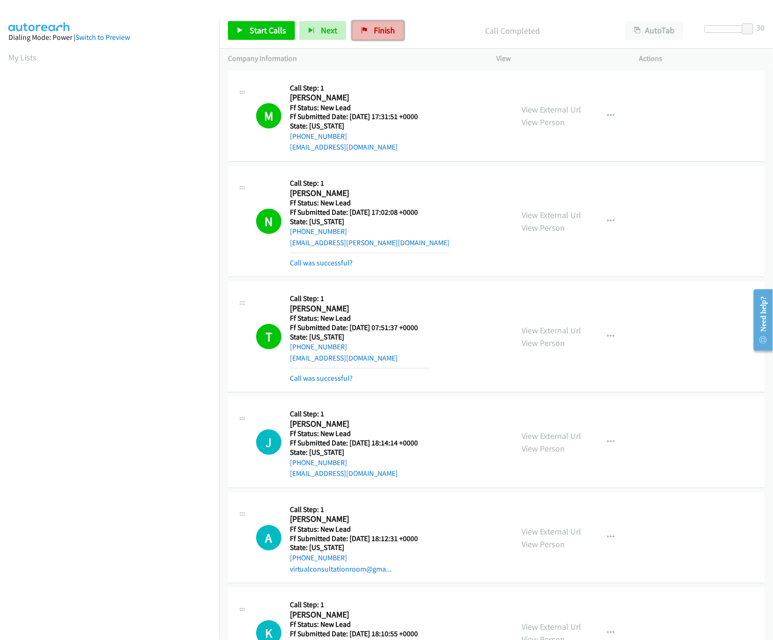
click at [374, 33] on span "Finish" at bounding box center [384, 30] width 21 height 11
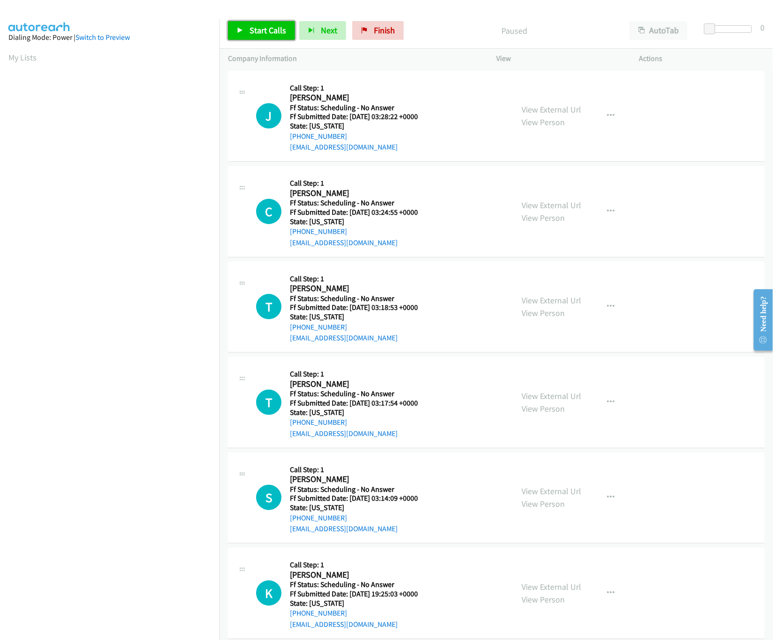
click at [267, 26] on span "Start Calls" at bounding box center [268, 30] width 37 height 11
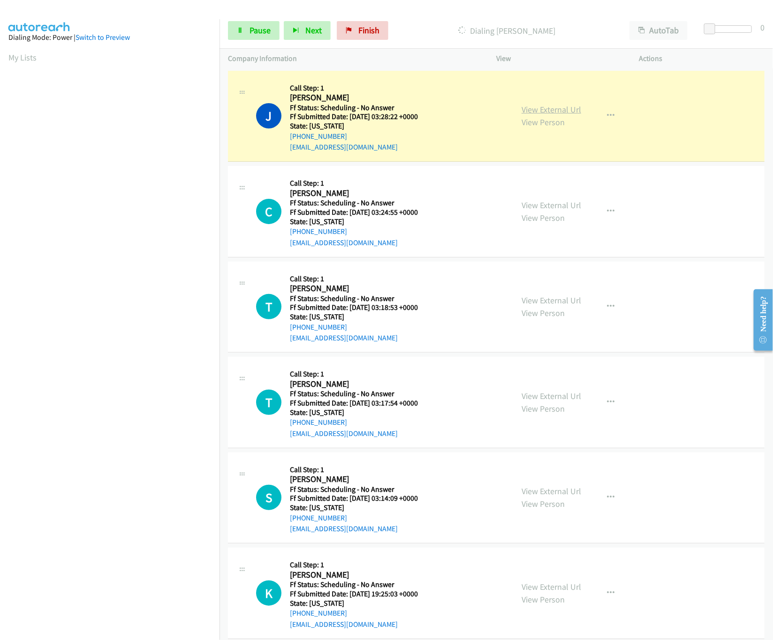
click at [563, 110] on link "View External Url" at bounding box center [552, 109] width 60 height 11
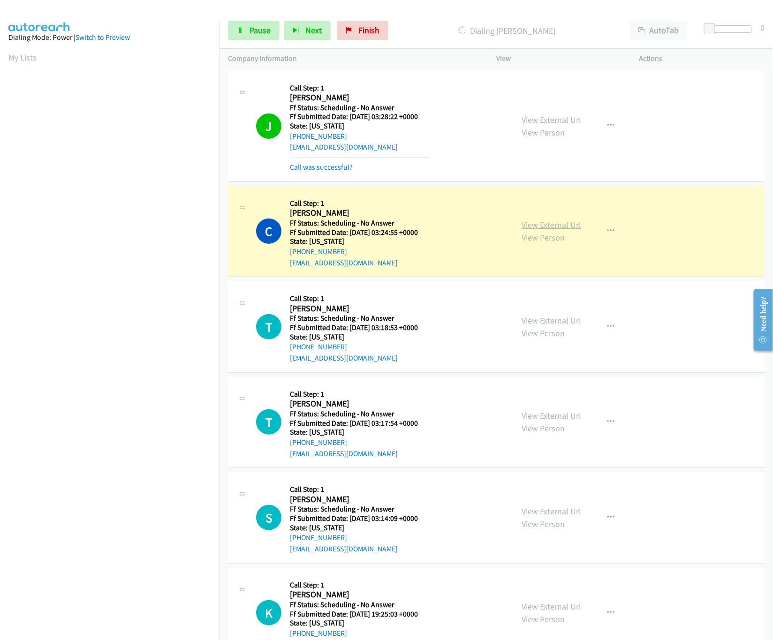
click at [546, 220] on link "View External Url" at bounding box center [552, 225] width 60 height 11
click at [541, 319] on link "View External Url" at bounding box center [552, 320] width 60 height 11
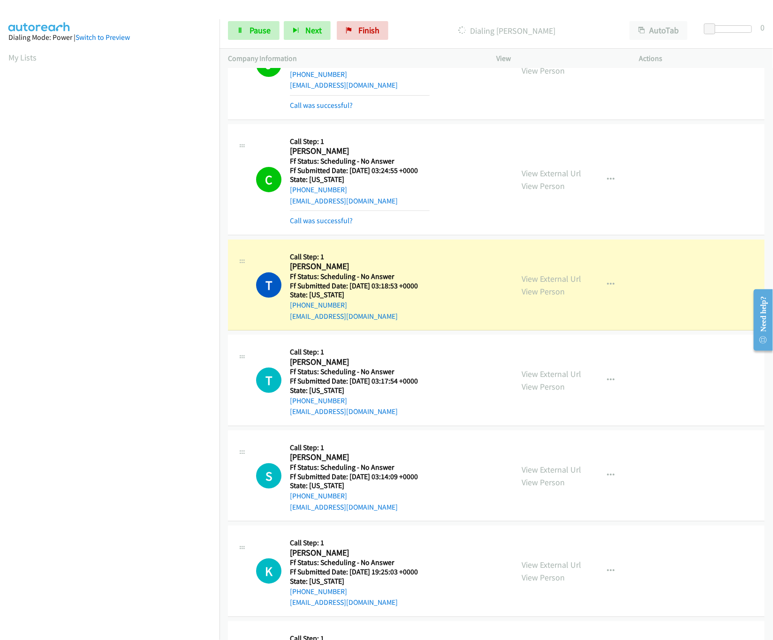
scroll to position [93, 0]
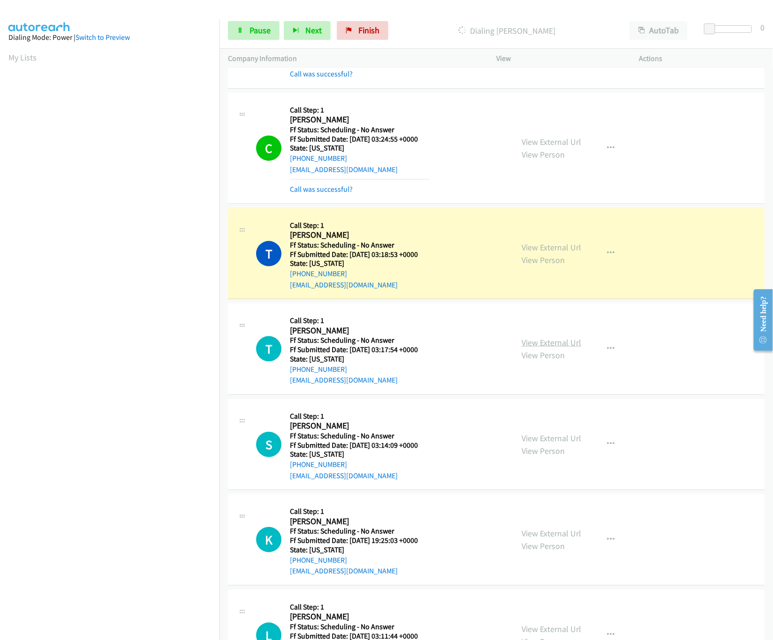
click at [555, 345] on link "View External Url" at bounding box center [552, 342] width 60 height 11
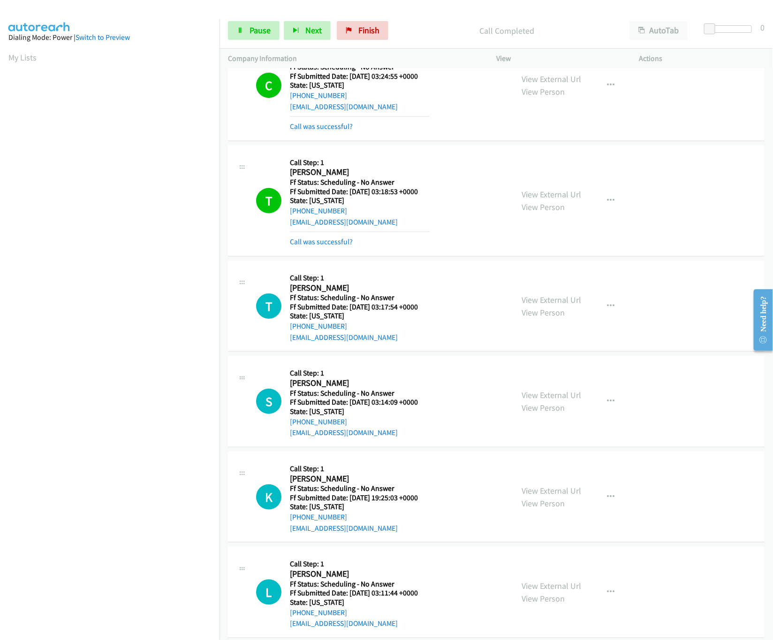
scroll to position [188, 0]
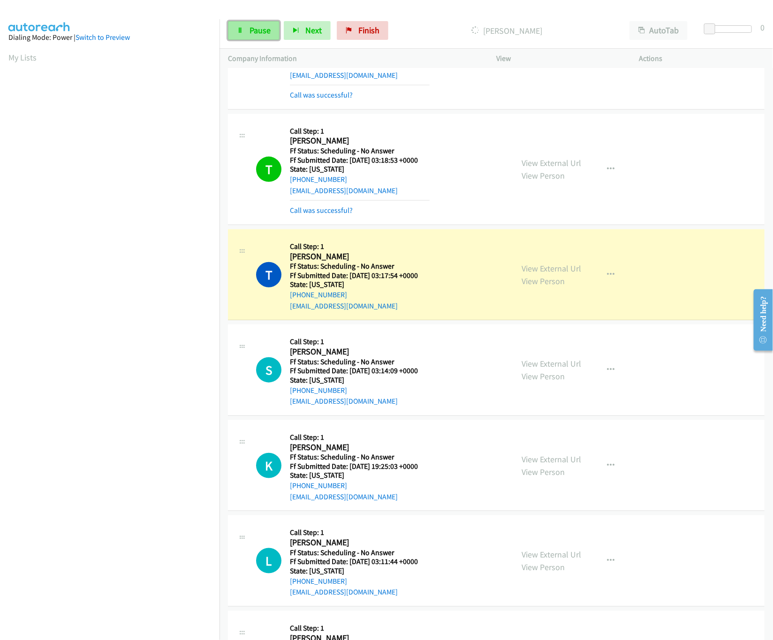
click at [266, 37] on link "Pause" at bounding box center [254, 30] width 52 height 19
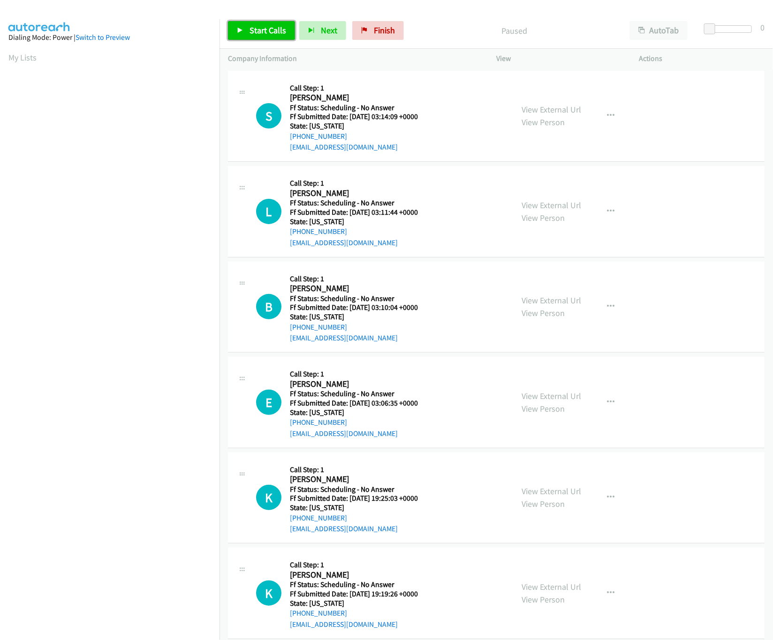
click at [267, 32] on span "Start Calls" at bounding box center [268, 30] width 37 height 11
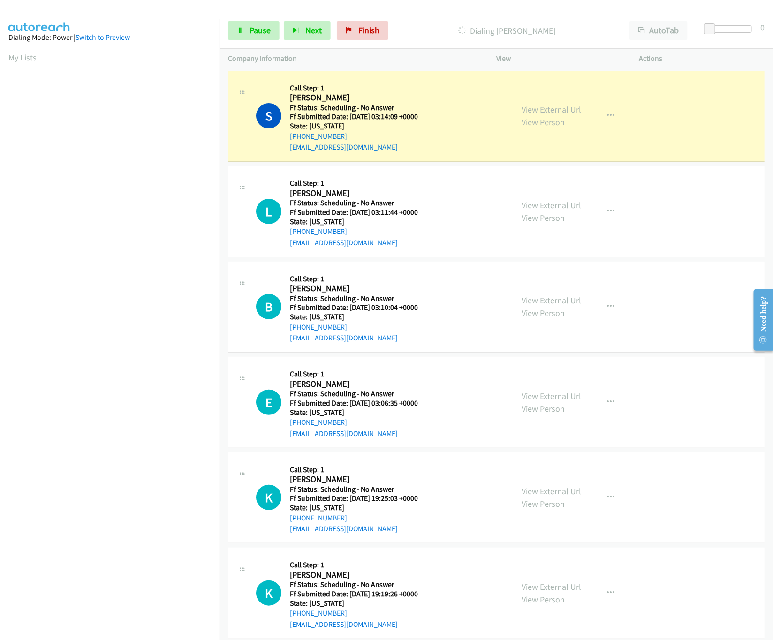
click at [560, 107] on link "View External Url" at bounding box center [552, 109] width 60 height 11
click at [158, 560] on nav "Dialing Mode: Power | Switch to Preview My Lists" at bounding box center [110, 339] width 220 height 640
click at [240, 34] on link "Pause" at bounding box center [254, 30] width 52 height 19
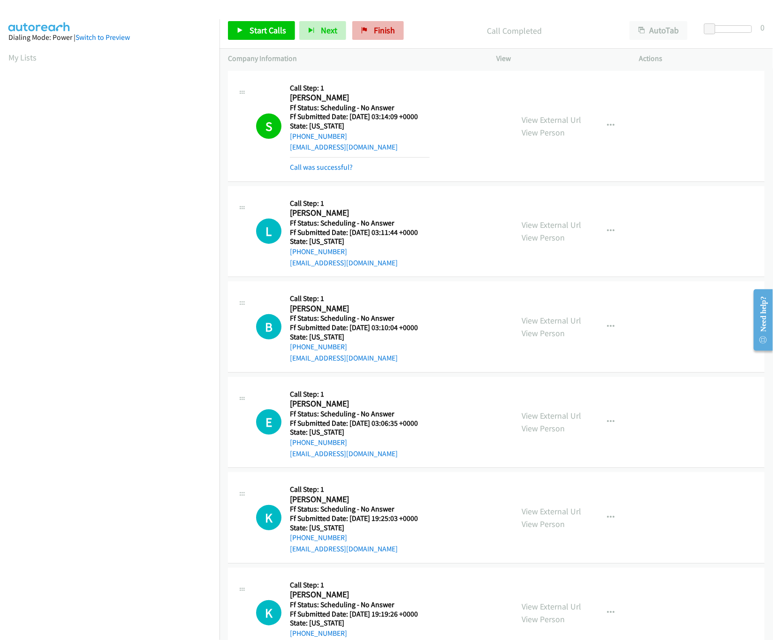
click at [365, 23] on div "Start Calls Pause Next Finish Call Completed AutoTab AutoTab 0" at bounding box center [497, 31] width 554 height 36
click at [366, 24] on link "Finish" at bounding box center [378, 30] width 52 height 19
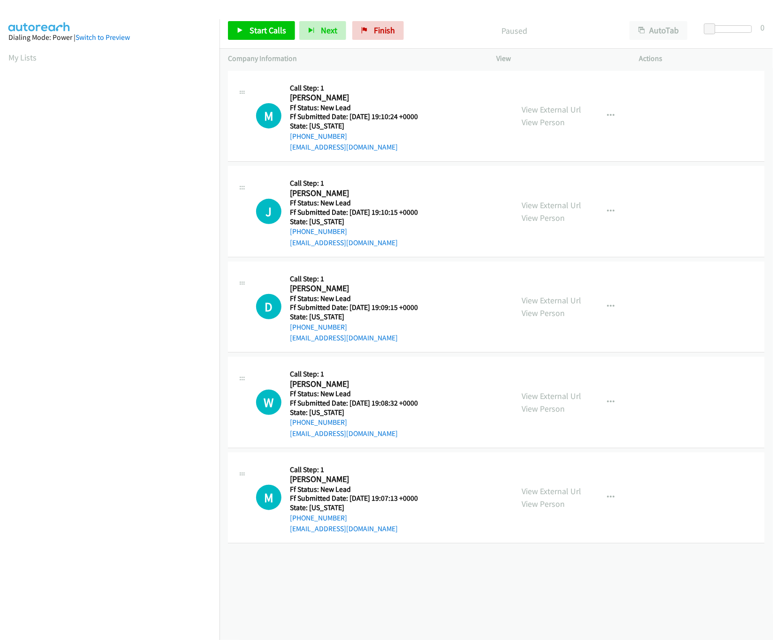
click at [527, 576] on div "[PHONE_NUMBER] Call failed - Please reload the list and try again The Callbar F…" at bounding box center [497, 355] width 554 height 572
click at [560, 210] on div "View External Url View Person" at bounding box center [552, 211] width 60 height 25
click at [560, 207] on link "View External Url" at bounding box center [552, 205] width 60 height 11
click at [563, 108] on link "View External Url" at bounding box center [552, 109] width 60 height 11
click at [281, 28] on span "Start Calls" at bounding box center [268, 30] width 37 height 11
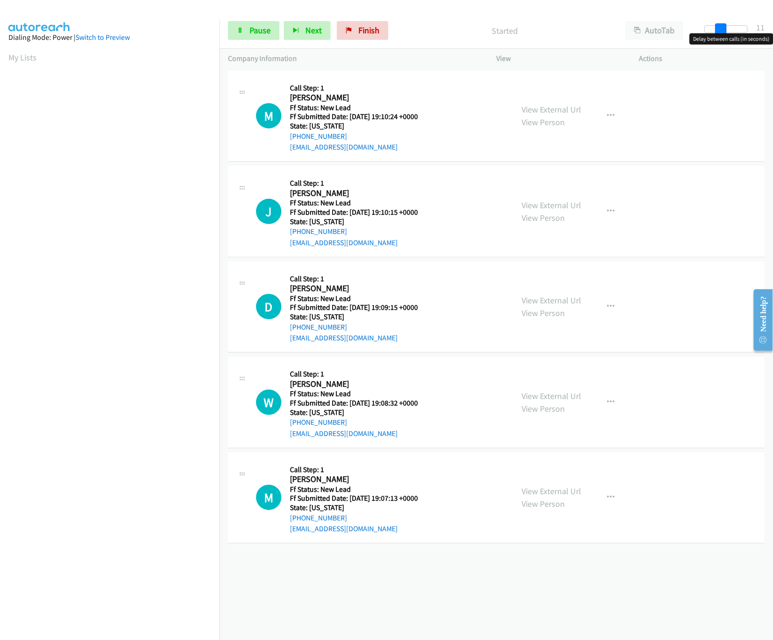
drag, startPoint x: 714, startPoint y: 30, endPoint x: 740, endPoint y: 31, distance: 26.3
click at [740, 31] on div at bounding box center [726, 29] width 43 height 8
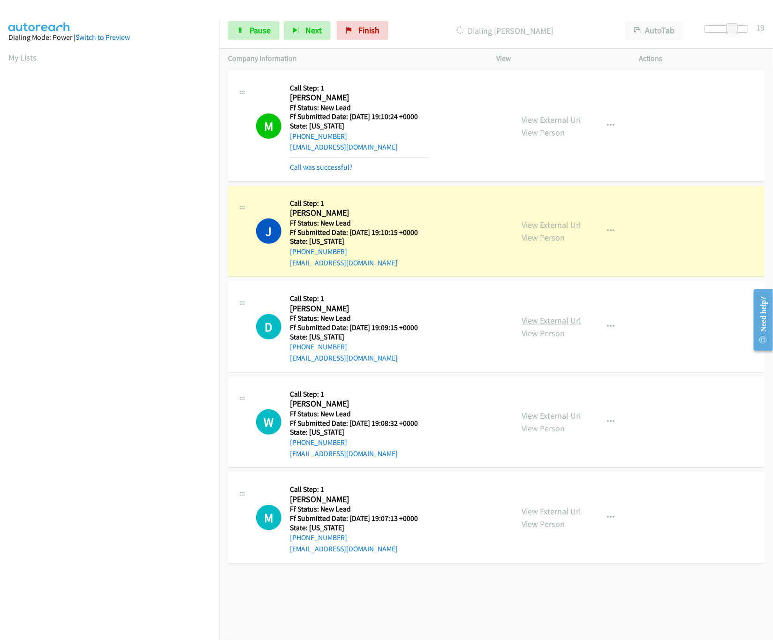
click at [542, 320] on link "View External Url" at bounding box center [552, 320] width 60 height 11
click at [310, 169] on link "Call was successful?" at bounding box center [321, 167] width 63 height 9
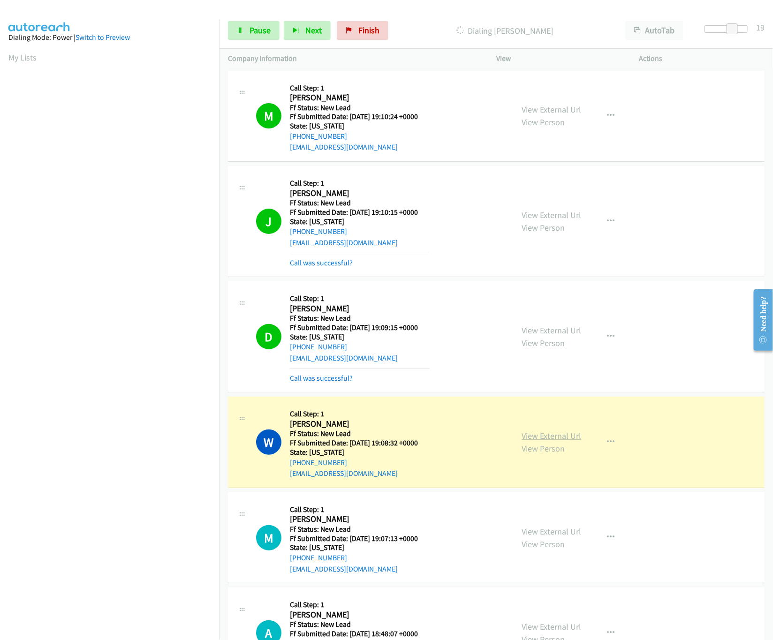
click at [566, 437] on link "View External Url" at bounding box center [552, 436] width 60 height 11
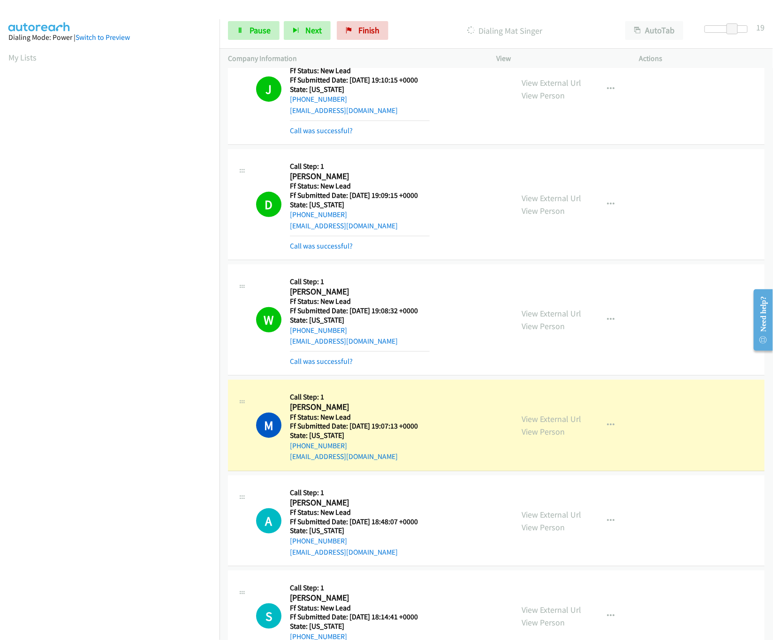
scroll to position [269, 0]
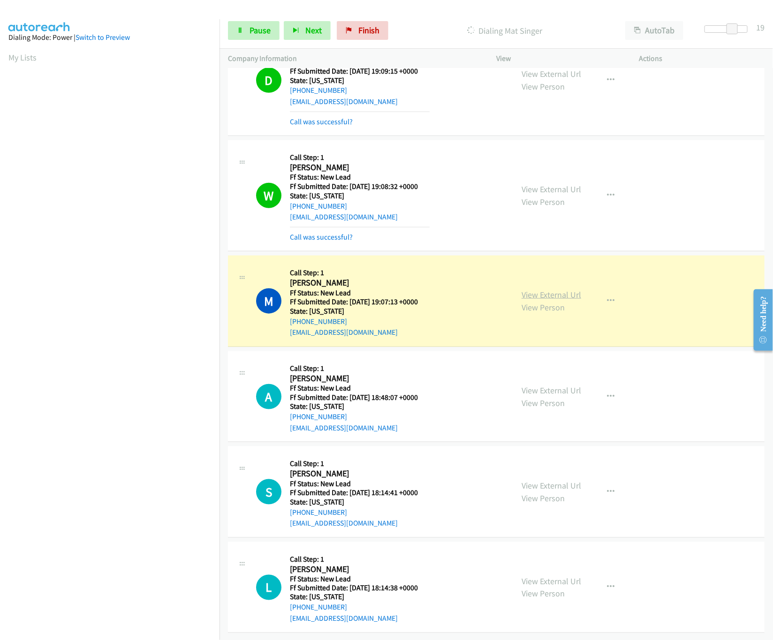
click at [535, 289] on link "View External Url" at bounding box center [552, 294] width 60 height 11
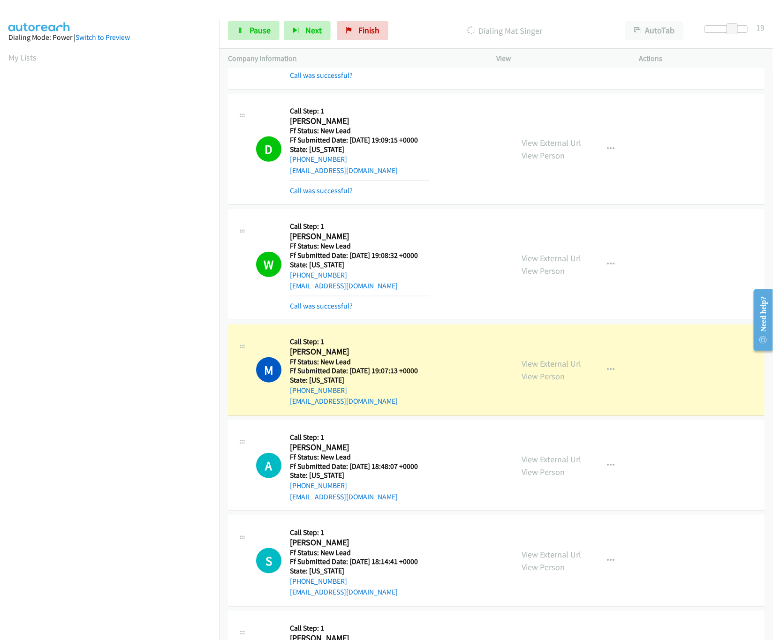
scroll to position [82, 0]
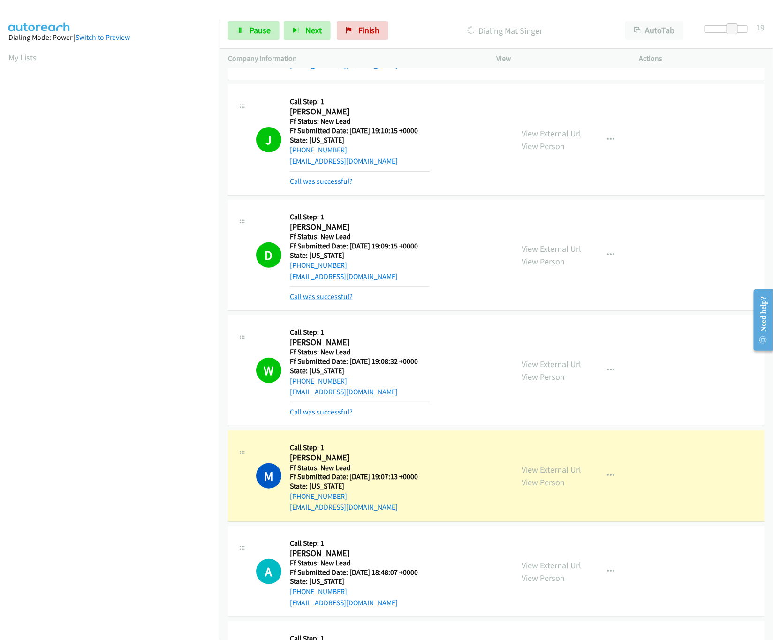
click at [324, 300] on link "Call was successful?" at bounding box center [321, 296] width 63 height 9
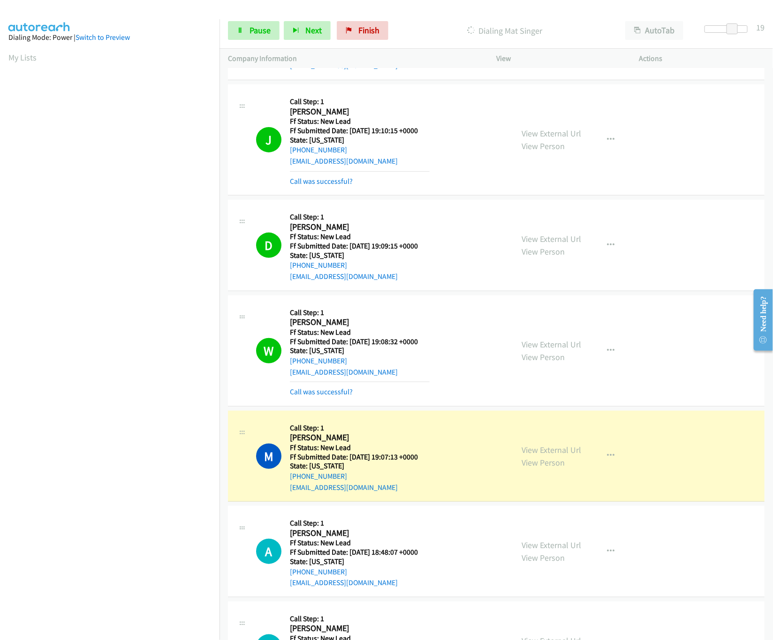
scroll to position [0, 0]
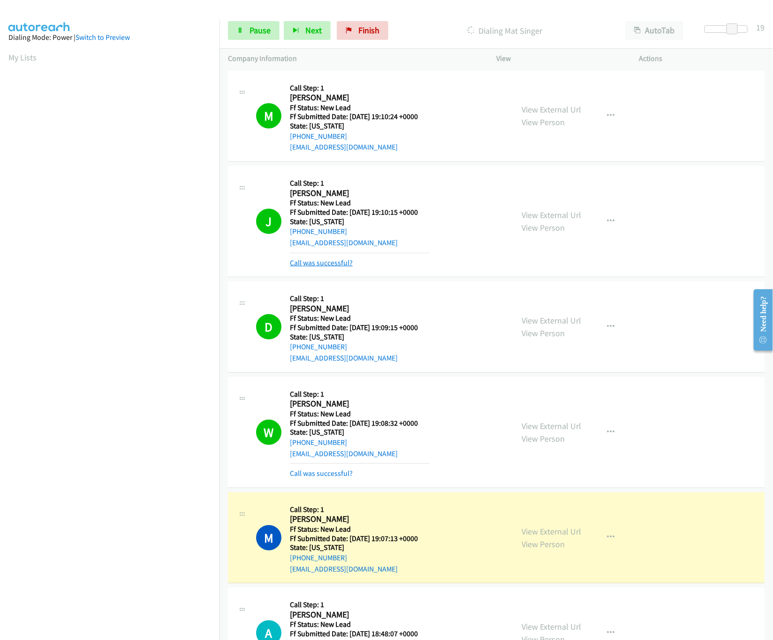
click at [331, 264] on link "Call was successful?" at bounding box center [321, 263] width 63 height 9
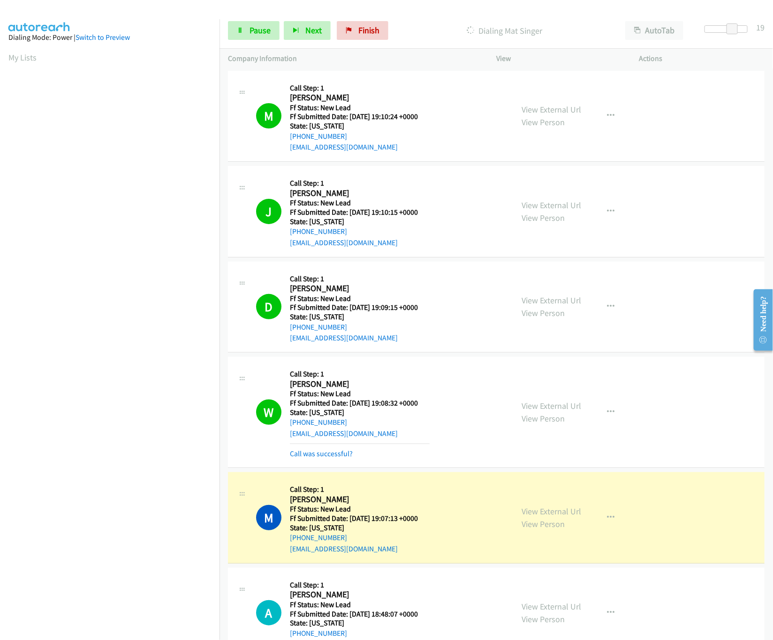
scroll to position [228, 0]
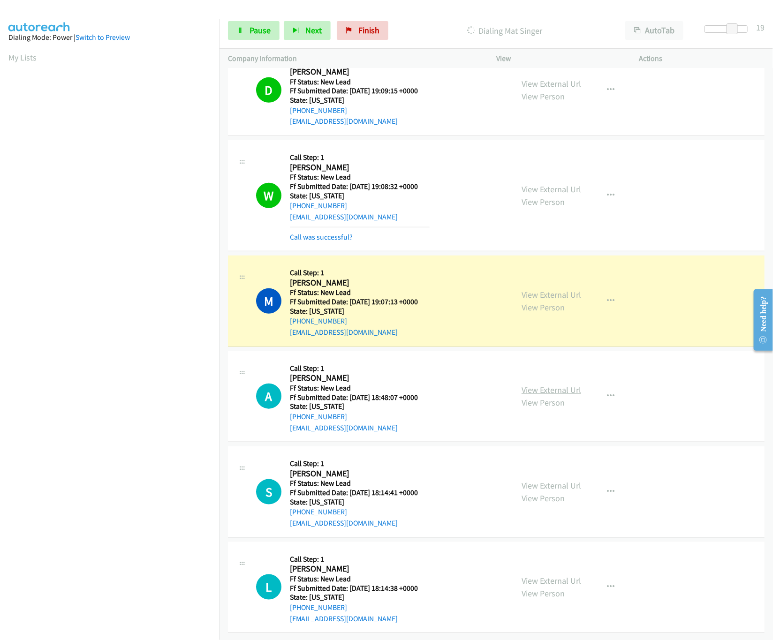
click at [545, 385] on link "View External Url" at bounding box center [552, 390] width 60 height 11
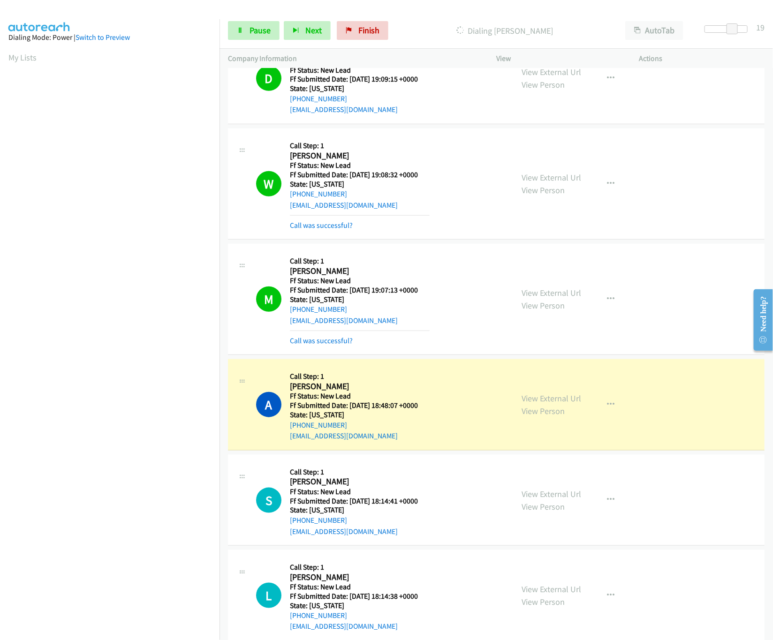
scroll to position [441, 0]
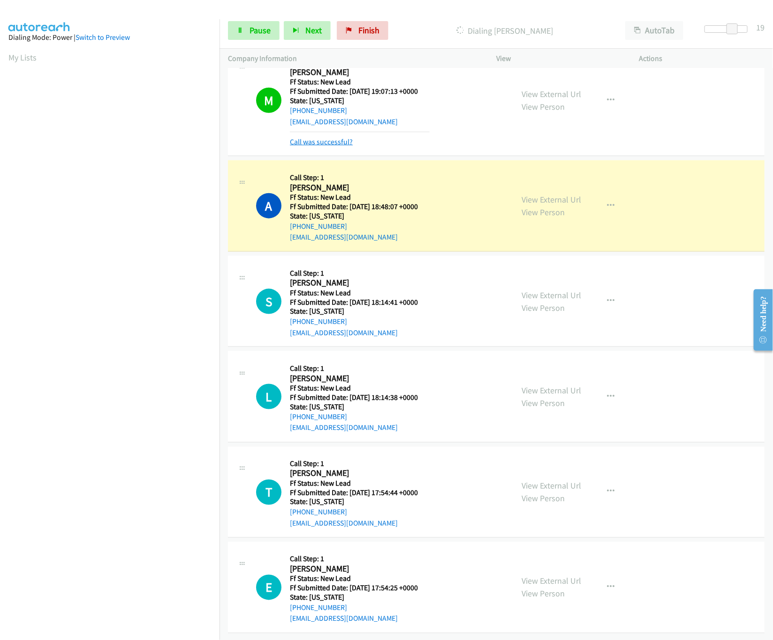
click at [339, 137] on link "Call was successful?" at bounding box center [321, 141] width 63 height 9
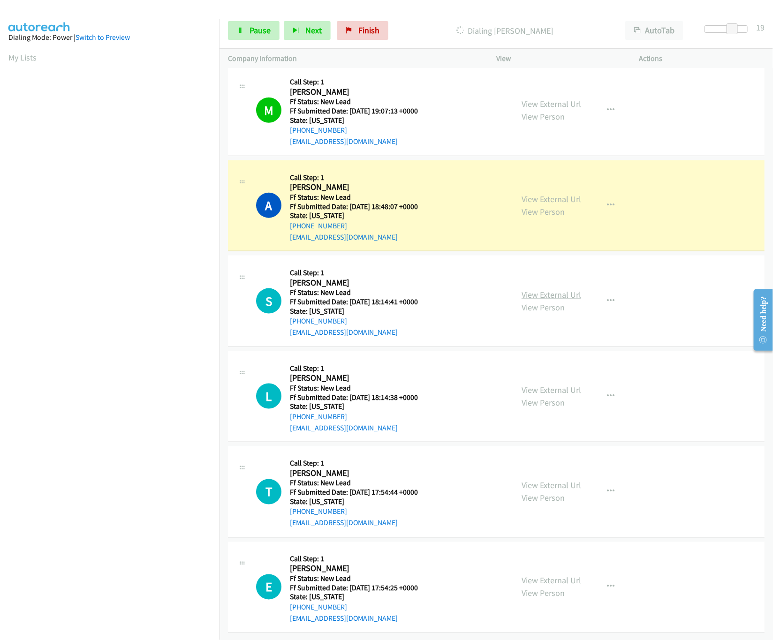
click at [533, 289] on link "View External Url" at bounding box center [552, 294] width 60 height 11
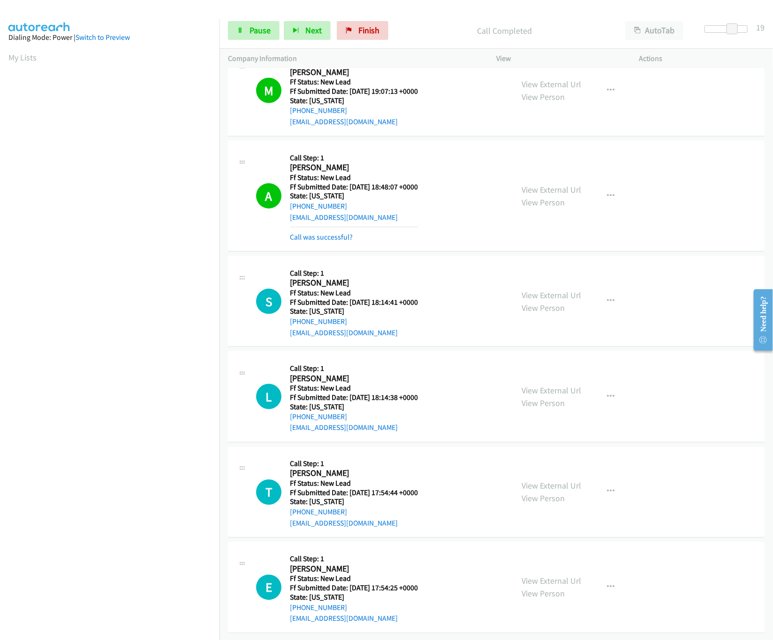
scroll to position [441, 0]
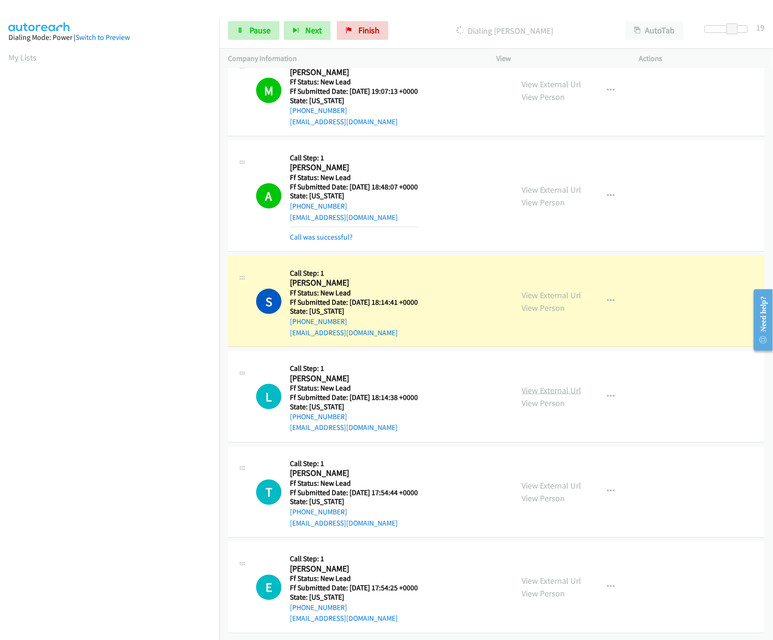
click at [543, 385] on link "View External Url" at bounding box center [552, 390] width 60 height 11
click at [237, 25] on link "Pause" at bounding box center [254, 30] width 52 height 19
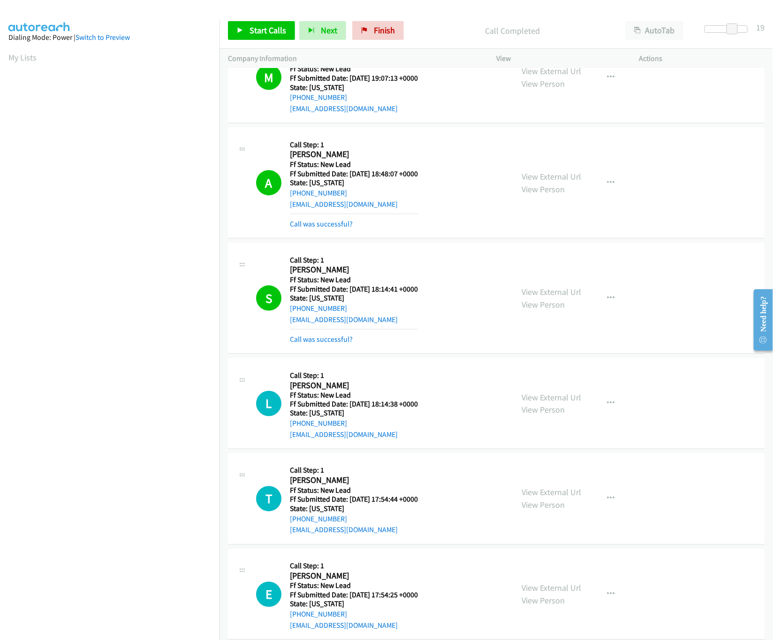
click at [369, 19] on div "Start Calls Pause Next Finish Call Completed AutoTab AutoTab 19" at bounding box center [497, 31] width 554 height 36
click at [370, 34] on link "Finish" at bounding box center [378, 30] width 52 height 19
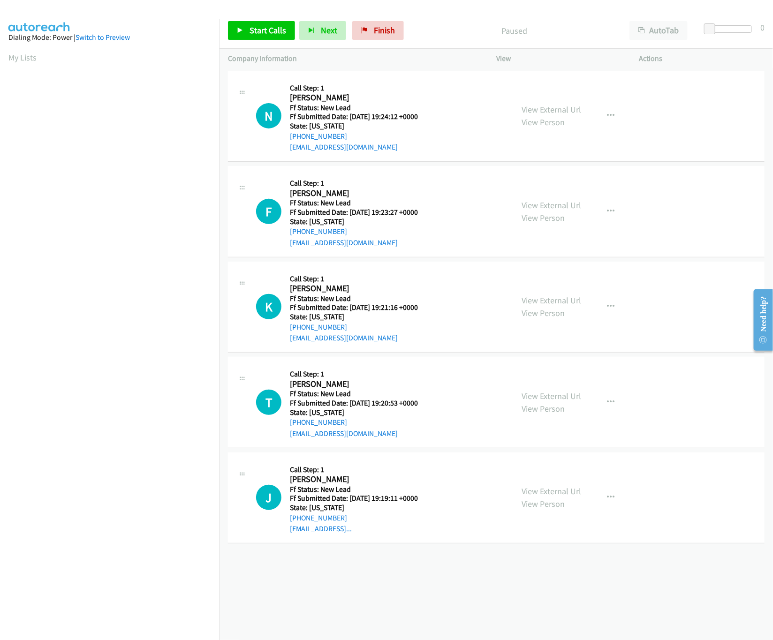
drag, startPoint x: 562, startPoint y: 206, endPoint x: 561, endPoint y: 193, distance: 13.2
click at [562, 206] on link "View External Url" at bounding box center [552, 205] width 60 height 11
click at [562, 113] on link "View External Url" at bounding box center [552, 109] width 60 height 11
click at [238, 28] on icon at bounding box center [240, 31] width 7 height 7
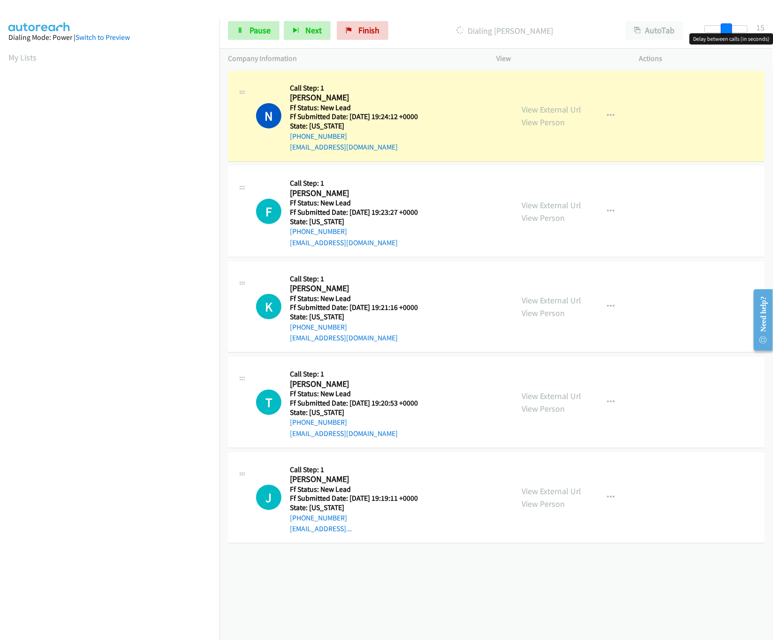
drag, startPoint x: 709, startPoint y: 28, endPoint x: 733, endPoint y: 28, distance: 23.9
click at [732, 28] on span at bounding box center [726, 28] width 11 height 11
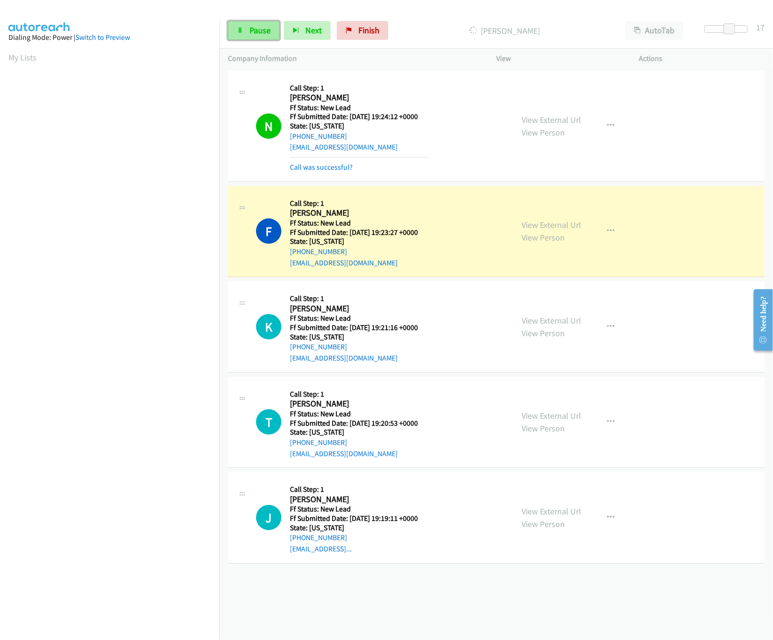
click at [272, 23] on link "Pause" at bounding box center [254, 30] width 52 height 19
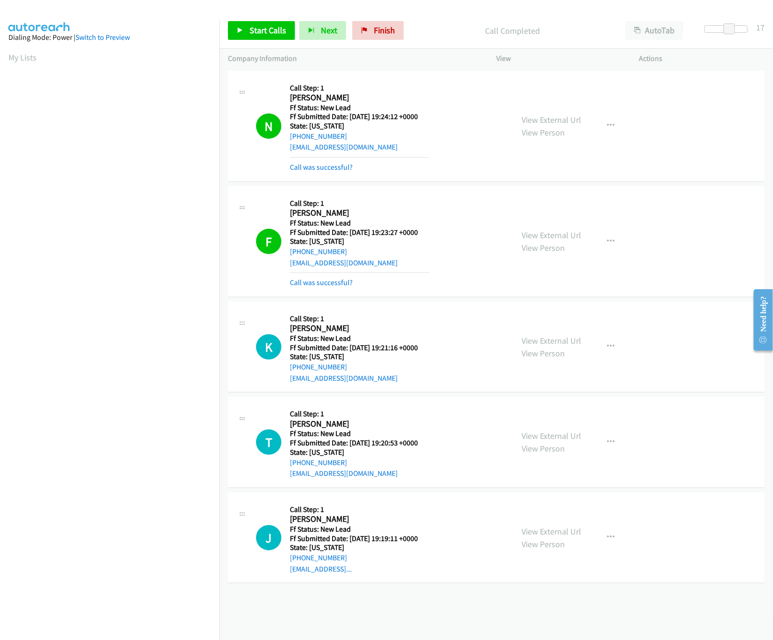
click at [461, 609] on div "[PHONE_NUMBER] Call failed - Please reload the list and try again The Callbar F…" at bounding box center [497, 355] width 554 height 572
drag, startPoint x: 370, startPoint y: 30, endPoint x: 440, endPoint y: 51, distance: 72.4
click at [370, 30] on link "Finish" at bounding box center [378, 30] width 52 height 19
click at [326, 279] on link "Call was successful?" at bounding box center [321, 282] width 63 height 9
